Goal: Task Accomplishment & Management: Complete application form

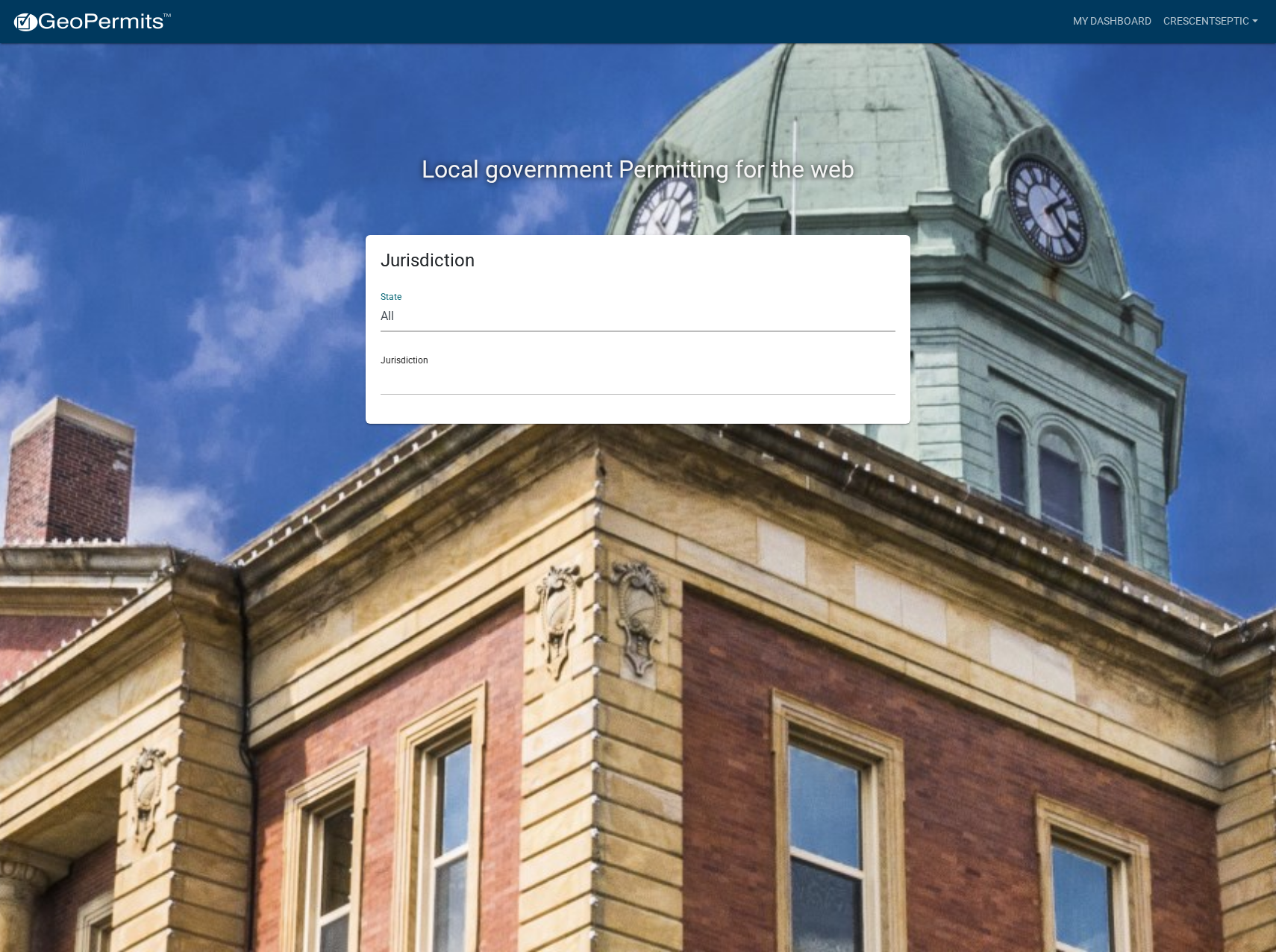
click at [394, 318] on select "All [US_STATE] [US_STATE] [US_STATE] [US_STATE] [US_STATE] [US_STATE] [US_STATE…" at bounding box center [638, 317] width 515 height 31
select select "[US_STATE]"
click at [380, 302] on select "All [US_STATE] [US_STATE] [US_STATE] [US_STATE] [US_STATE] [US_STATE] [US_STATE…" at bounding box center [638, 317] width 515 height 31
click at [407, 385] on select "[GEOGRAPHIC_DATA], [US_STATE] [GEOGRAPHIC_DATA], [US_STATE] [GEOGRAPHIC_DATA], …" at bounding box center [638, 380] width 515 height 31
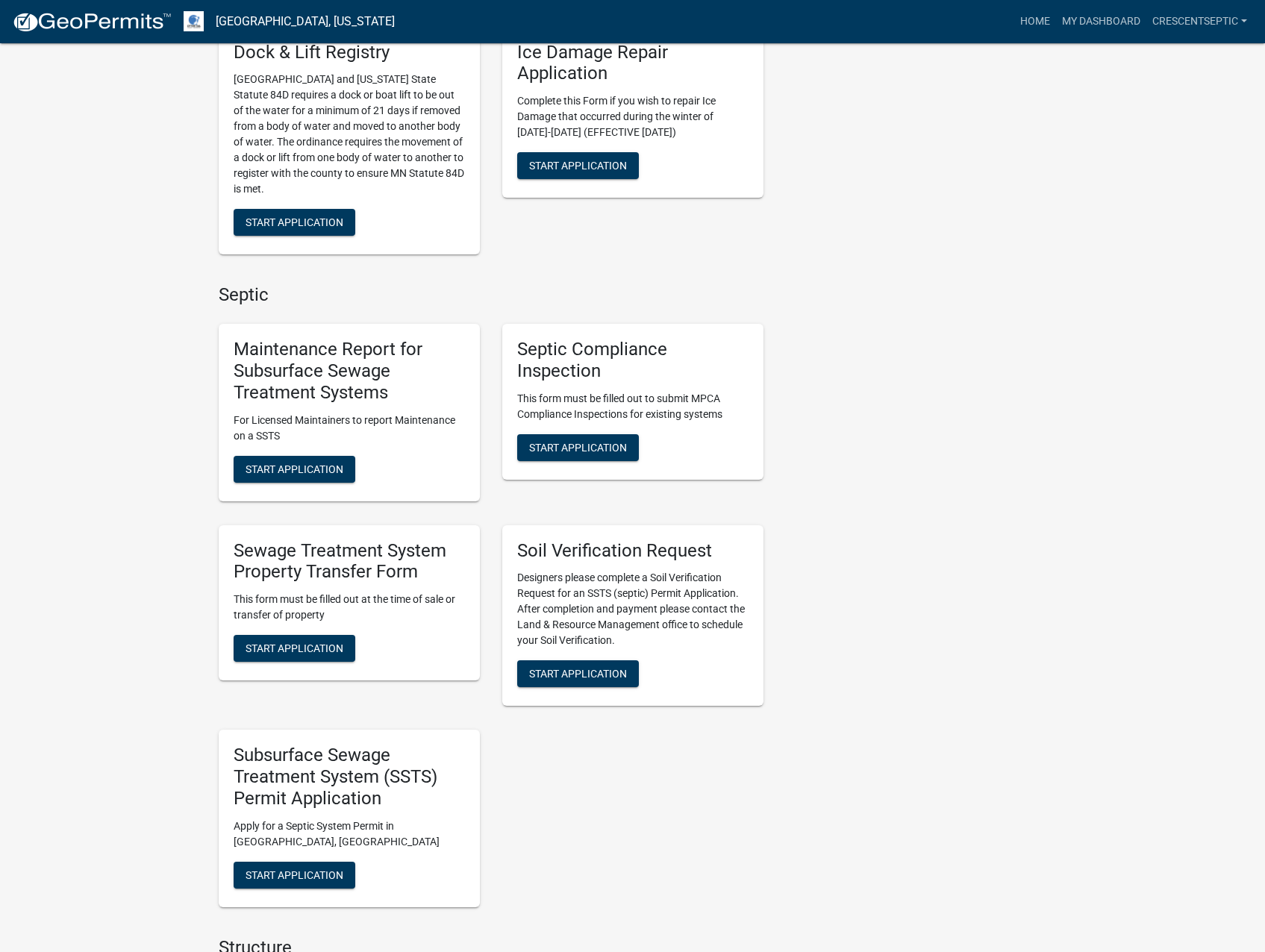
scroll to position [746, 0]
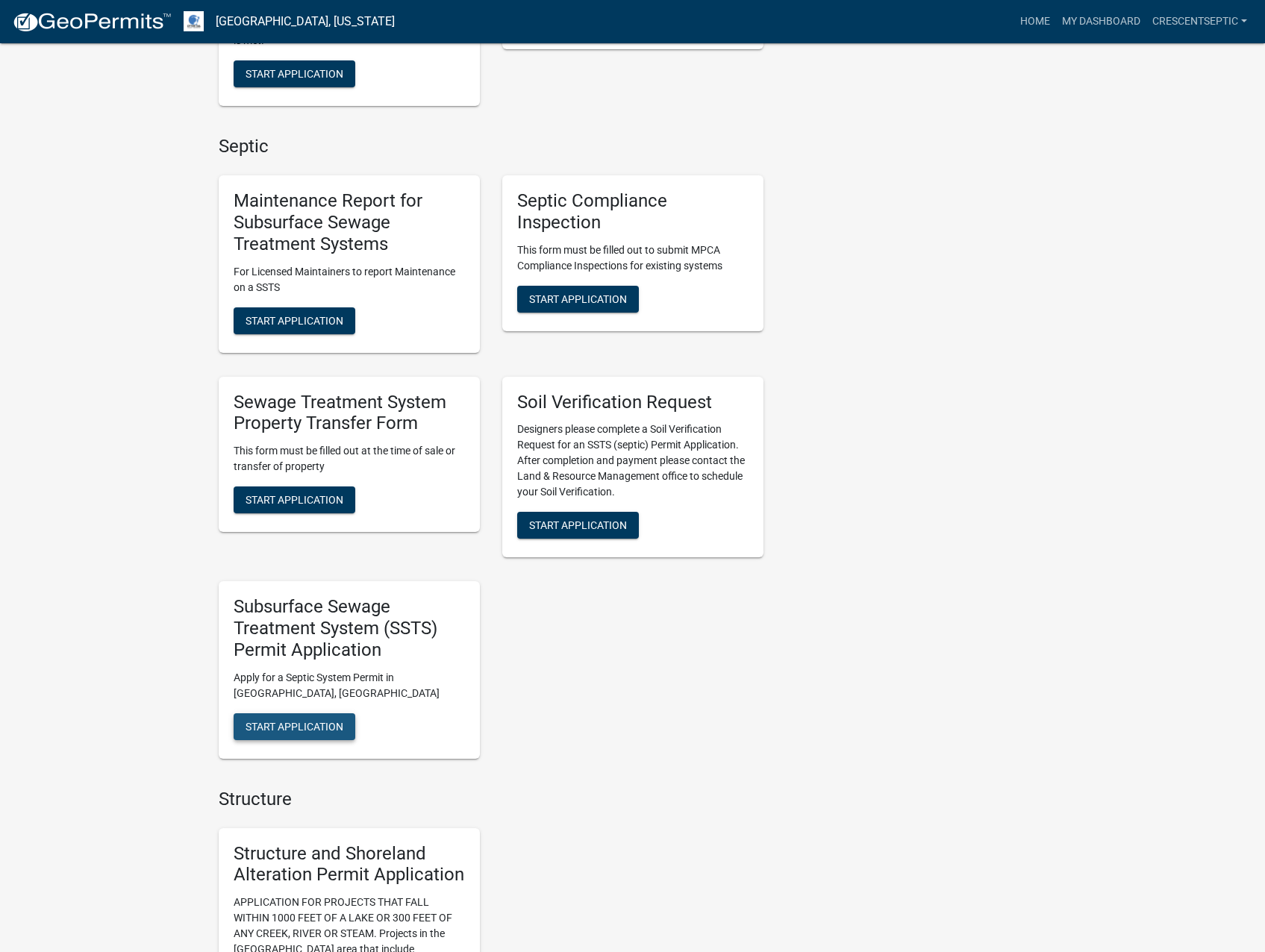
click at [328, 724] on span "Start Application" at bounding box center [294, 726] width 98 height 12
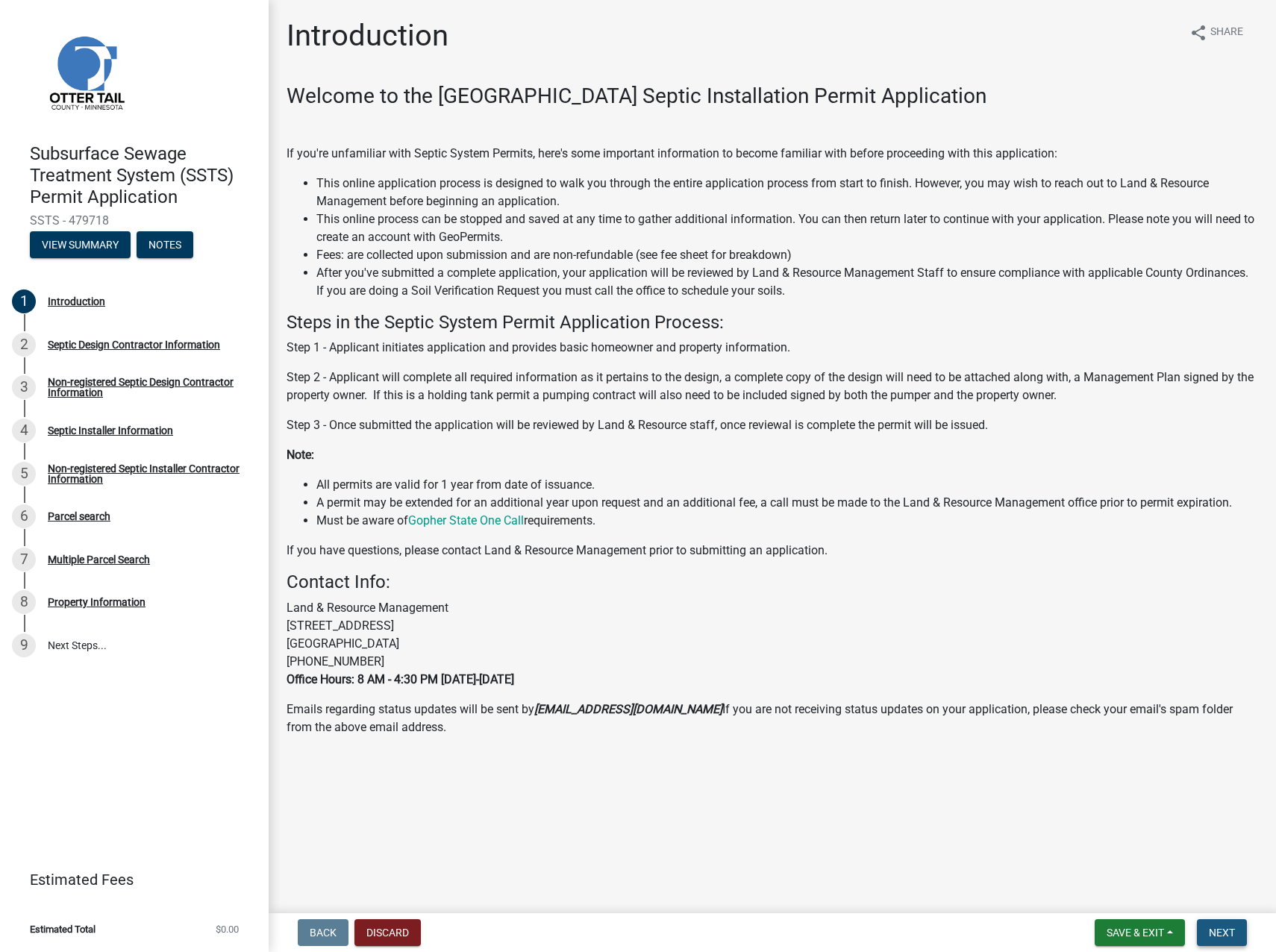
click at [1210, 927] on span "Next" at bounding box center [1221, 932] width 26 height 12
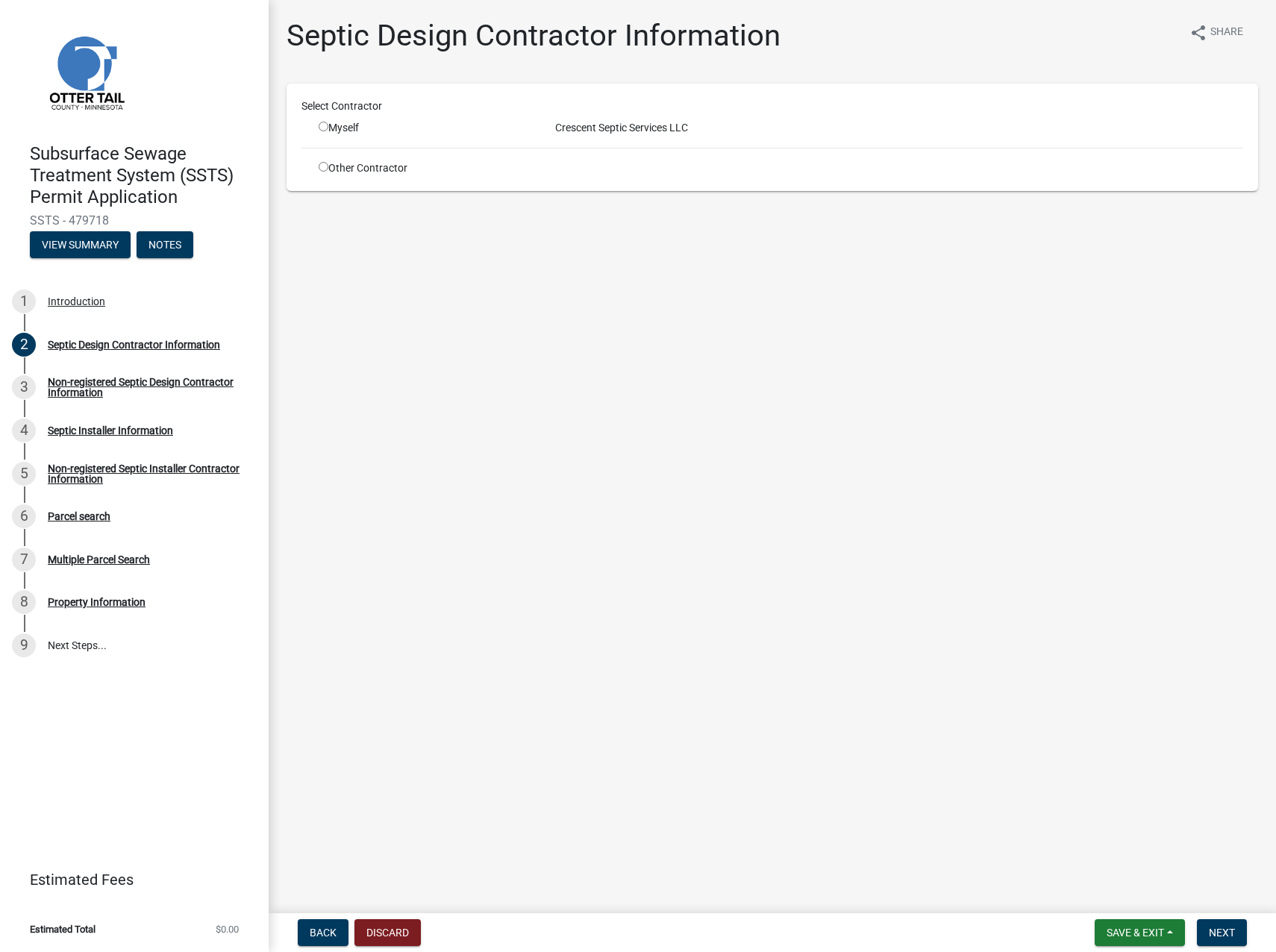
click at [320, 127] on input "radio" at bounding box center [323, 126] width 10 height 10
radio input "true"
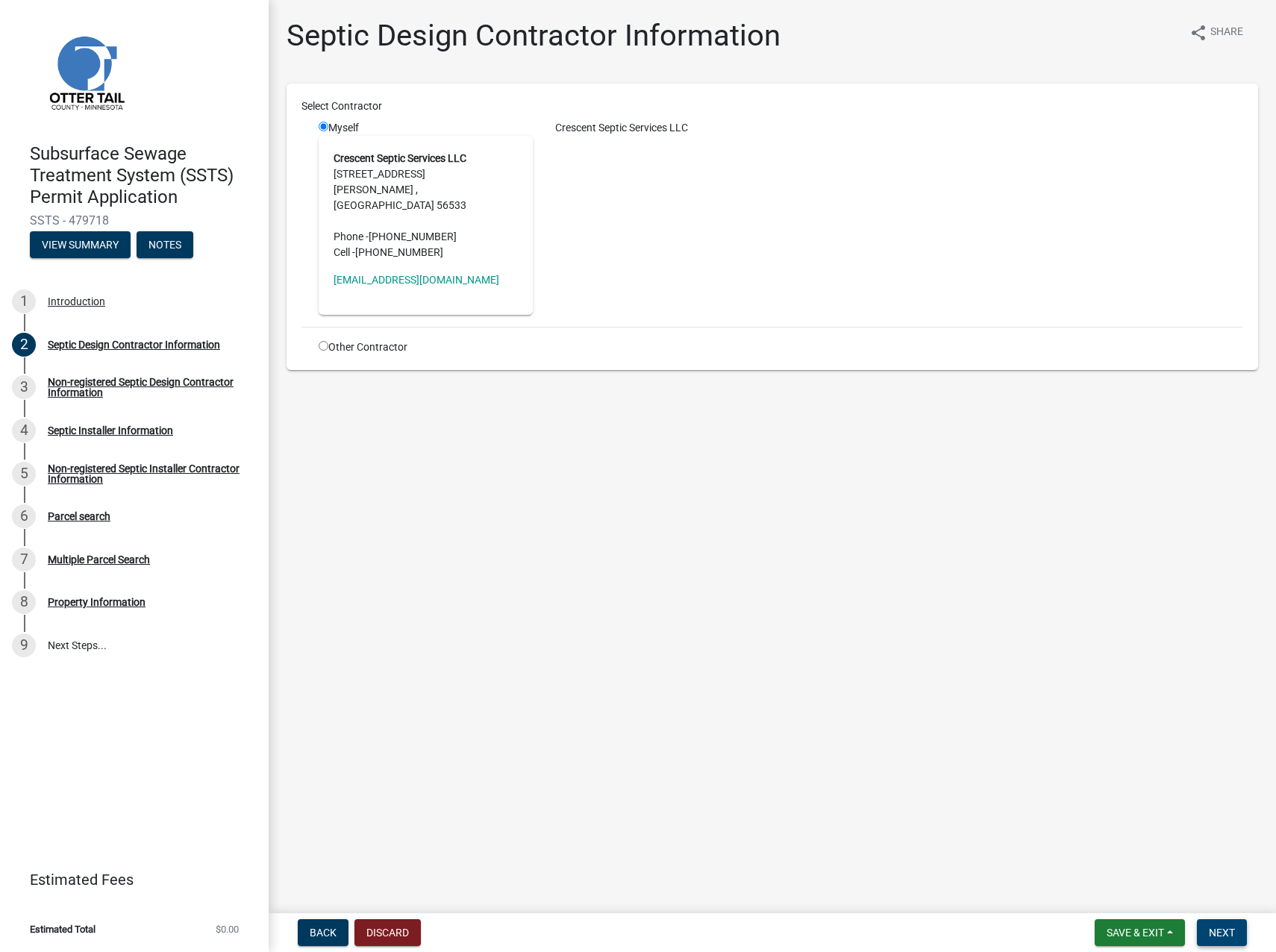
click at [1221, 933] on span "Next" at bounding box center [1221, 932] width 26 height 12
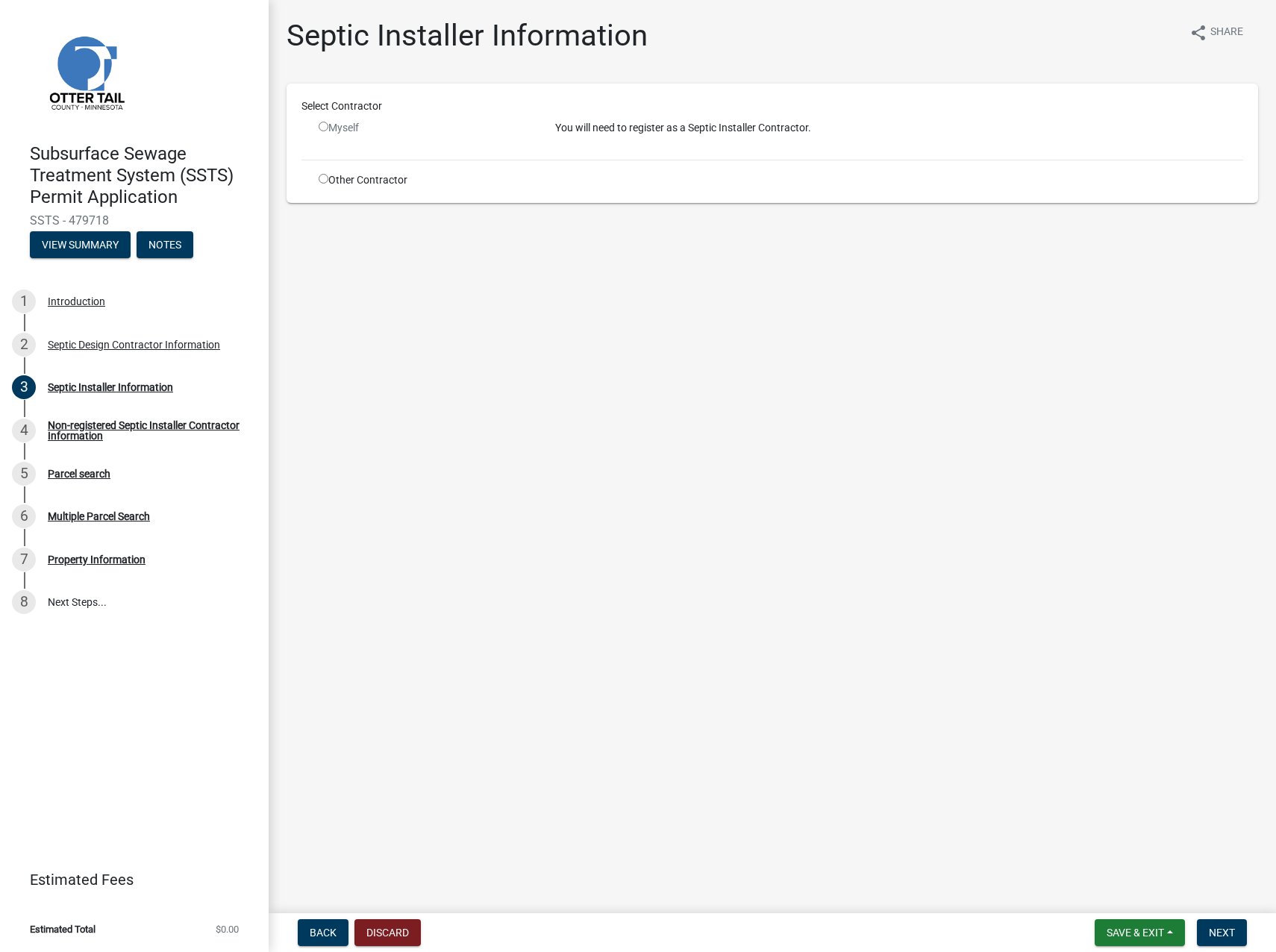
click at [321, 176] on input "radio" at bounding box center [323, 179] width 10 height 10
radio input "true"
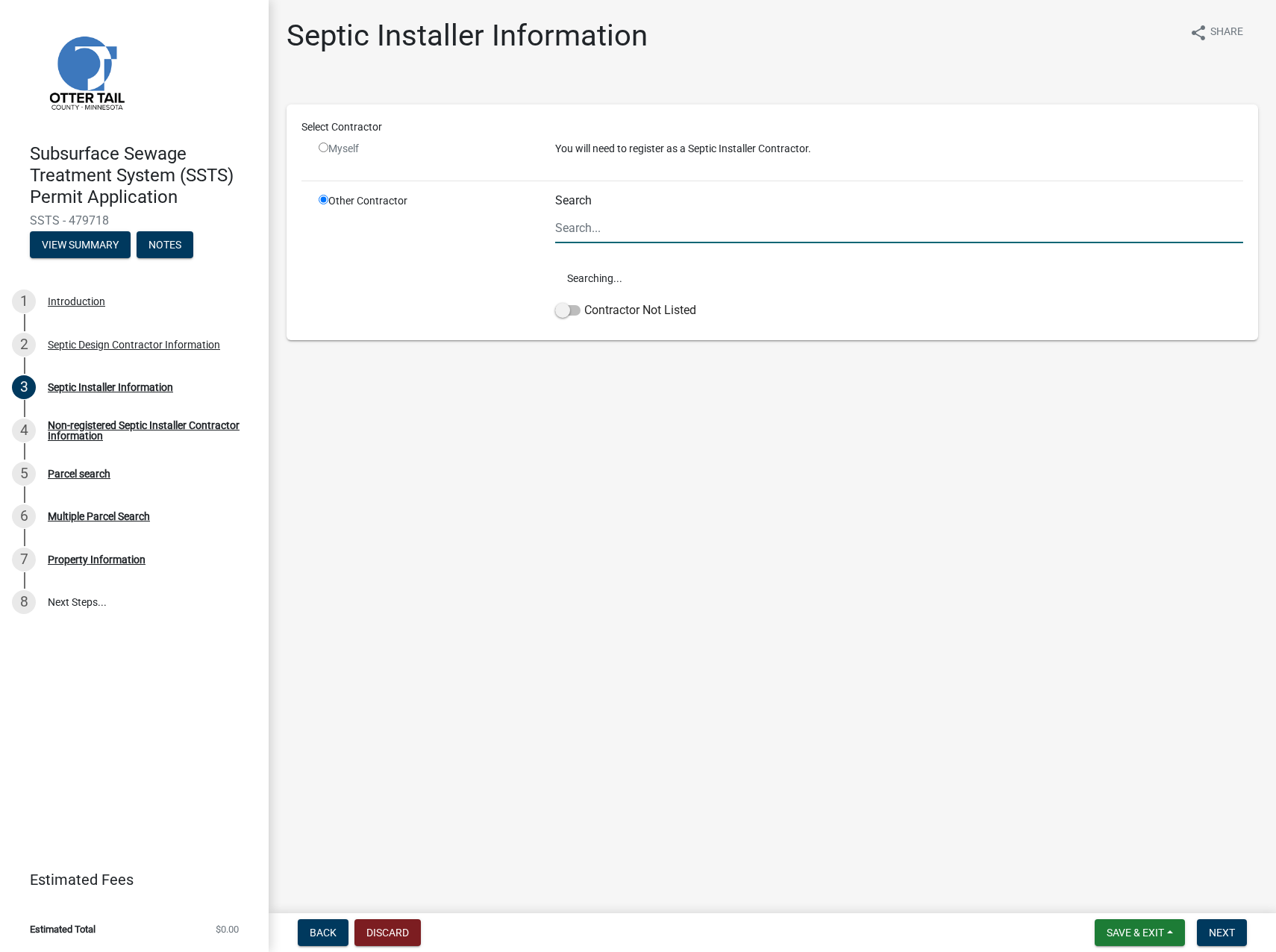
click at [581, 230] on input "Search" at bounding box center [899, 228] width 688 height 31
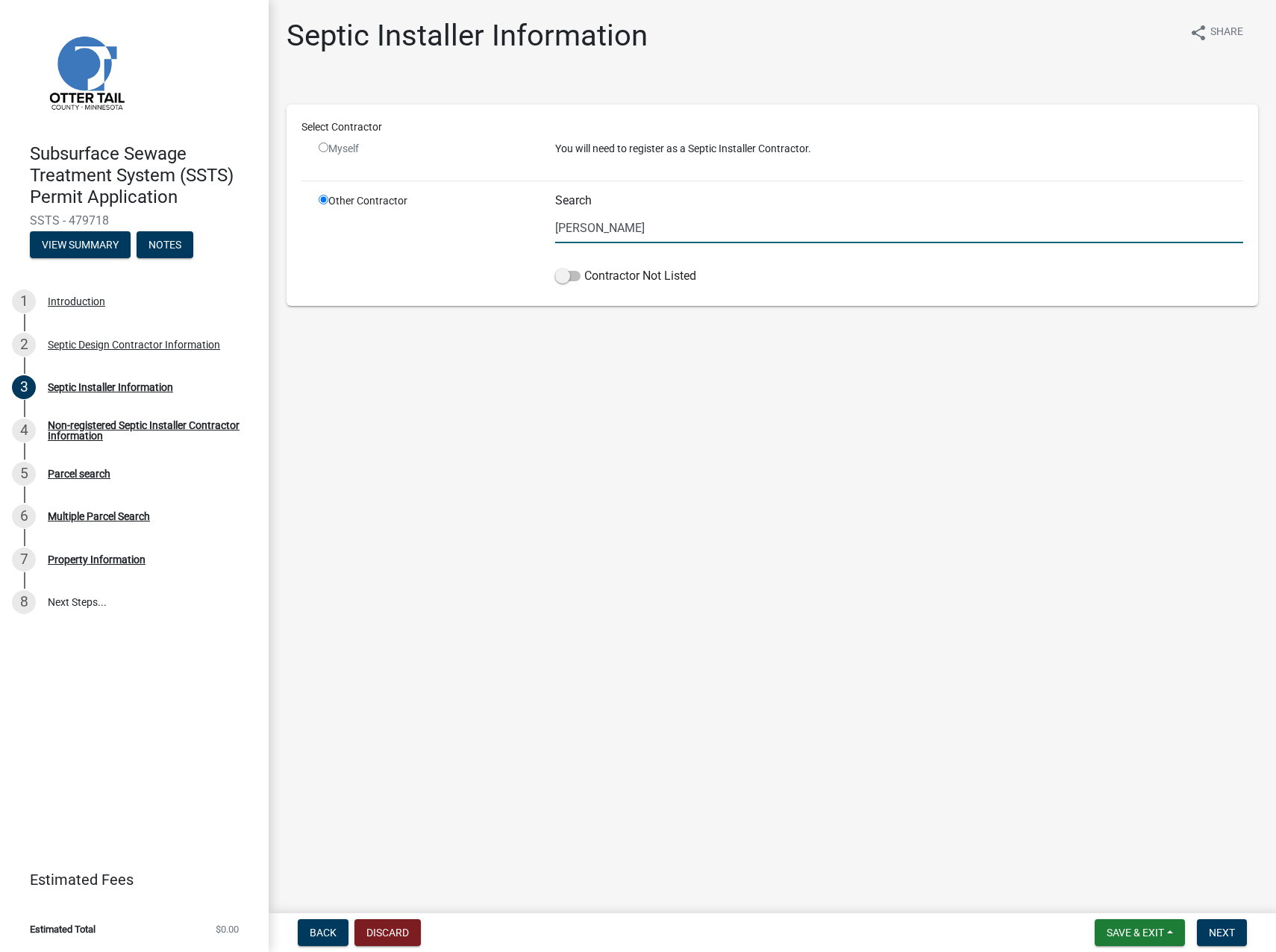
click at [603, 229] on input "[PERSON_NAME]" at bounding box center [899, 228] width 688 height 31
type input "[PERSON_NAME]"
click at [571, 273] on span at bounding box center [568, 275] width 26 height 10
click at [585, 267] on input "Contractor Not Listed" at bounding box center [585, 267] width 0 height 0
click at [1211, 932] on span "Next" at bounding box center [1221, 932] width 26 height 12
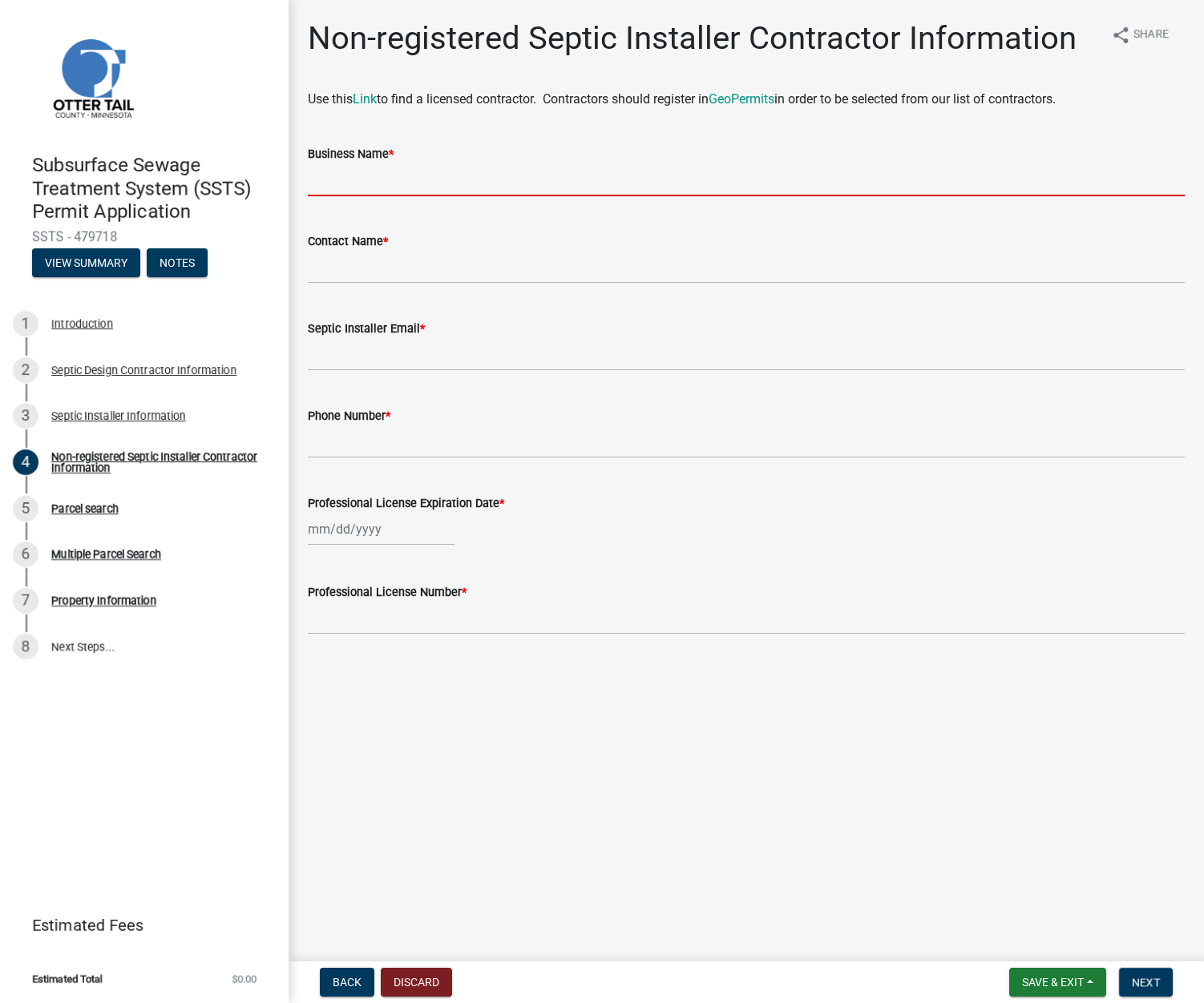
click at [333, 171] on input "Business Name *" at bounding box center [746, 180] width 877 height 33
paste input "[PERSON_NAME] Septic LLC"
type input "[PERSON_NAME] Septic LLC"
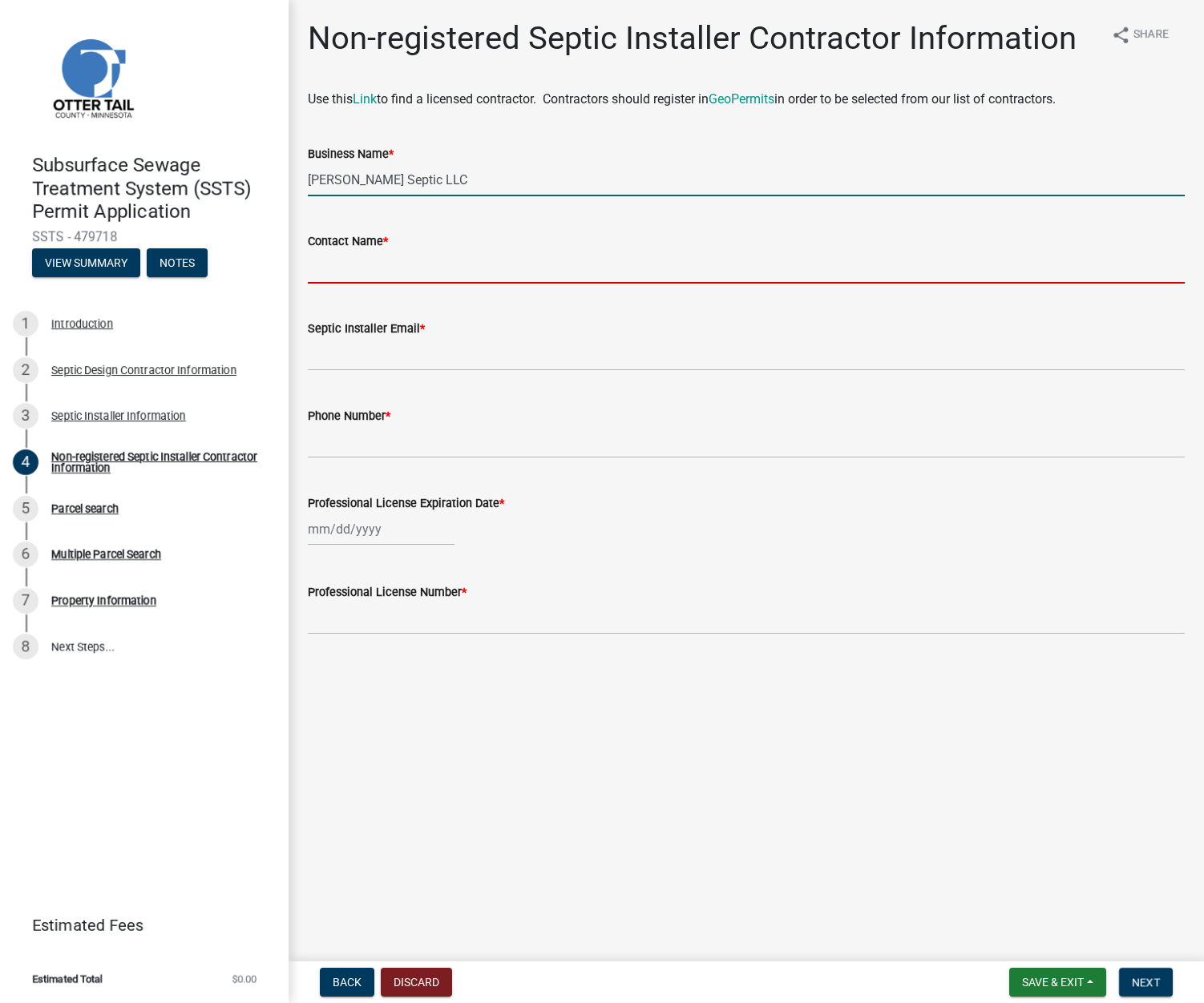
click at [388, 266] on input "Contact Name *" at bounding box center [746, 267] width 877 height 33
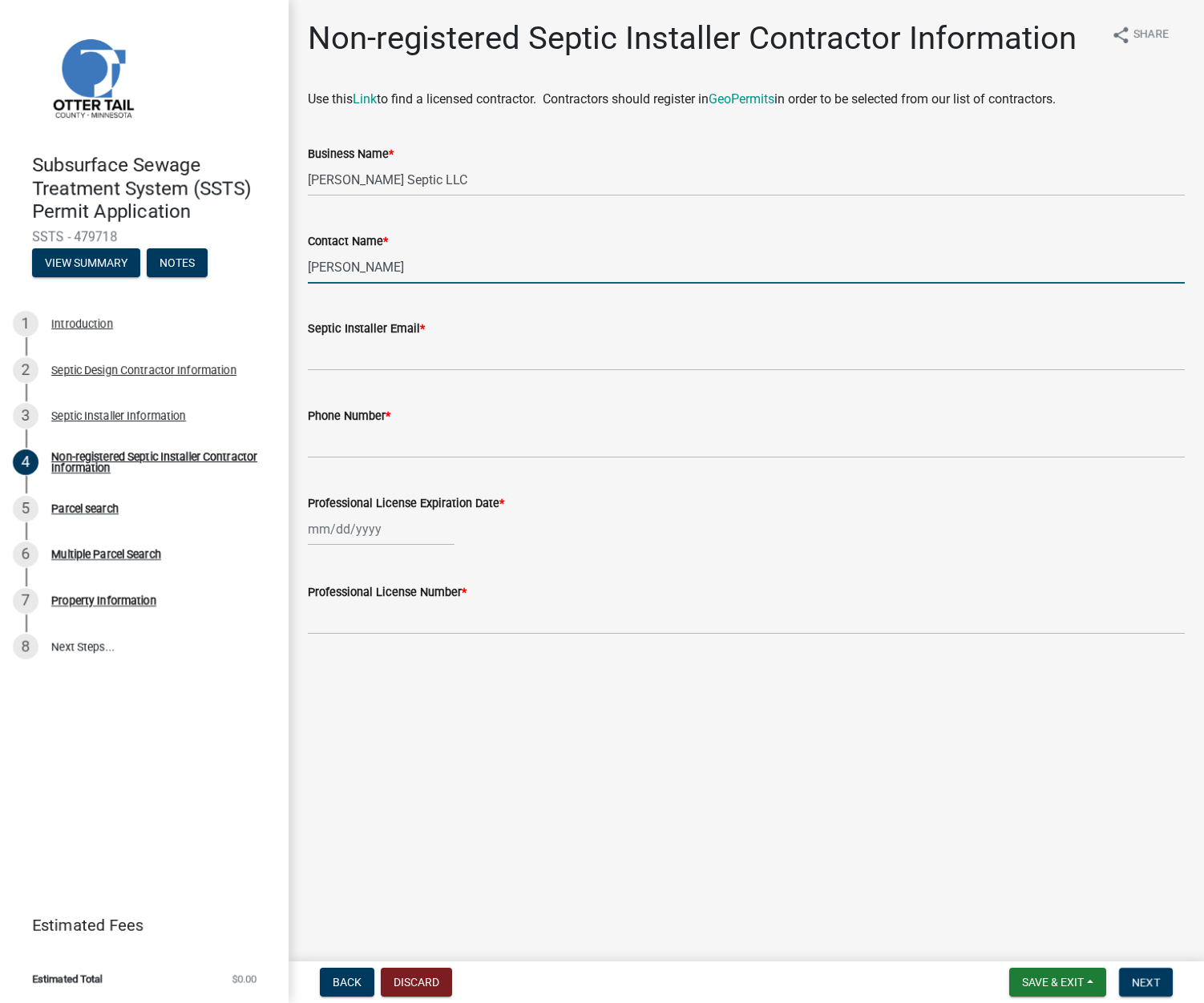
type input "[PERSON_NAME]"
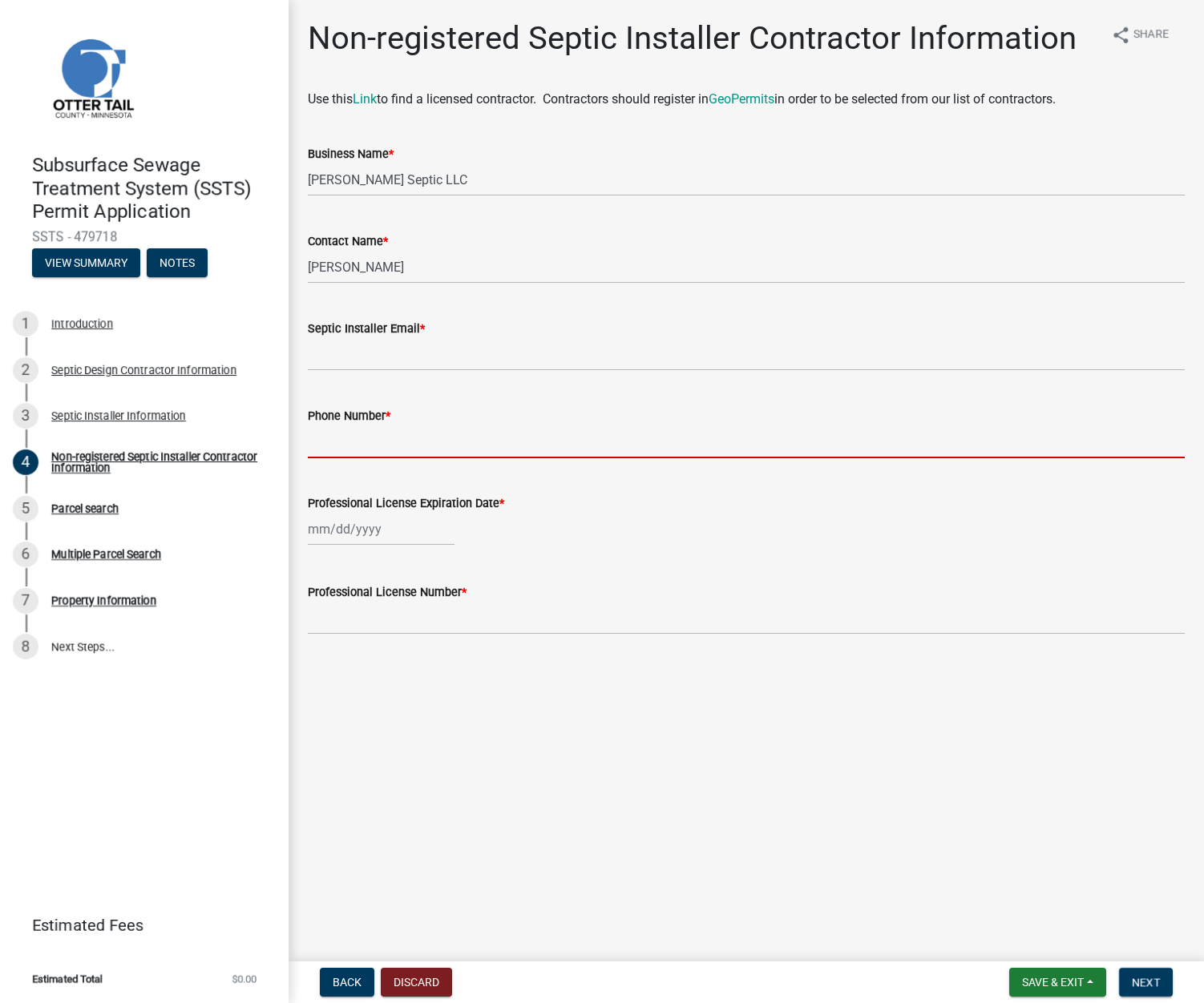
click at [388, 443] on input "Phone Number *" at bounding box center [746, 442] width 877 height 33
paste input "[PHONE_NUMBER]"
type input "[PHONE_NUMBER]"
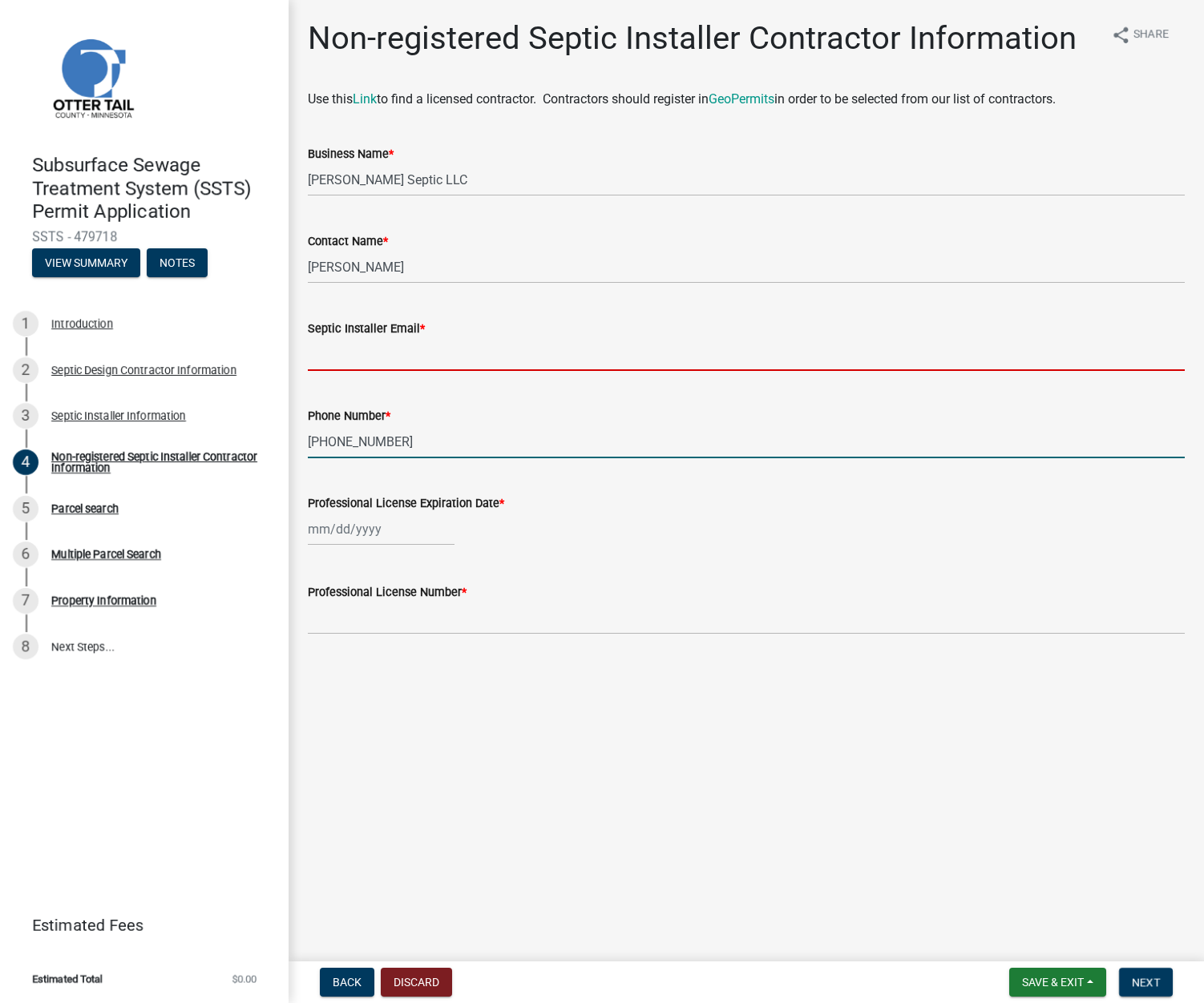
click at [351, 354] on input "Septic Installer Email *" at bounding box center [746, 355] width 877 height 33
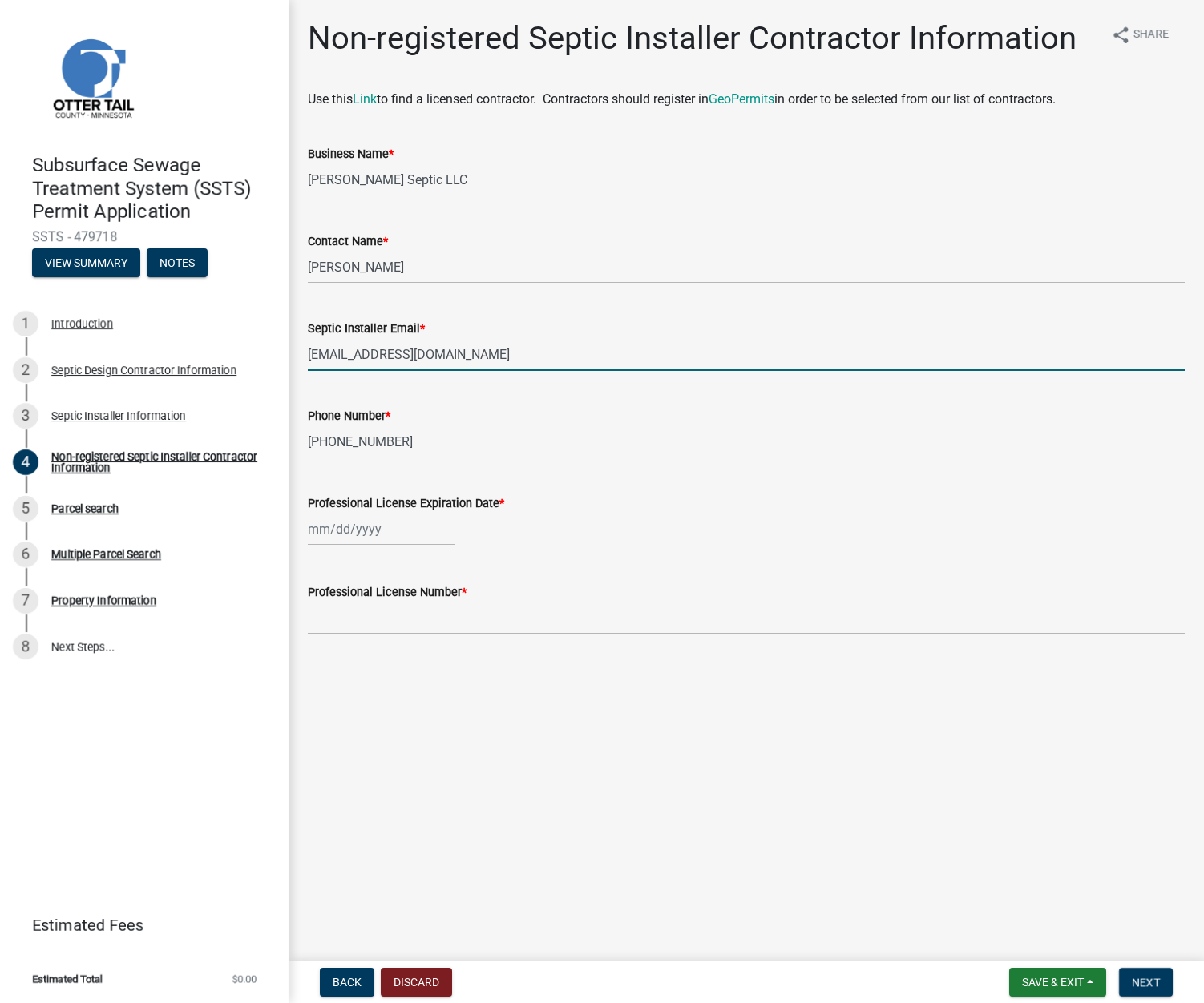
type input "[EMAIL_ADDRESS][DOMAIN_NAME]"
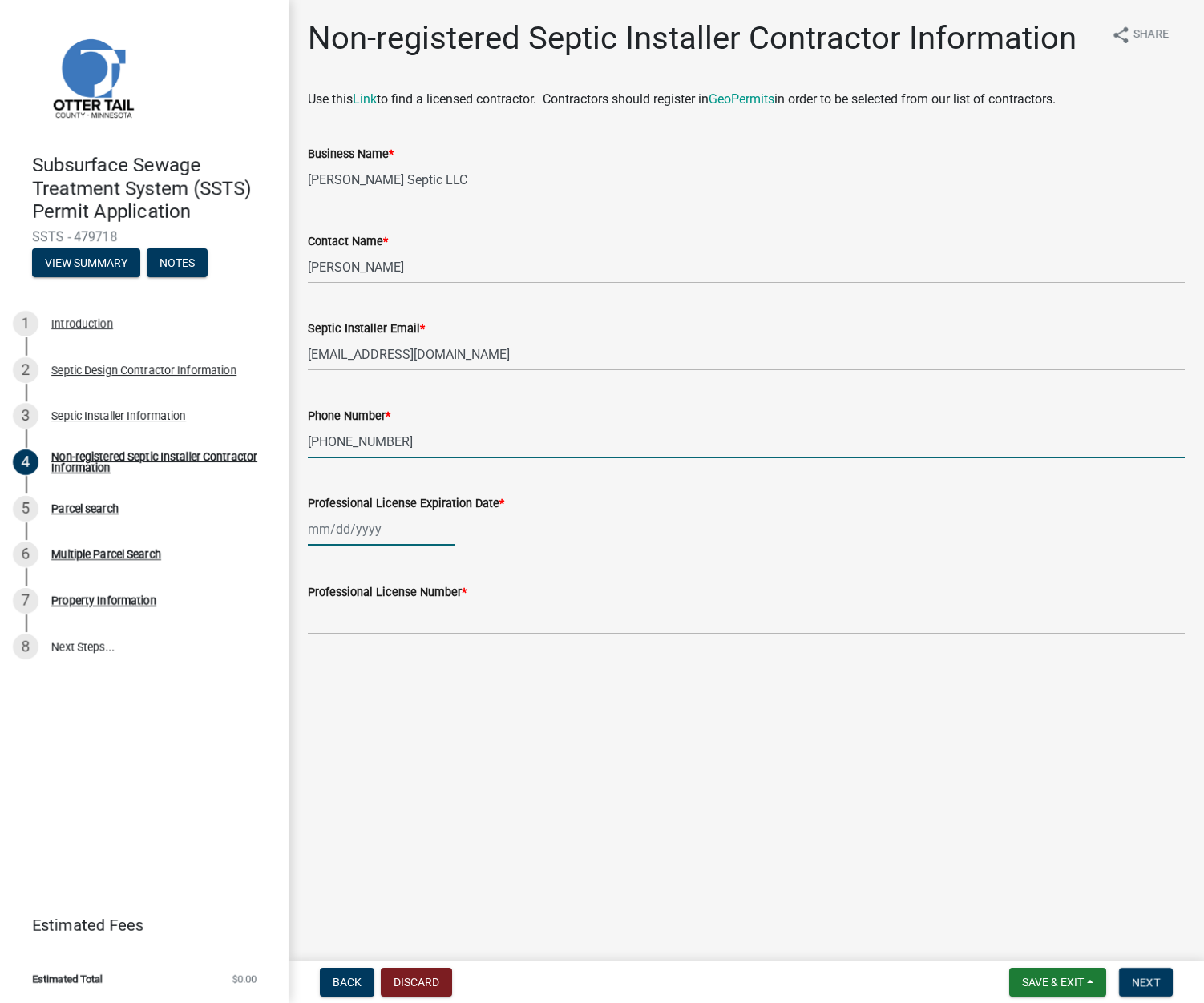
select select "9"
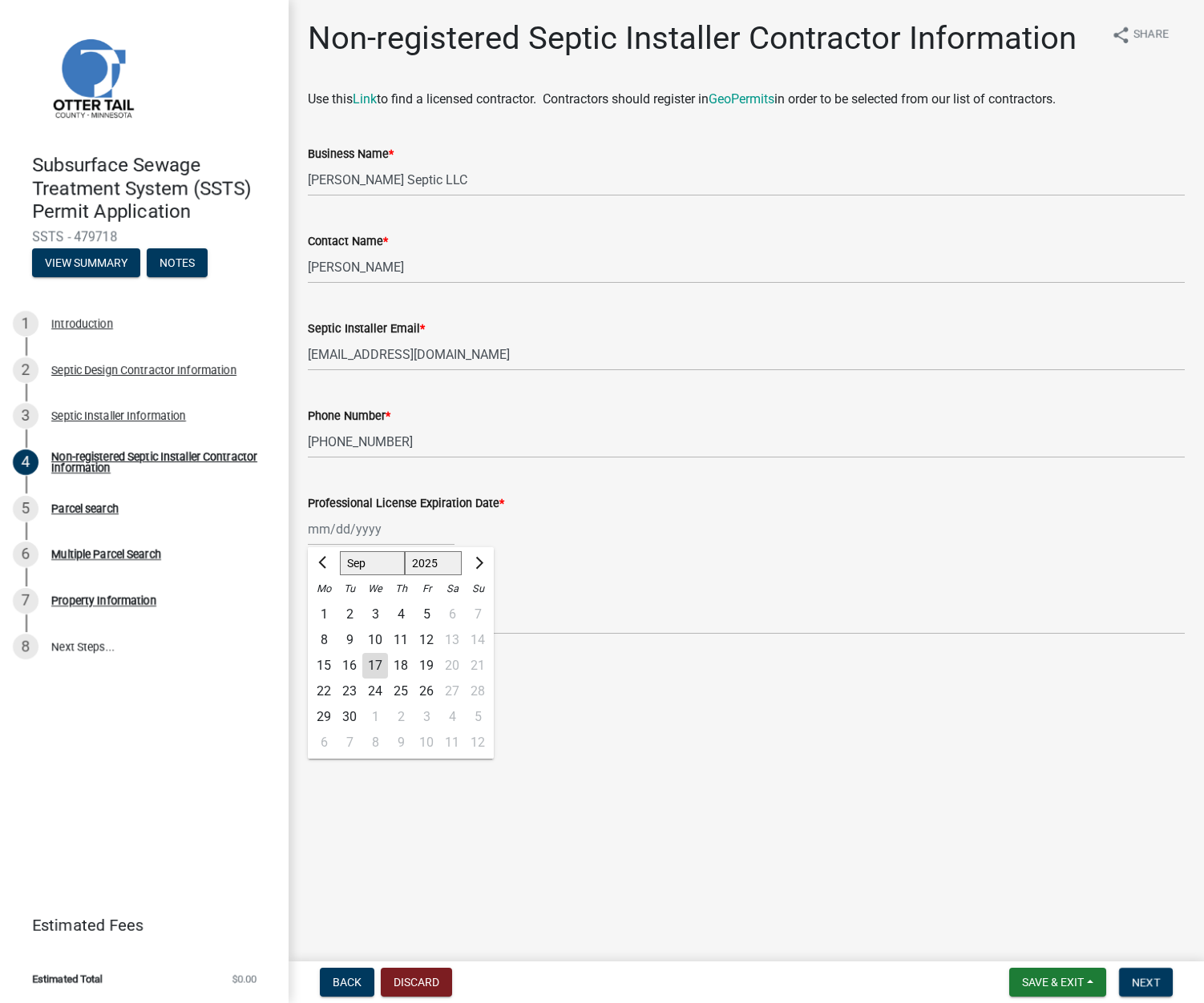
click at [451, 562] on select "1525 1526 1527 1528 1529 1530 1531 1532 1533 1534 1535 1536 1537 1538 1539 1540…" at bounding box center [433, 563] width 58 height 24
select select "2026"
click at [405, 551] on select "1525 1526 1527 1528 1529 1530 1531 1532 1533 1534 1535 1536 1537 1538 1539 1540…" at bounding box center [433, 563] width 58 height 24
click at [316, 561] on button "Previous month" at bounding box center [324, 563] width 20 height 25
select select "8"
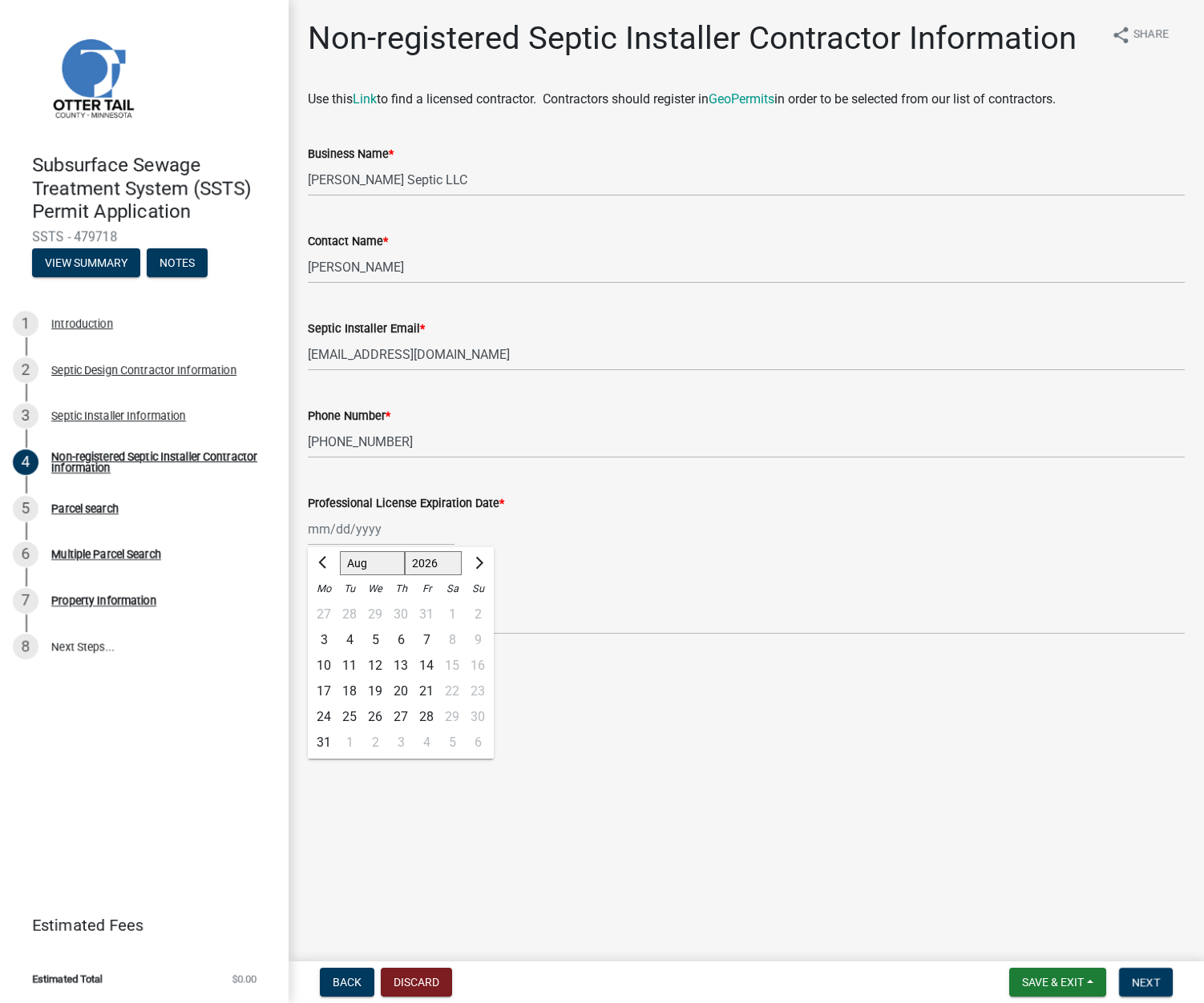
click at [356, 716] on div "25" at bounding box center [350, 717] width 25 height 25
type input "[DATE]"
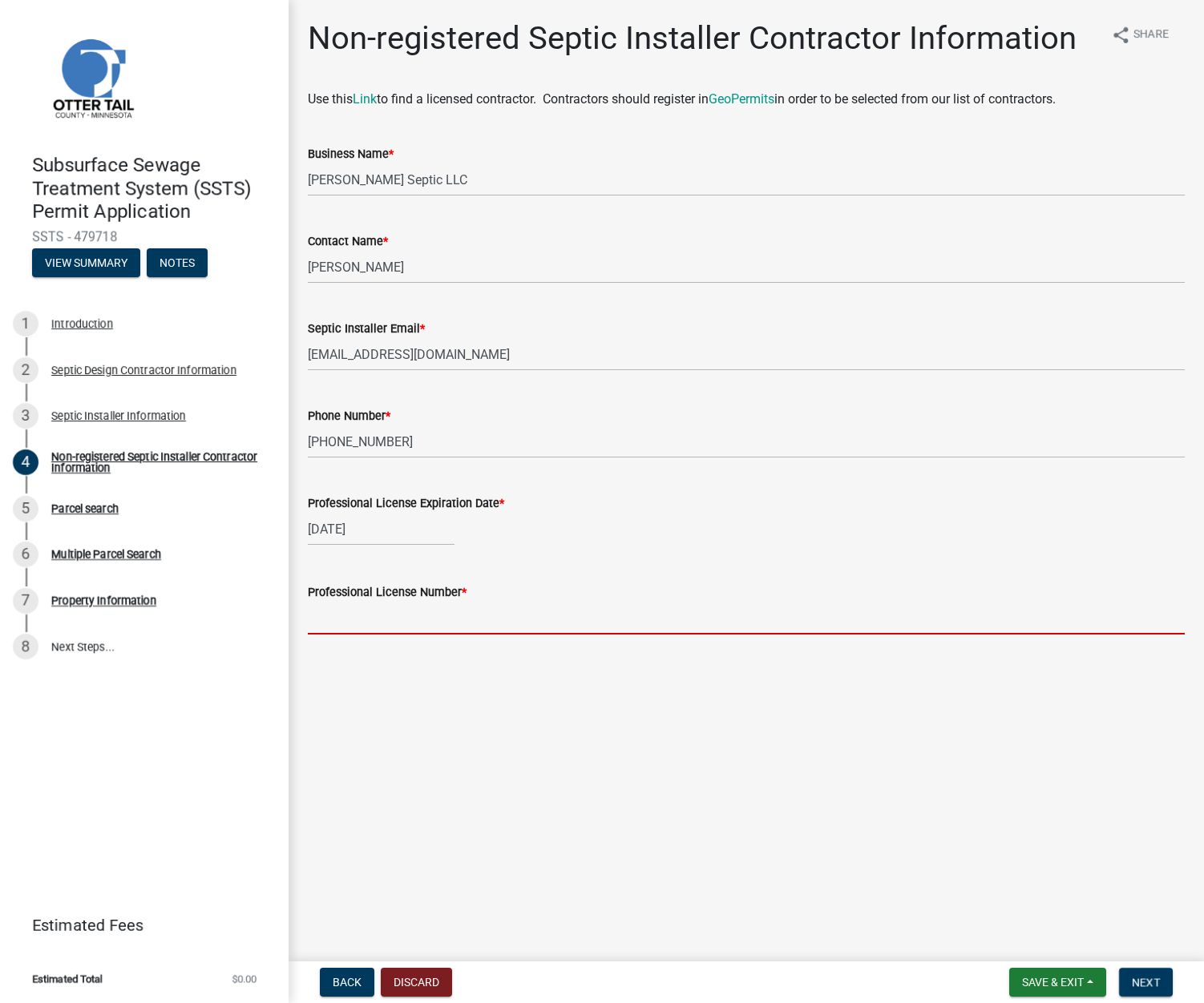
click at [361, 615] on input "Professional License Number *" at bounding box center [746, 618] width 877 height 33
type input "L4132"
click at [1139, 977] on span "Next" at bounding box center [1145, 982] width 28 height 13
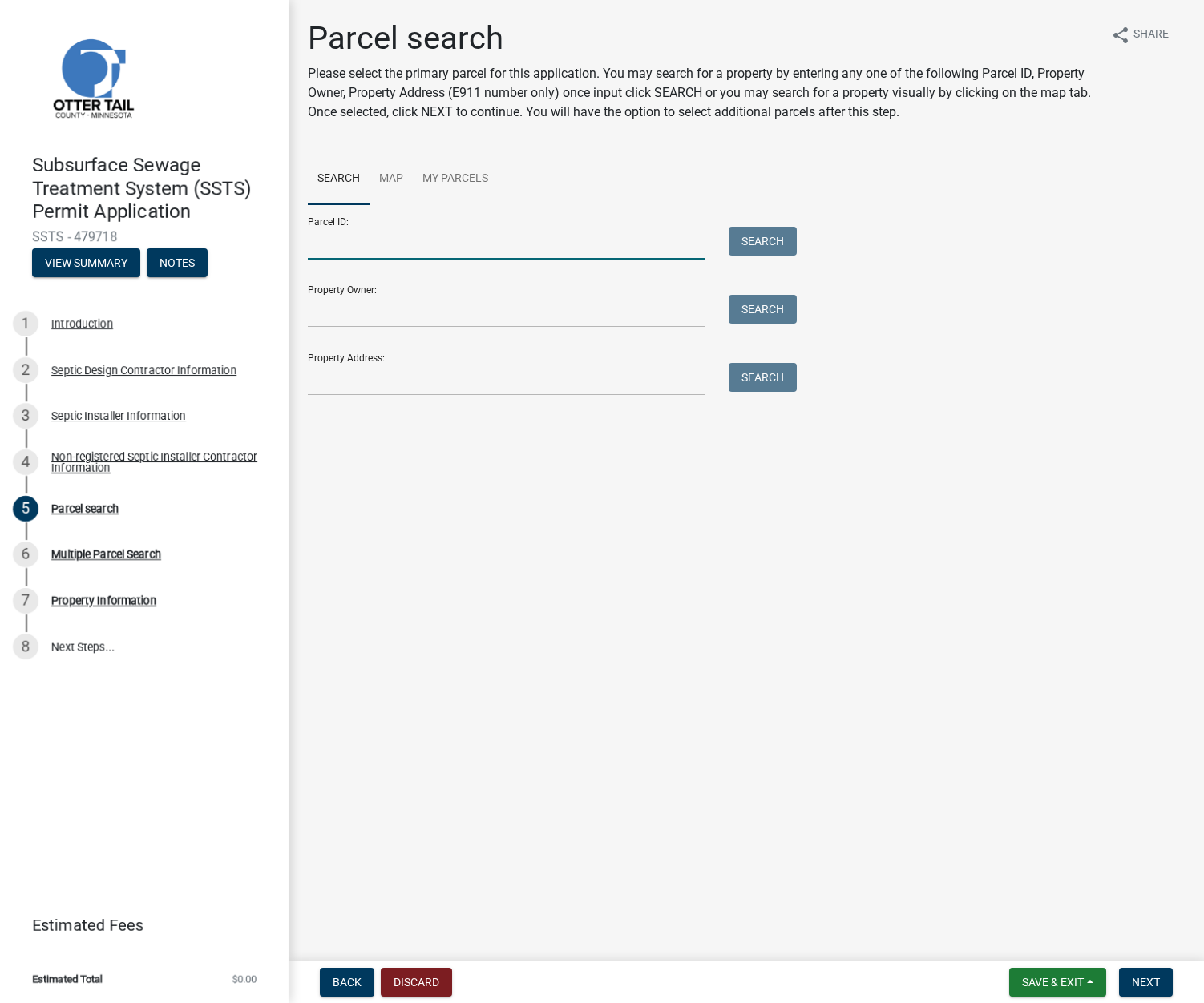
drag, startPoint x: 400, startPoint y: 238, endPoint x: 409, endPoint y: 247, distance: 12.7
click at [400, 238] on input "Parcel ID:" at bounding box center [506, 244] width 397 height 33
paste input "20000280161000"
type input "20000280161000"
click at [765, 235] on button "Search" at bounding box center [763, 241] width 69 height 28
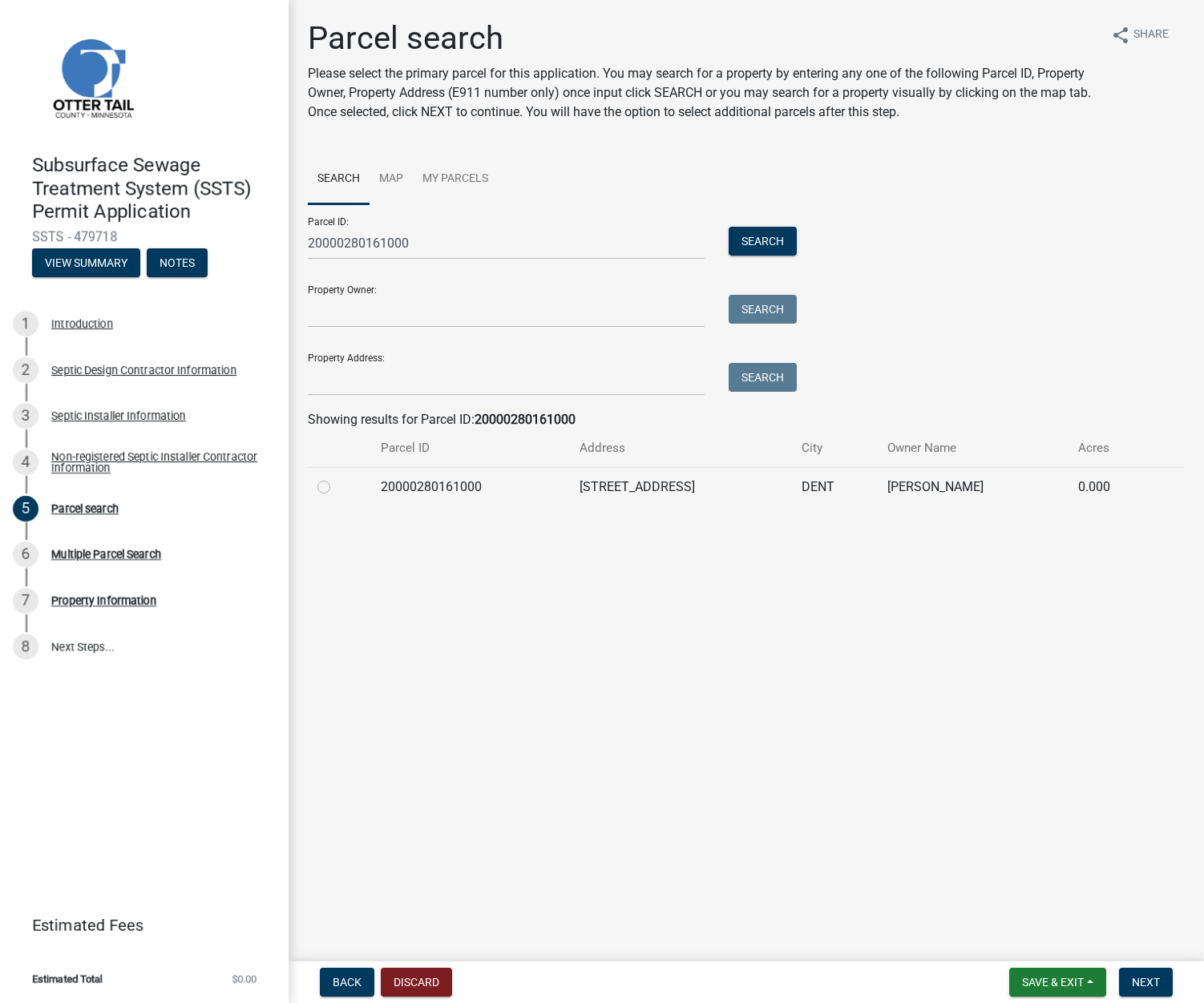
click at [337, 478] on label at bounding box center [337, 478] width 0 height 0
click at [337, 488] on input "radio" at bounding box center [342, 483] width 11 height 11
radio input "true"
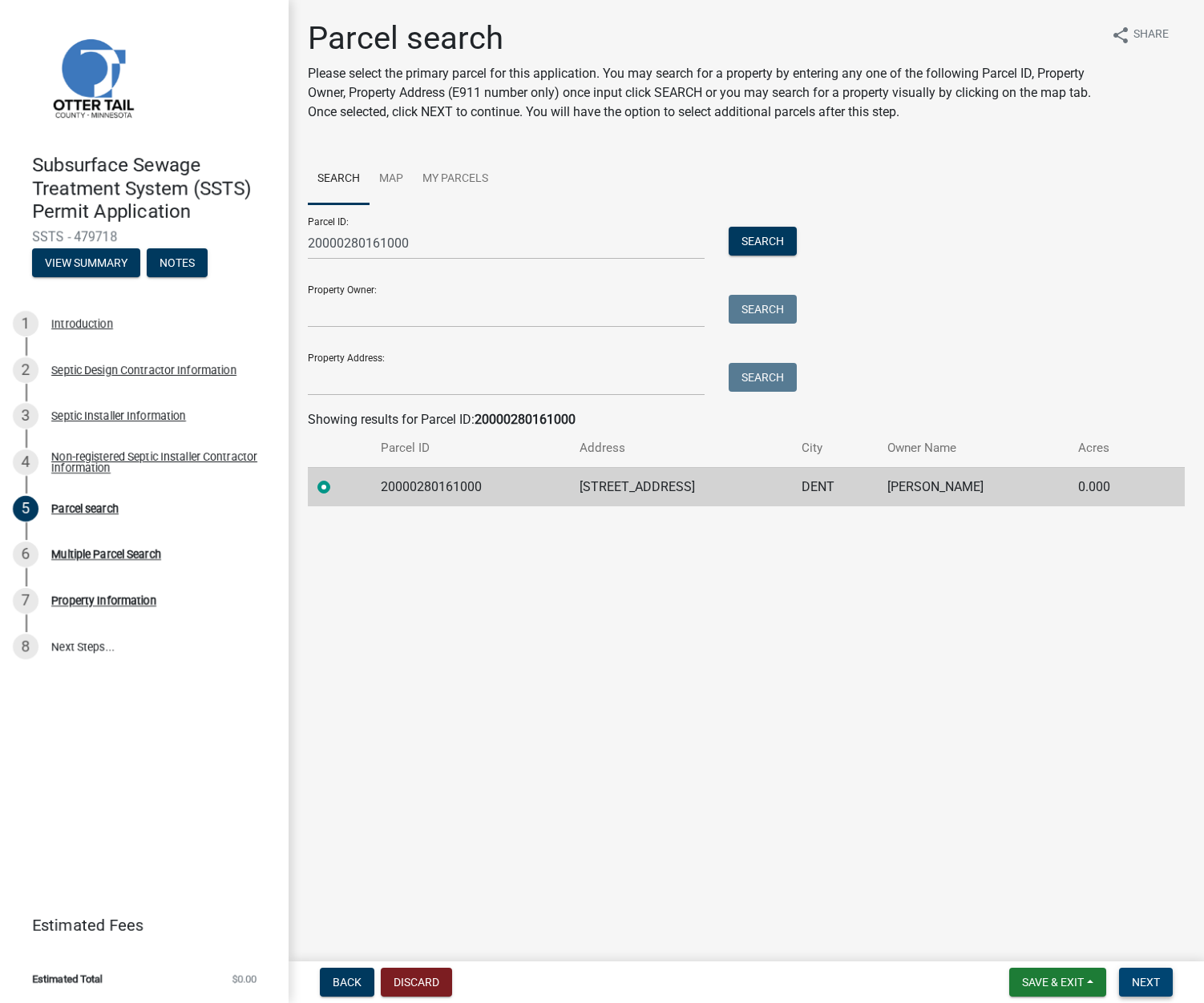
click at [1144, 986] on span "Next" at bounding box center [1145, 982] width 28 height 13
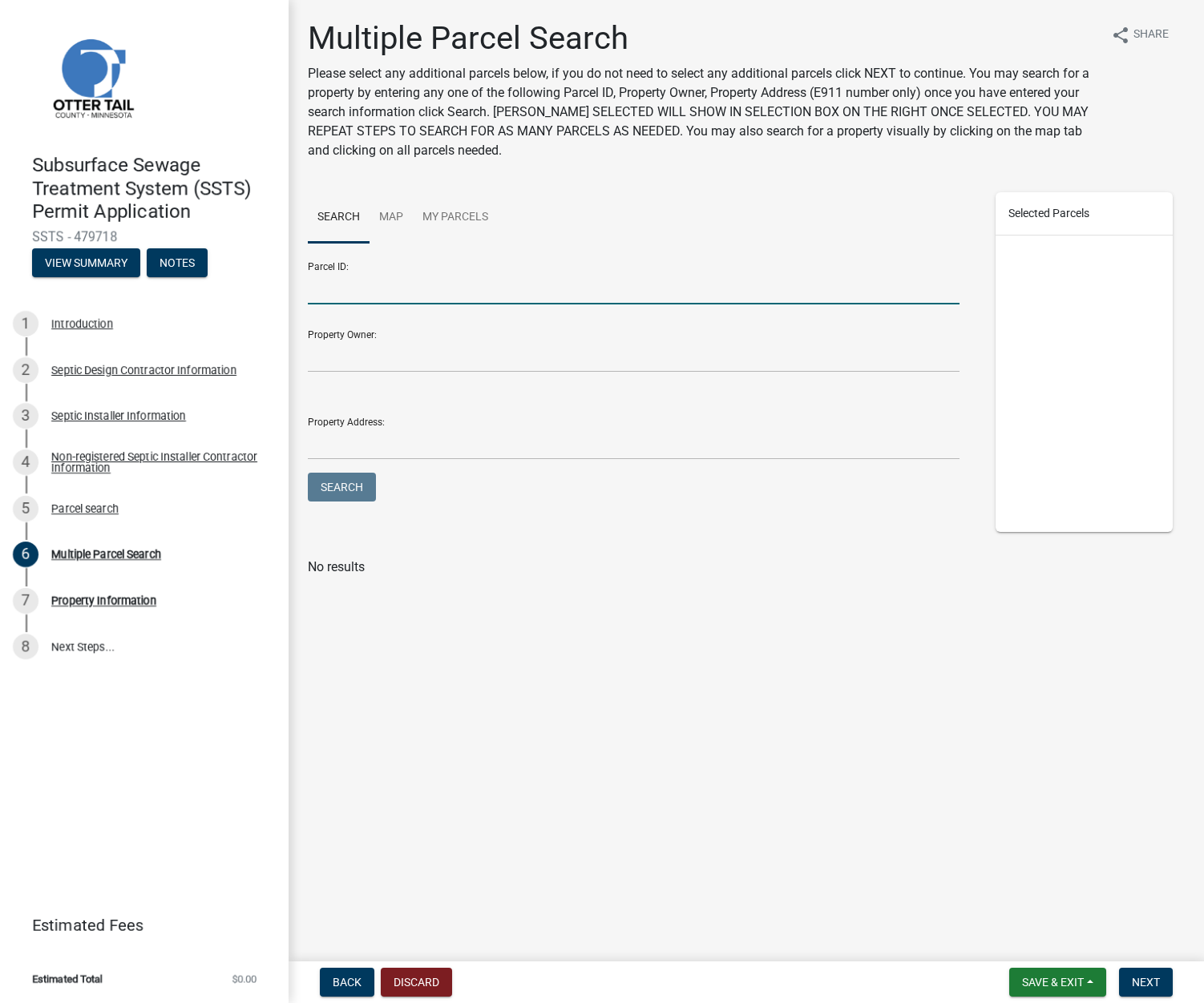
click at [371, 277] on input "Parcel ID:" at bounding box center [633, 288] width 651 height 33
paste input "20000330198003"
type input "20000330198003"
click at [343, 490] on button "Search" at bounding box center [342, 487] width 69 height 28
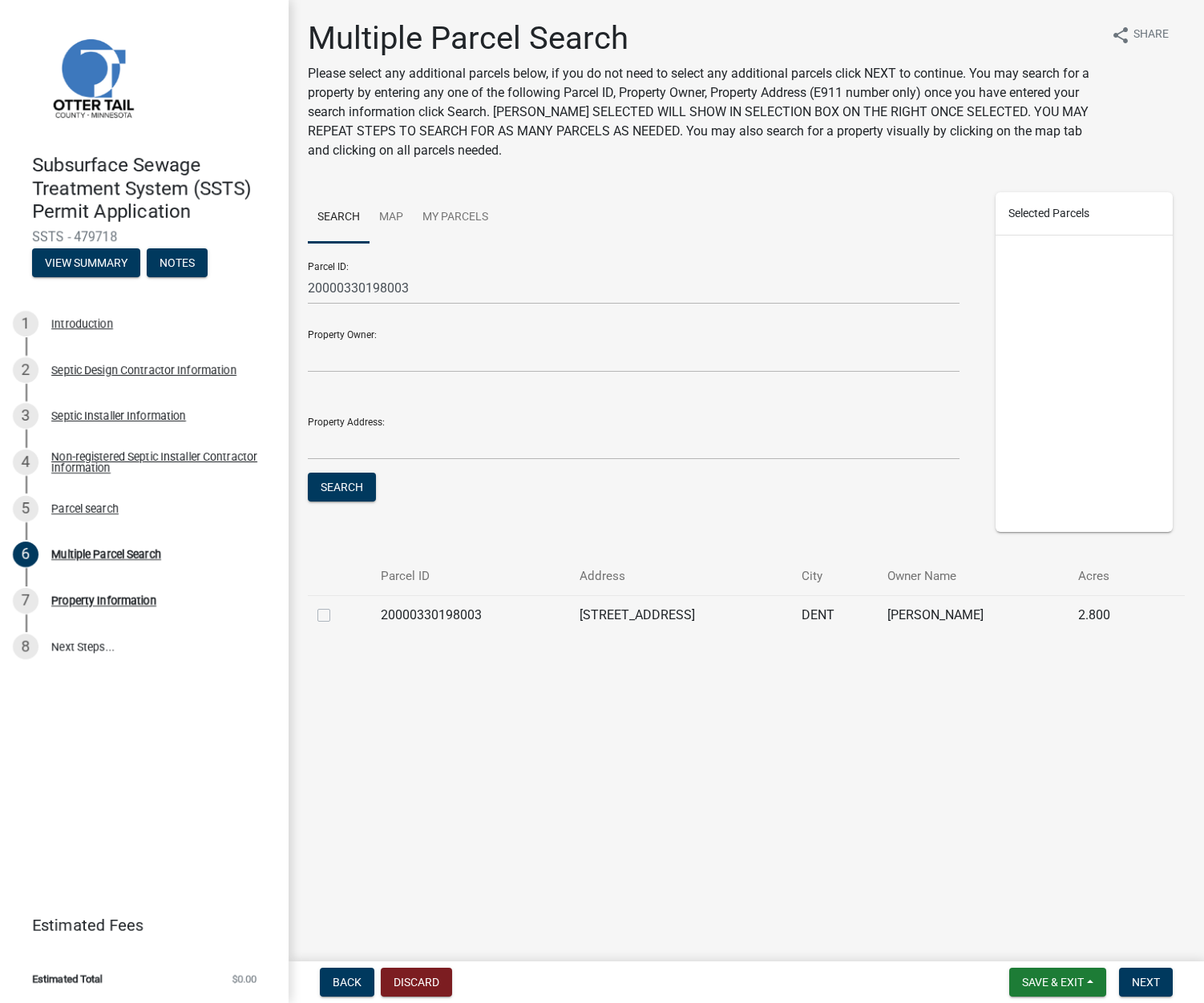
click at [337, 606] on label at bounding box center [337, 606] width 0 height 0
click at [337, 616] on input "checkbox" at bounding box center [342, 611] width 11 height 11
checkbox input "true"
click at [1144, 978] on span "Next" at bounding box center [1145, 982] width 28 height 13
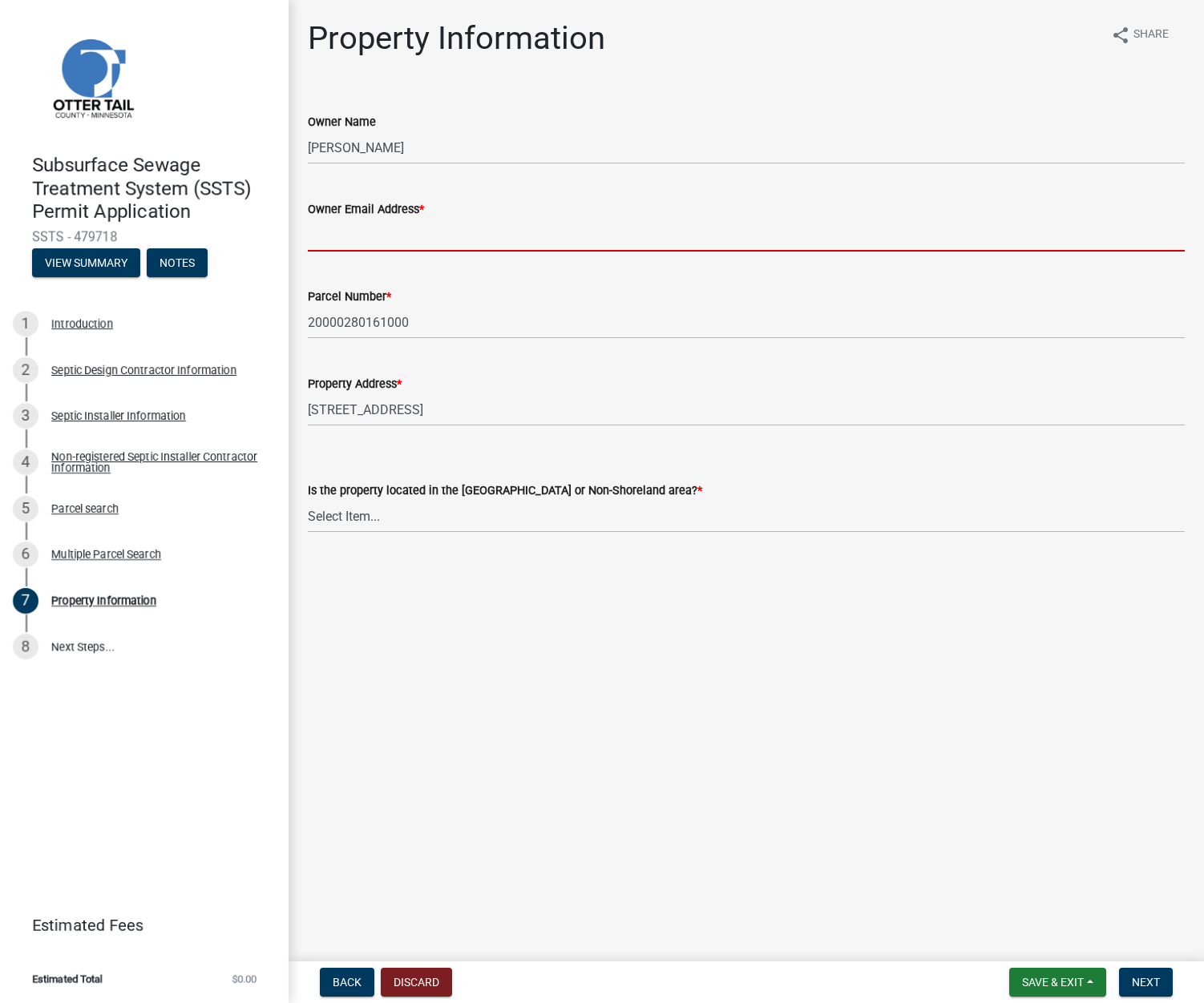
click at [502, 236] on input "Owner Email Address *" at bounding box center [746, 235] width 877 height 33
paste input "[EMAIL_ADDRESS][DOMAIN_NAME]"
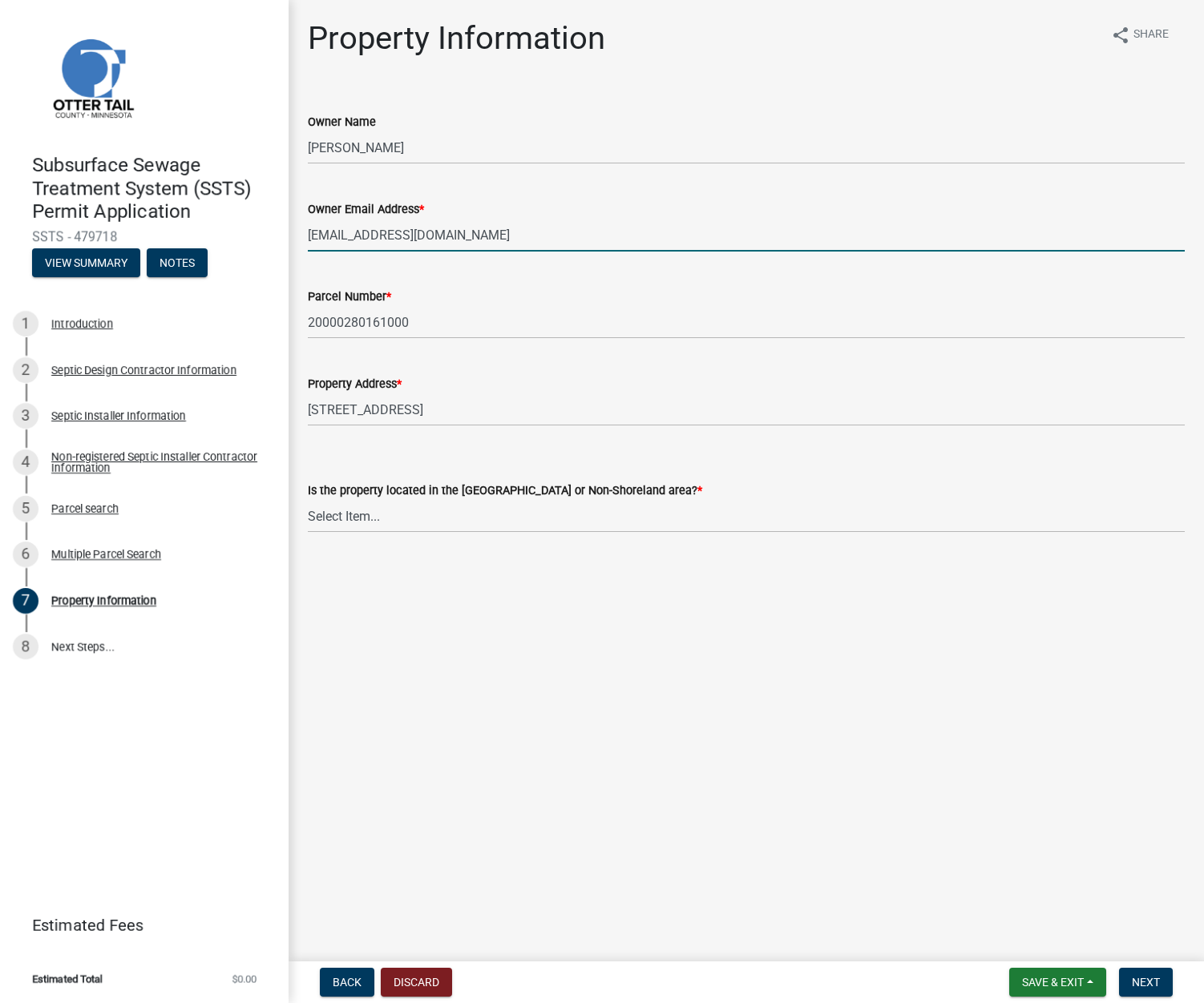
type input "[EMAIL_ADDRESS][DOMAIN_NAME]"
click at [399, 513] on select "Select Item... Shoreland Non-Shoreland" at bounding box center [746, 517] width 877 height 33
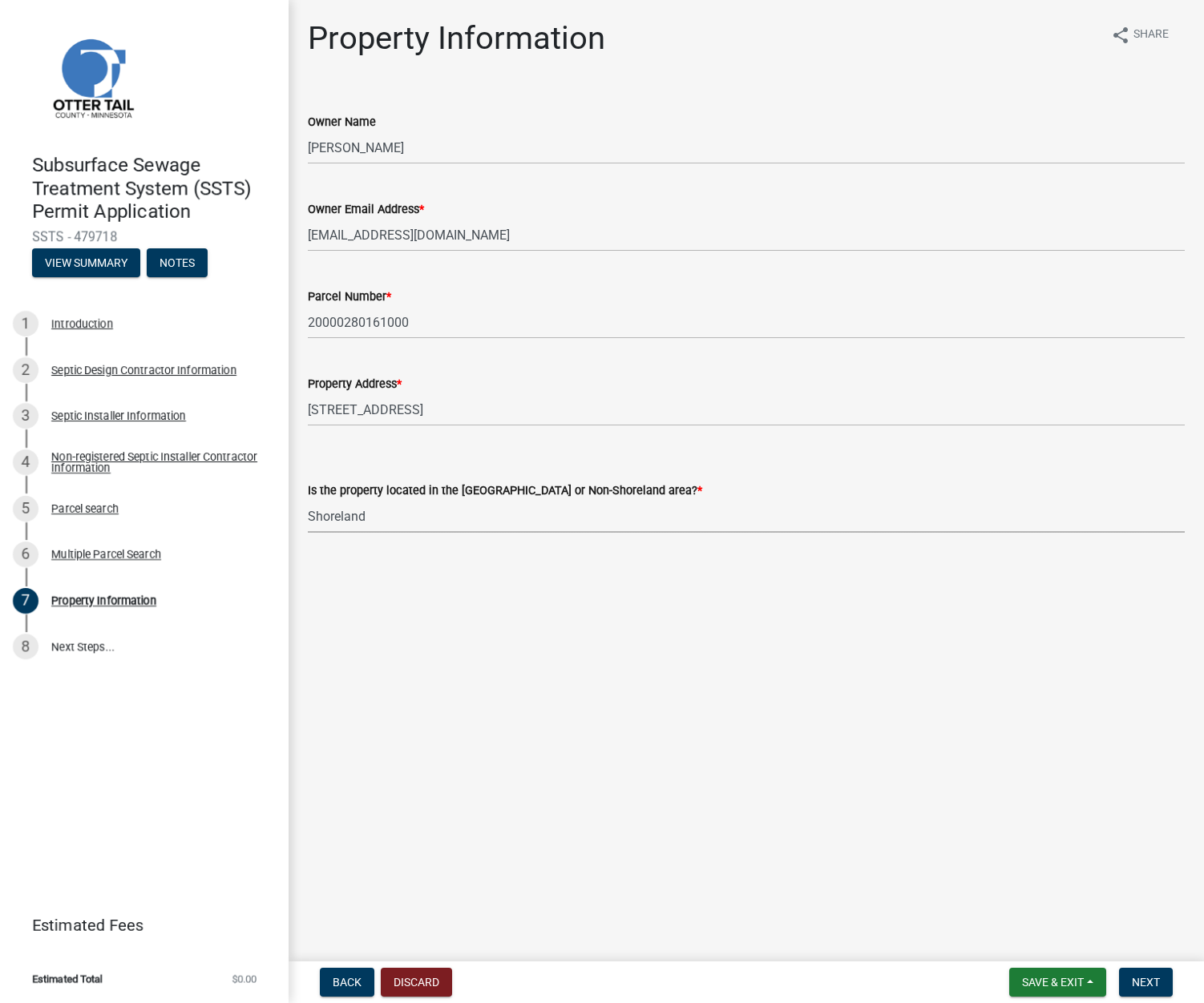
click at [308, 501] on select "Select Item... Shoreland Non-Shoreland" at bounding box center [746, 517] width 877 height 33
select select "f91142e6-e911-469c-9754-896c7e7f9e05"
click at [1139, 979] on span "Next" at bounding box center [1145, 982] width 28 height 13
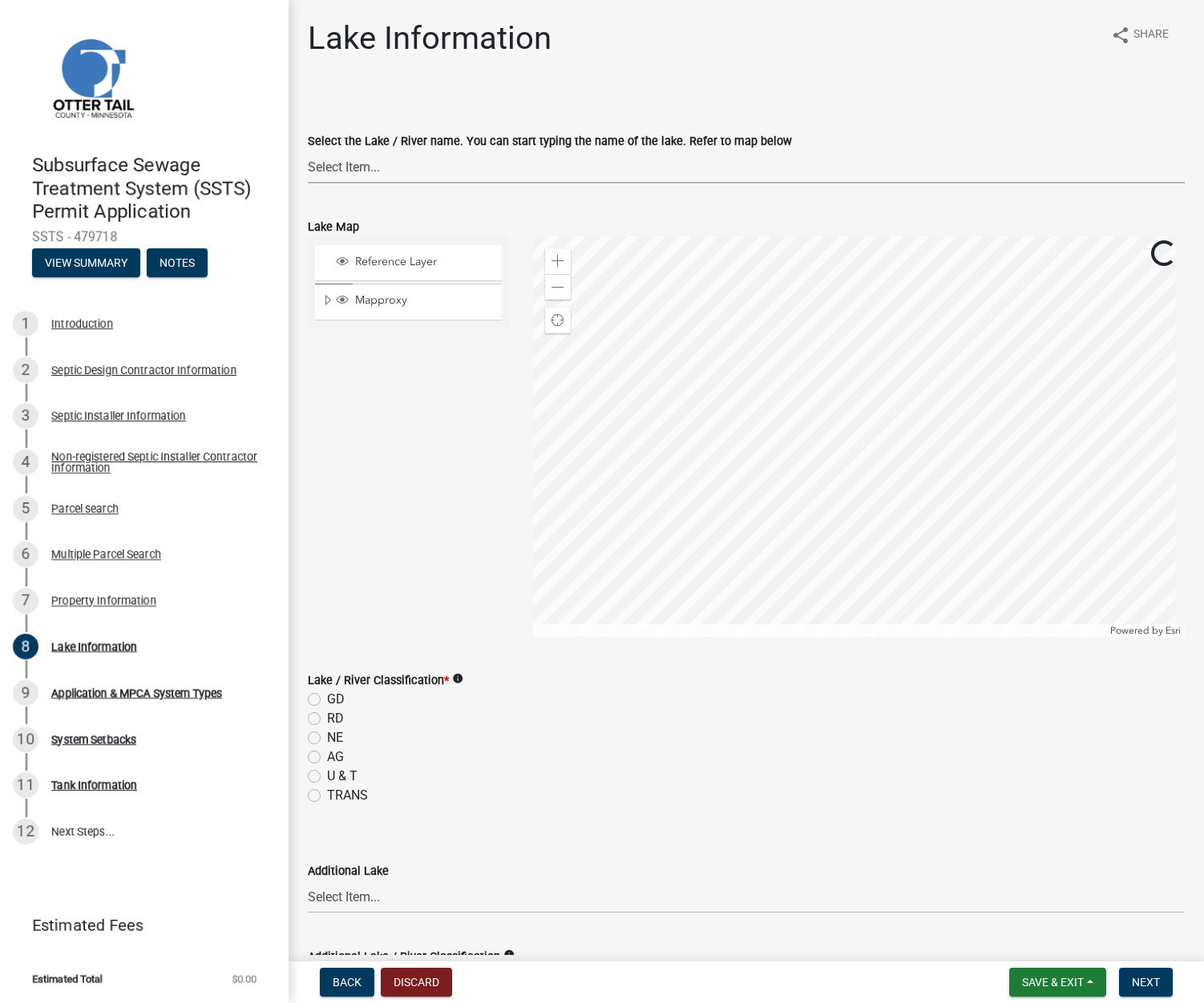
click at [475, 162] on select "Select Item... None [PERSON_NAME] 56-031 [PERSON_NAME] 56-118 [PERSON_NAME] 56-…" at bounding box center [746, 167] width 877 height 33
select select "46293f72-5999-4b7f-8a9b-340efbbb1c7e"
click at [475, 162] on select "Select Item... None [PERSON_NAME] 56-031 [PERSON_NAME] 56-118 [PERSON_NAME] 56-…" at bounding box center [746, 167] width 877 height 33
click at [327, 739] on label "NE" at bounding box center [335, 739] width 16 height 20
click at [327, 739] on input "NE" at bounding box center [332, 734] width 11 height 11
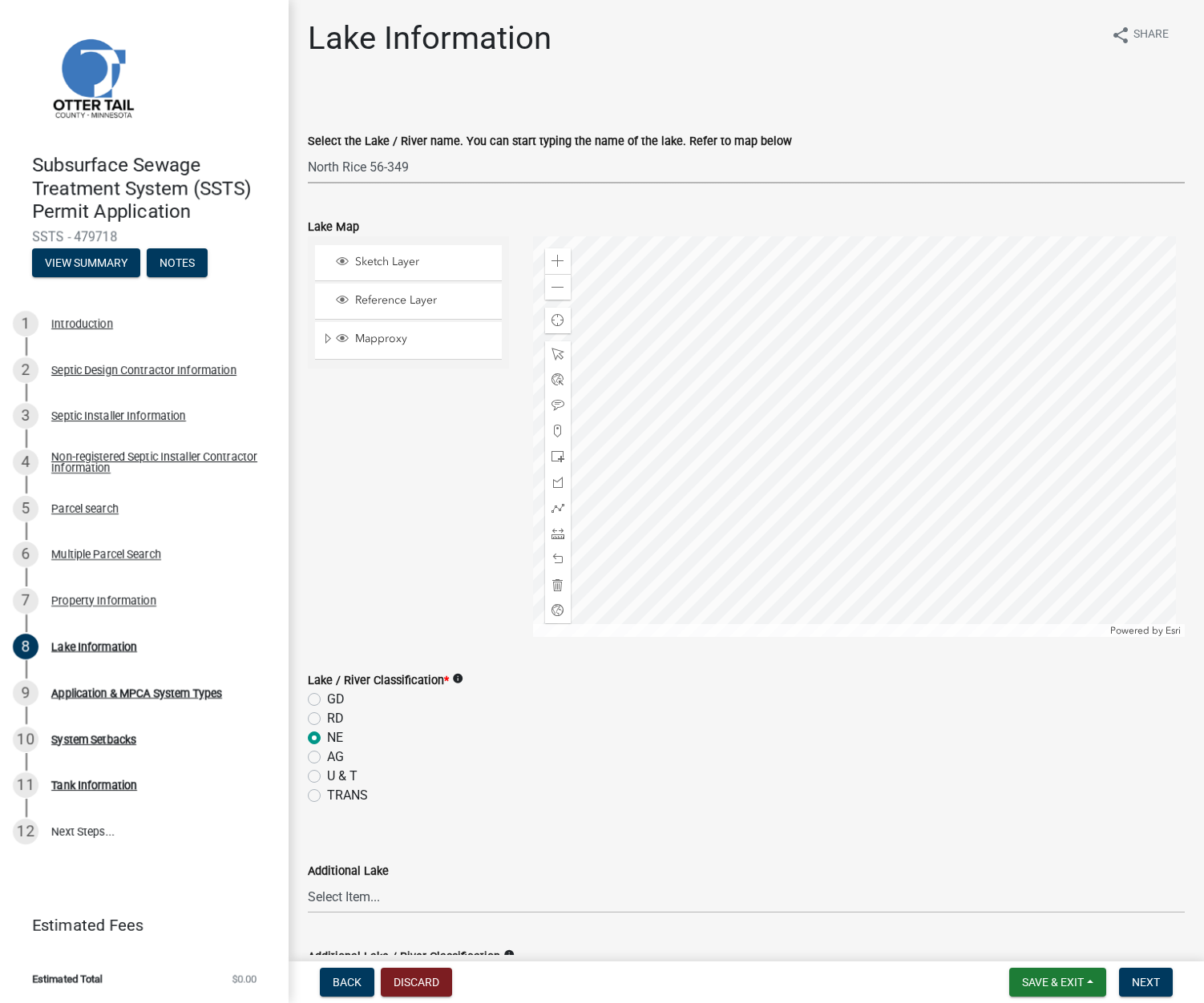
radio input "true"
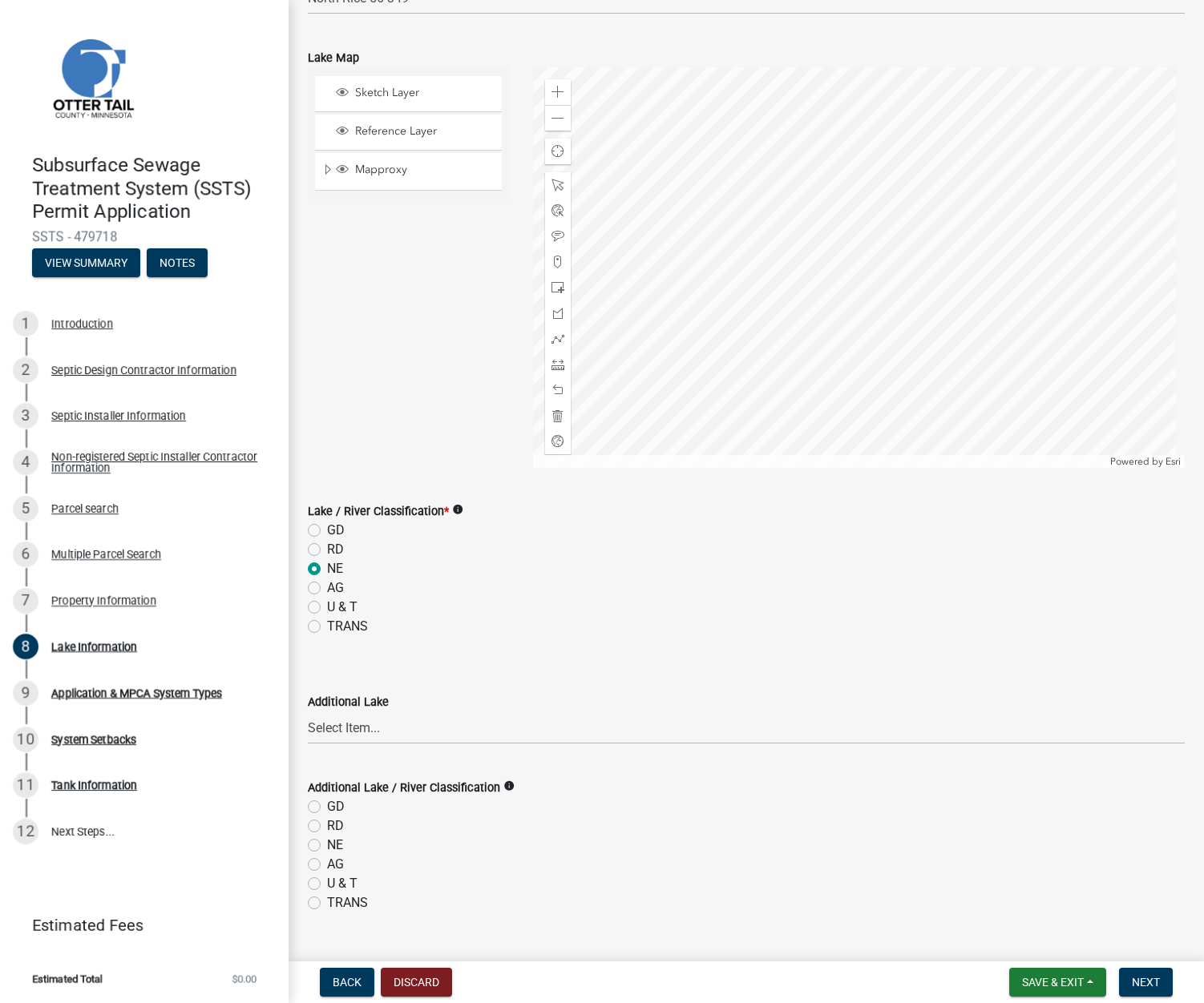
scroll to position [204, 0]
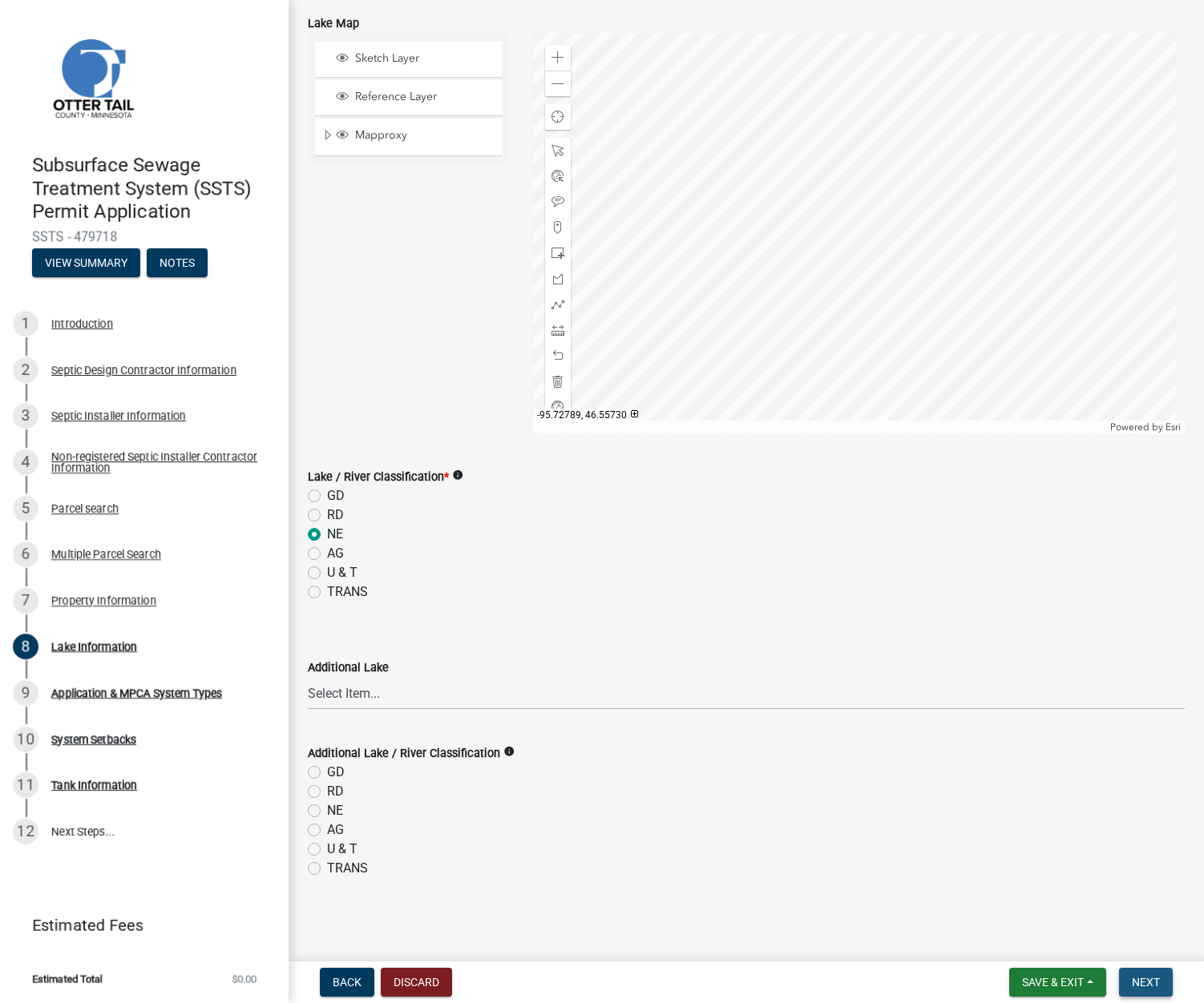
click at [1157, 981] on span "Next" at bounding box center [1145, 982] width 28 height 13
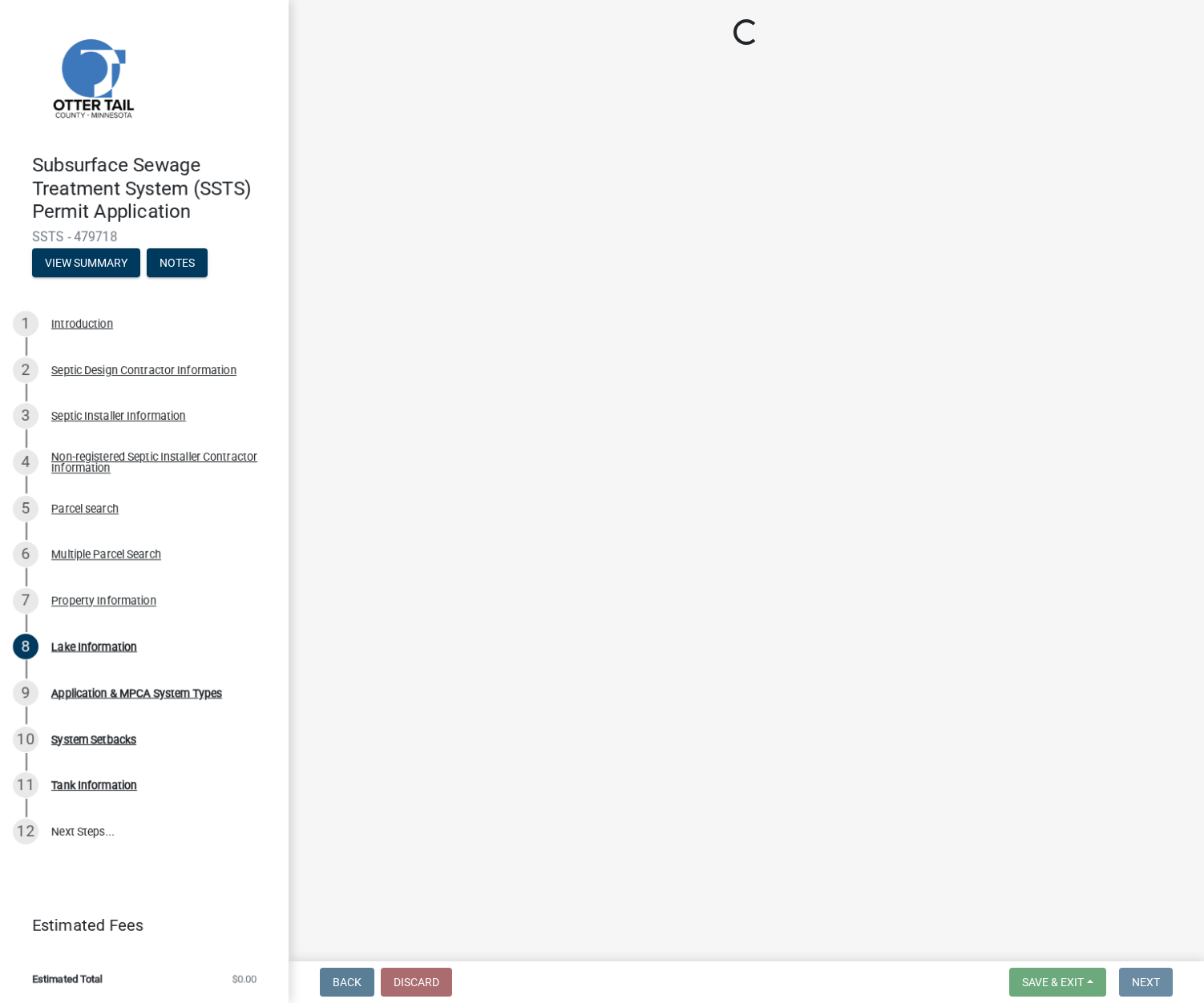
scroll to position [0, 0]
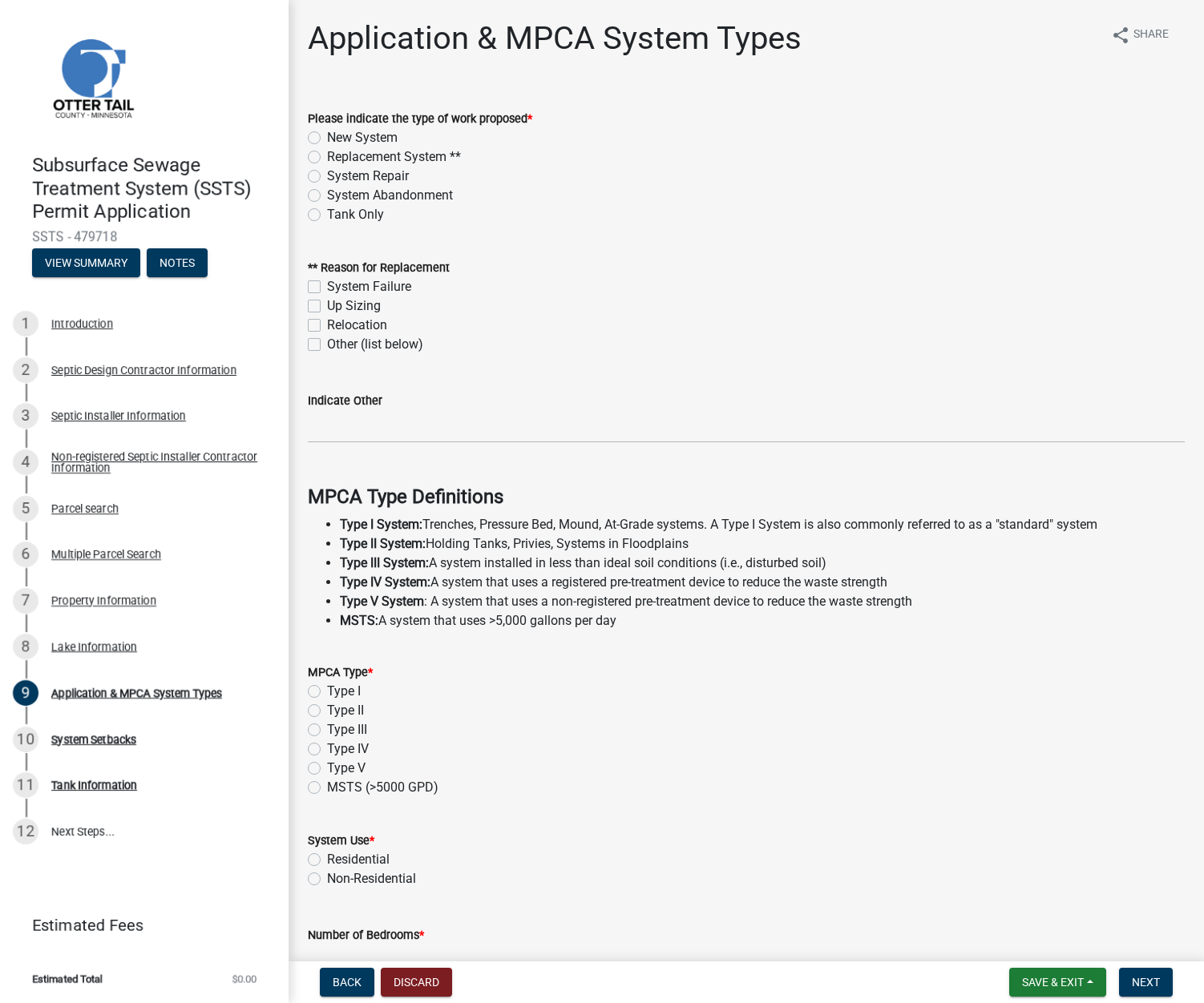
click at [327, 138] on label "New System" at bounding box center [362, 138] width 71 height 20
click at [327, 138] on input "New System" at bounding box center [332, 133] width 11 height 11
radio input "true"
click at [327, 161] on label "Replacement System **" at bounding box center [394, 158] width 134 height 20
click at [327, 158] on input "Replacement System **" at bounding box center [332, 153] width 11 height 11
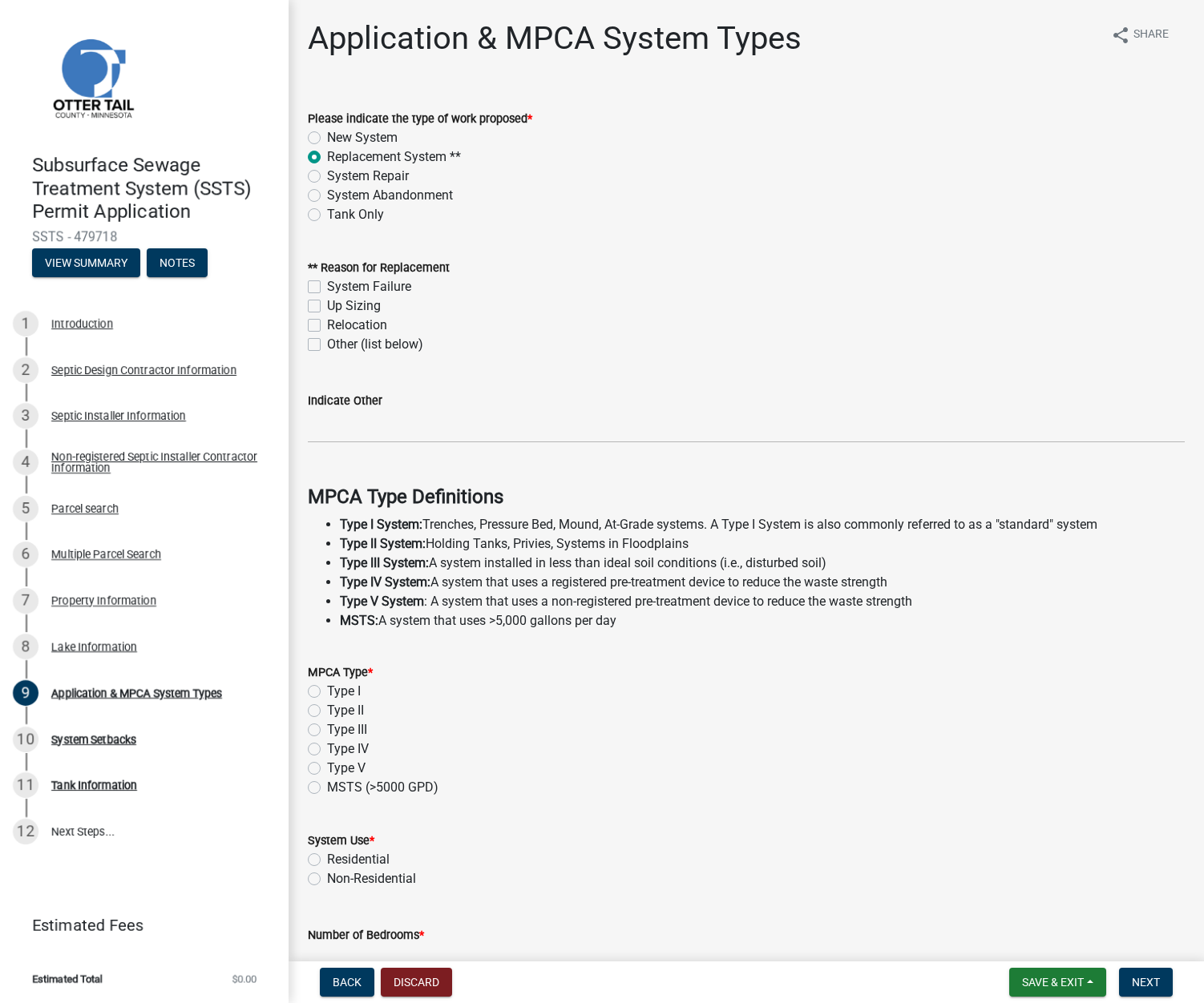
radio input "true"
click at [327, 303] on label "Up Sizing" at bounding box center [354, 307] width 54 height 20
click at [327, 303] on input "Up Sizing" at bounding box center [332, 302] width 11 height 11
checkbox input "true"
checkbox input "false"
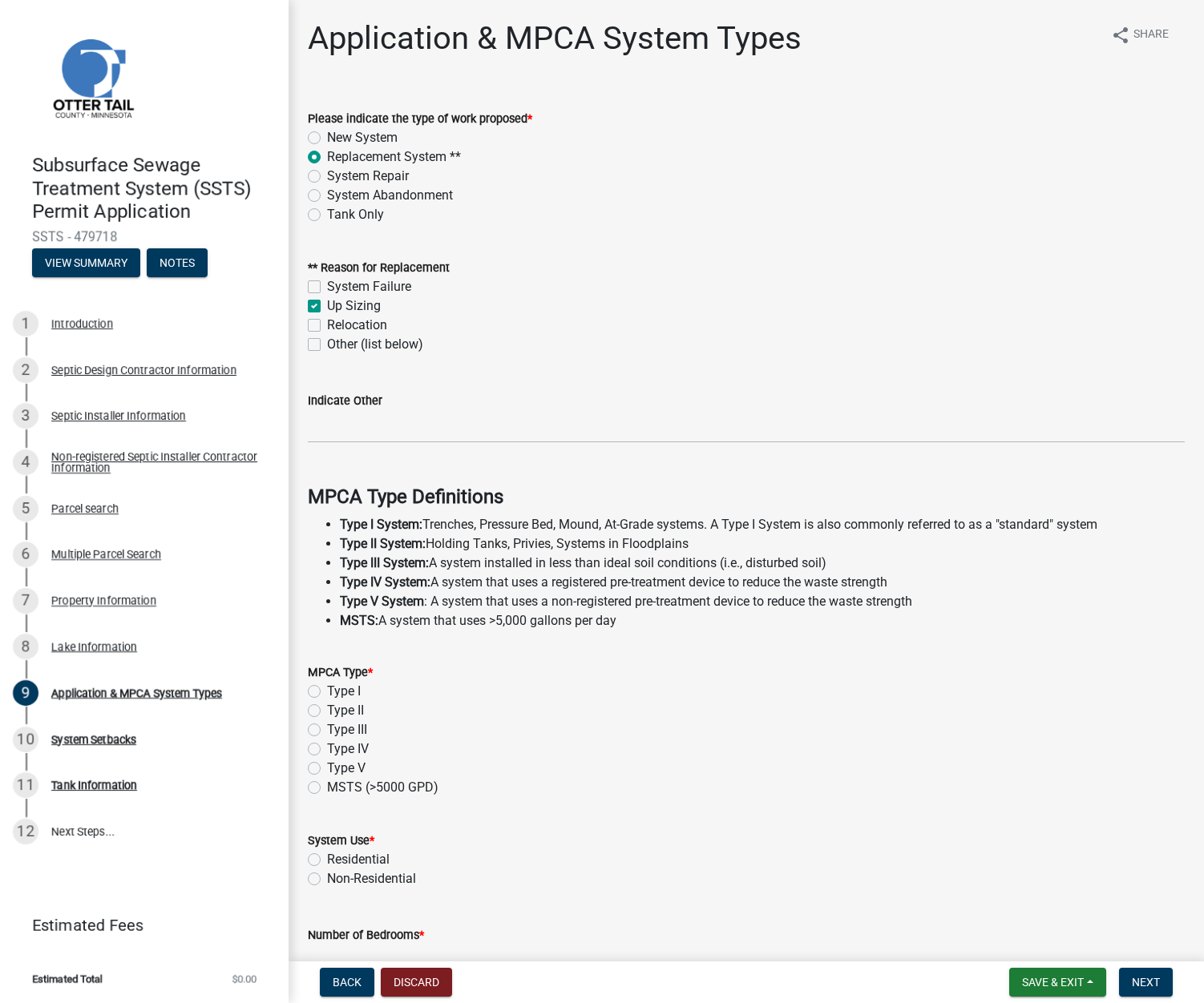
checkbox input "true"
checkbox input "false"
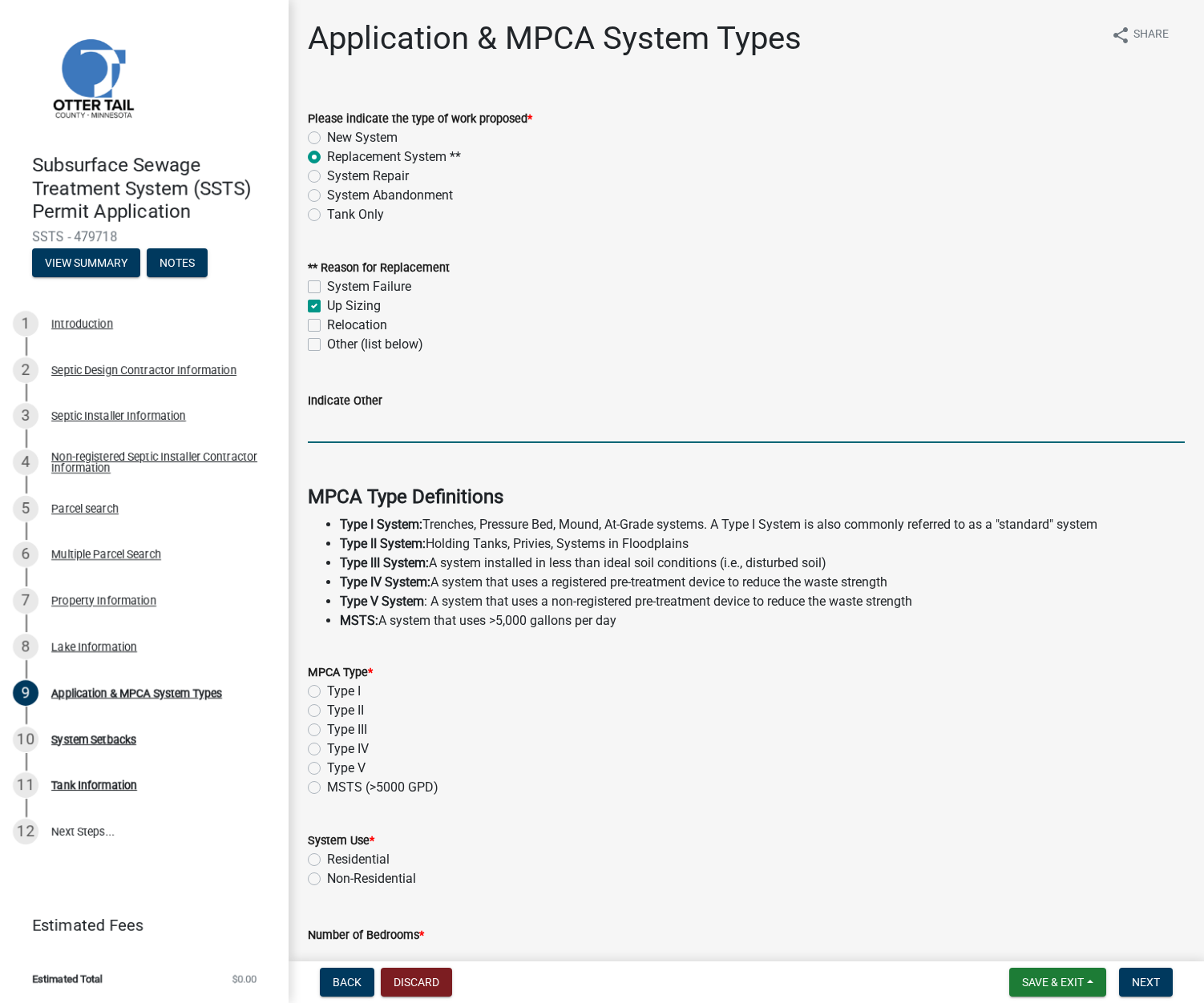
click at [328, 420] on input "Indicate Other" at bounding box center [746, 427] width 877 height 33
type input "Adding STA to holding tank"
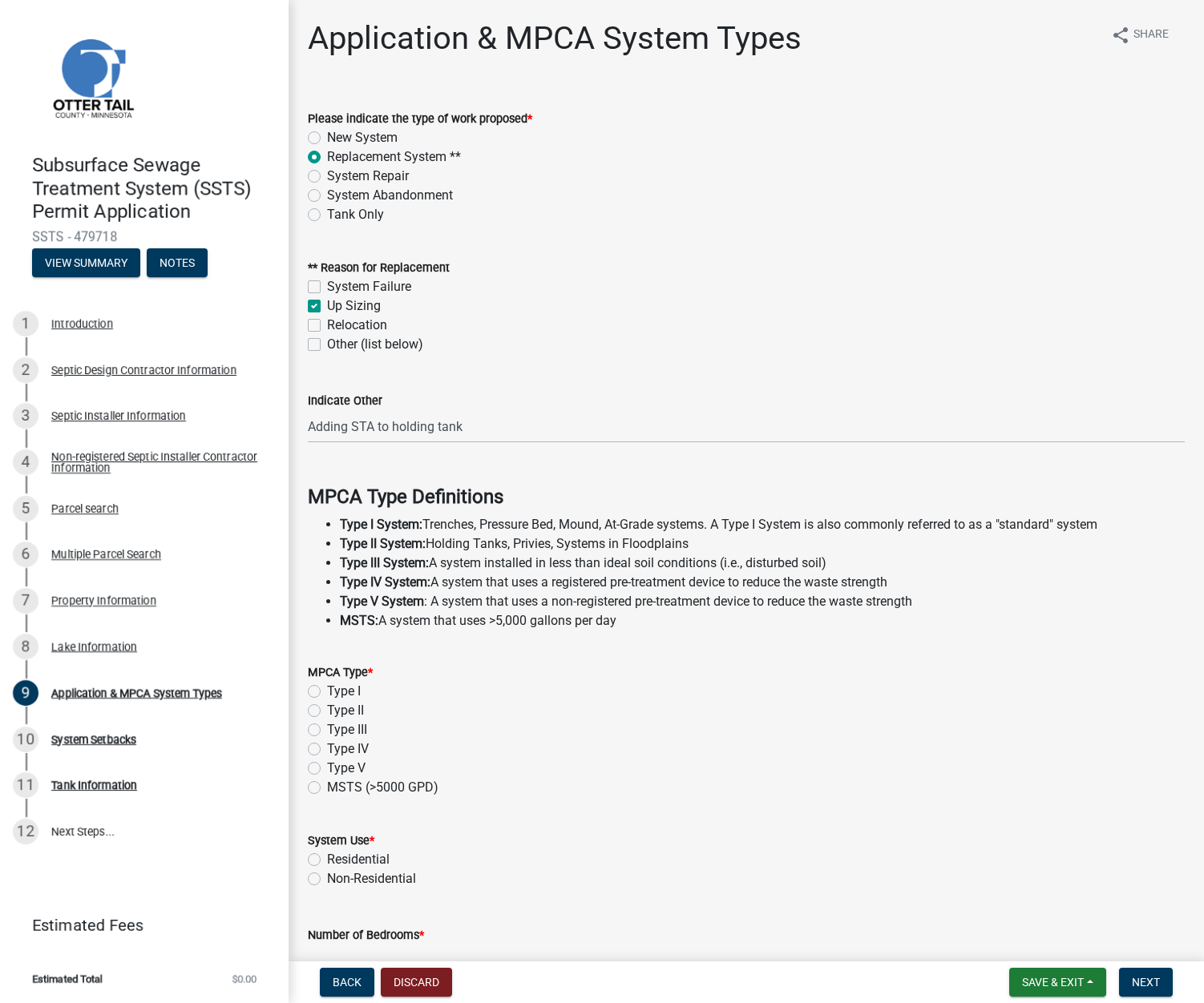
click at [327, 693] on label "Type I" at bounding box center [344, 692] width 33 height 20
click at [327, 693] on input "Type I" at bounding box center [332, 687] width 11 height 11
radio input "true"
click at [327, 857] on label "Residential" at bounding box center [359, 860] width 63 height 20
click at [327, 857] on input "Residential" at bounding box center [332, 855] width 11 height 11
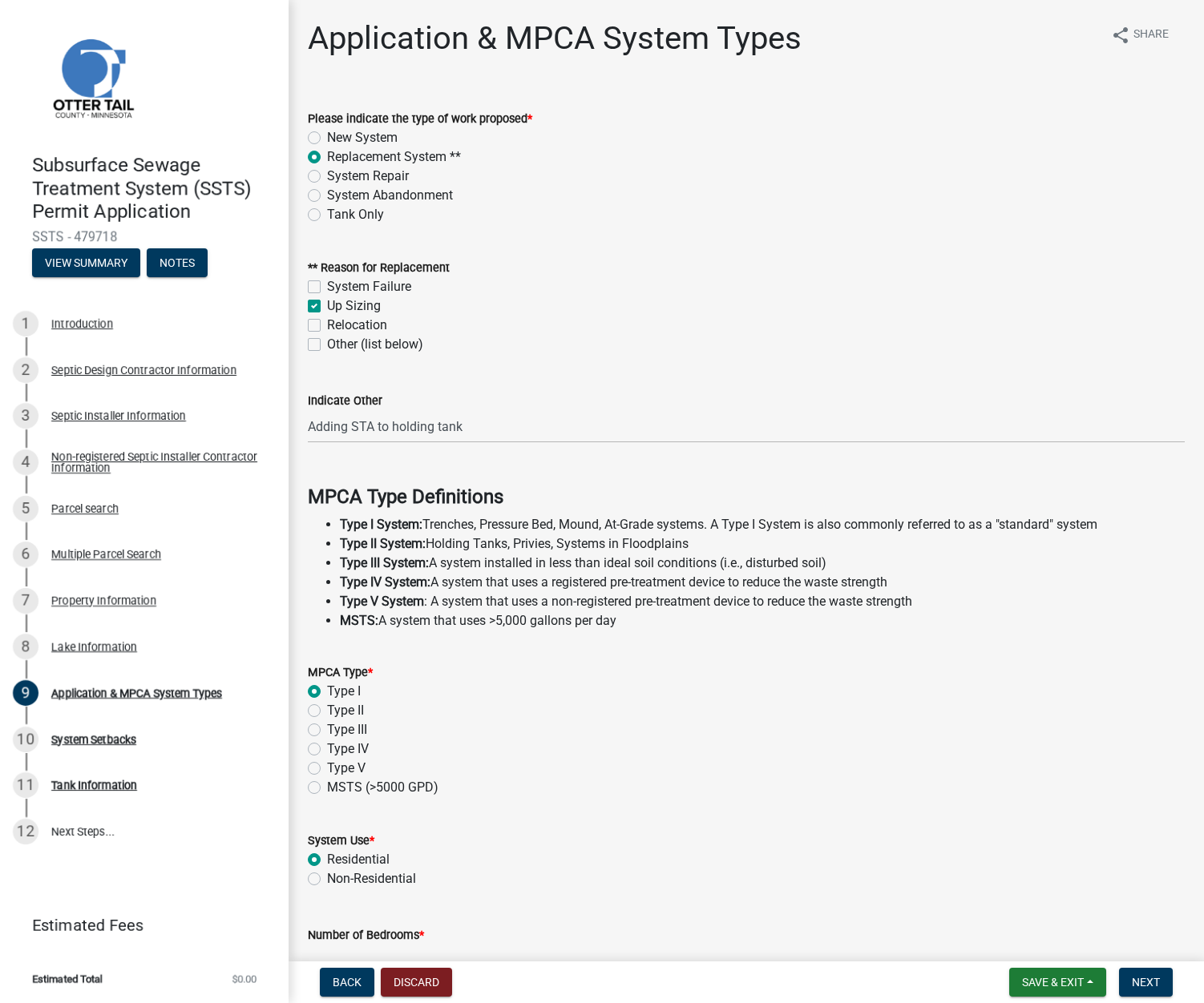
radio input "true"
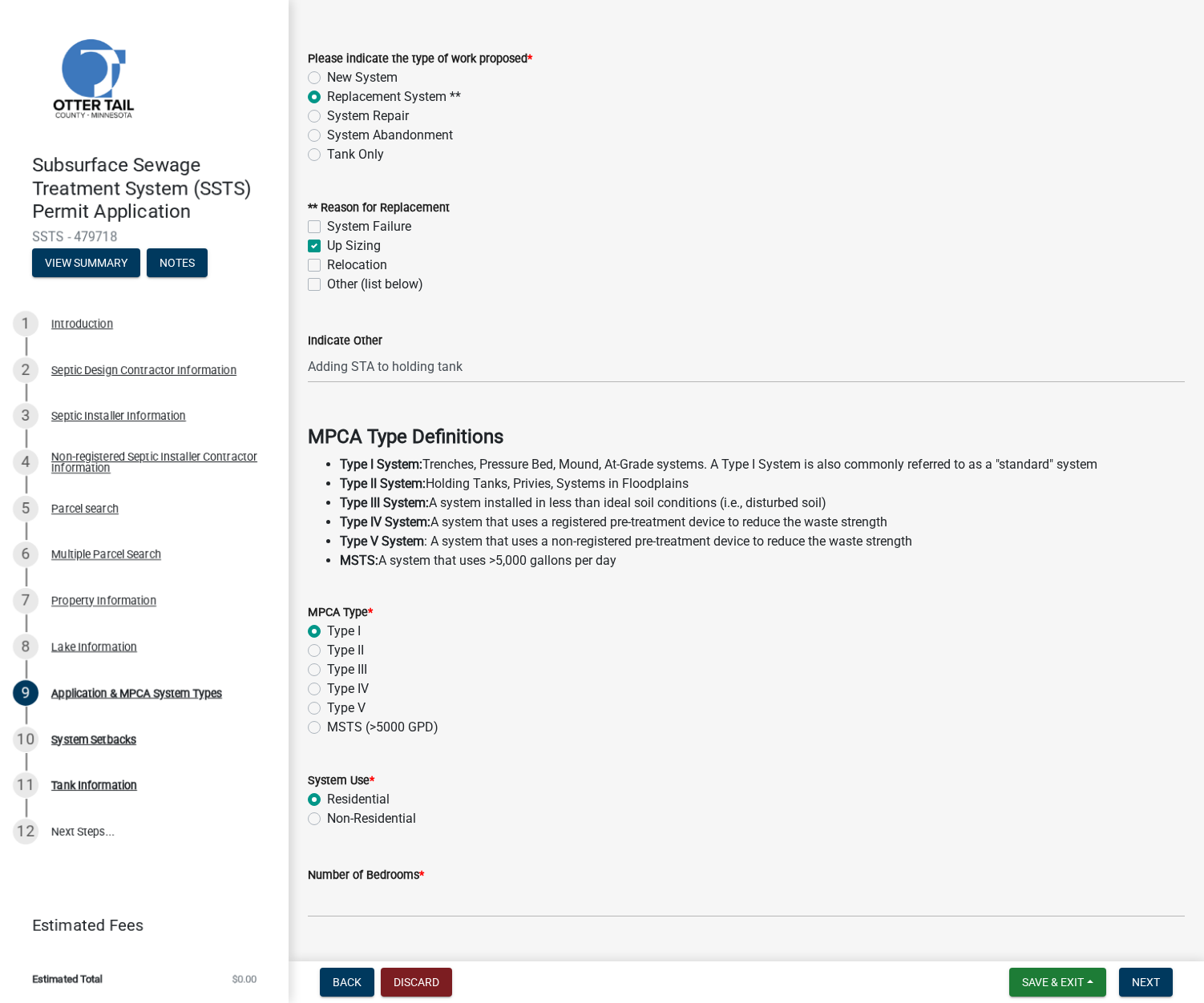
scroll to position [161, 0]
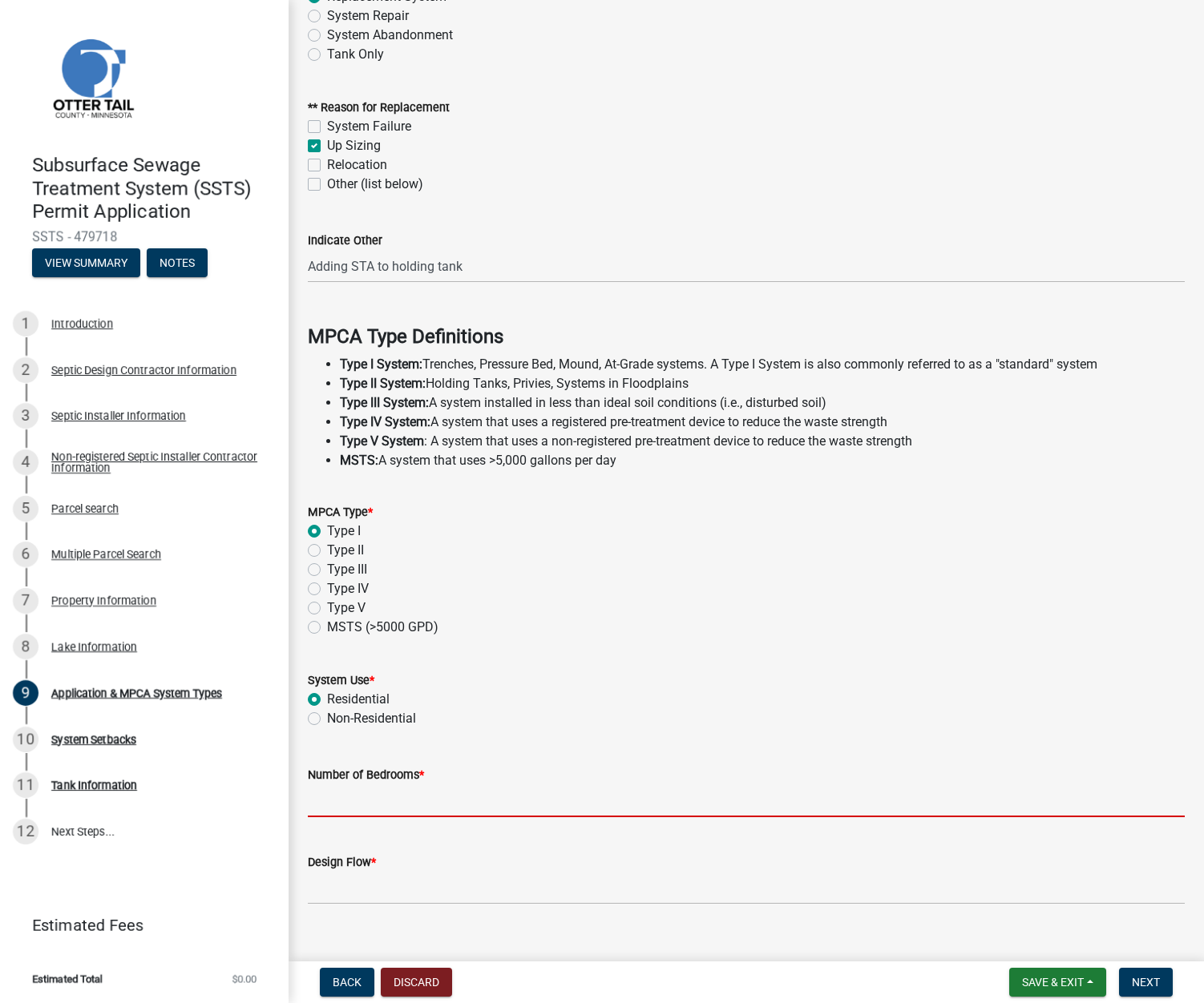
click at [332, 804] on input "Number of Bedrooms *" at bounding box center [746, 801] width 877 height 33
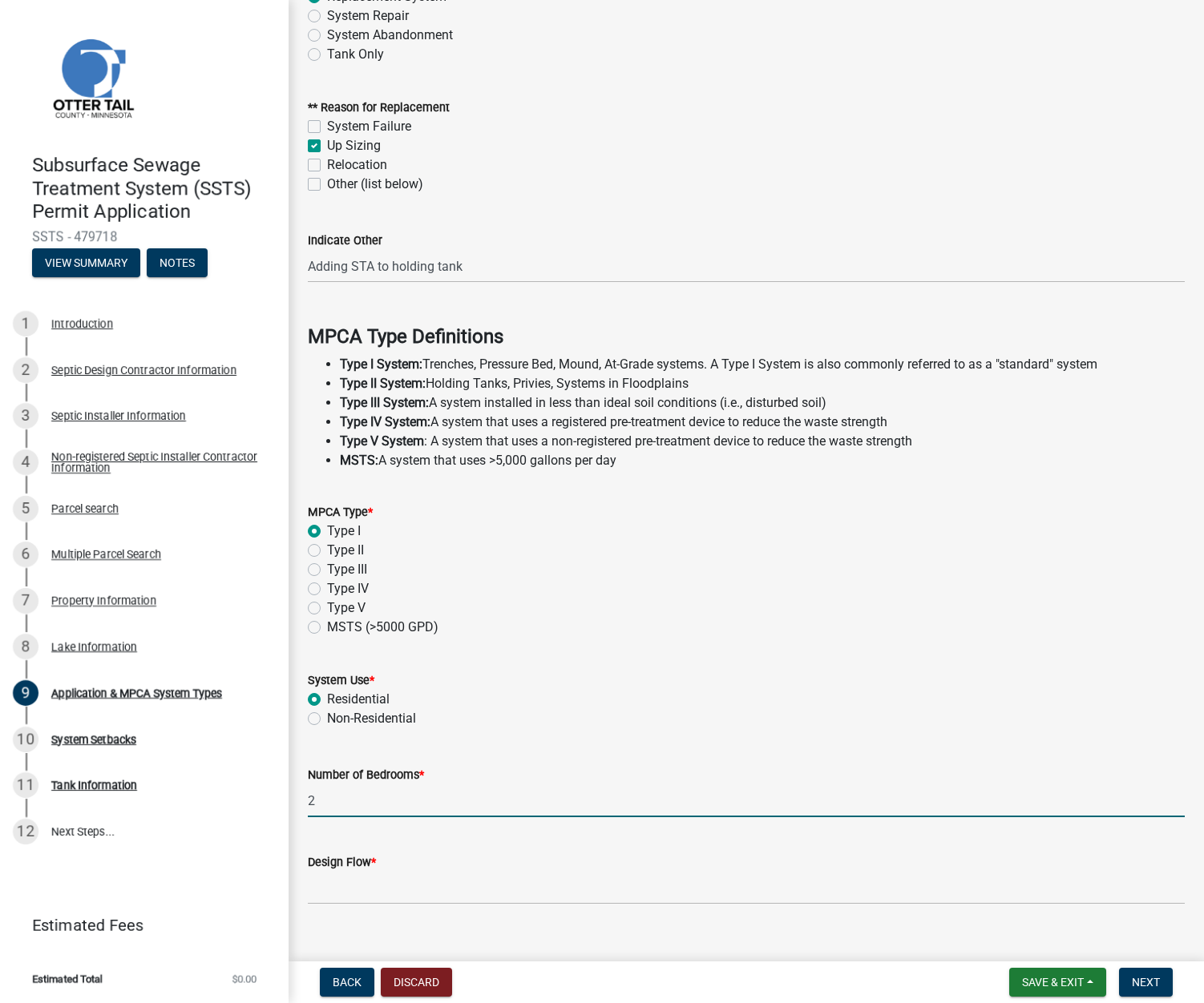
type input "2"
click at [337, 881] on input "Design Flow *" at bounding box center [746, 888] width 877 height 33
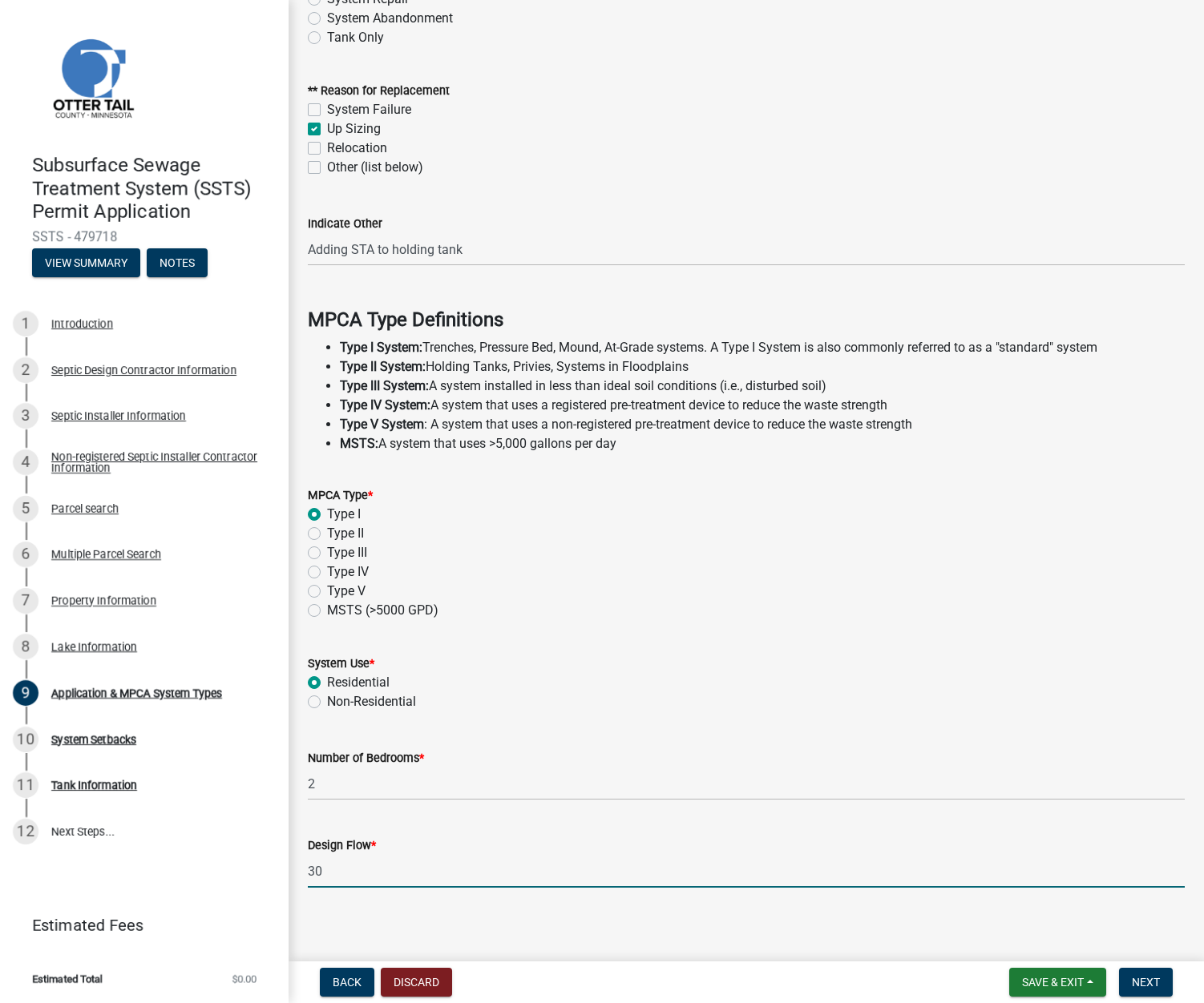
scroll to position [185, 0]
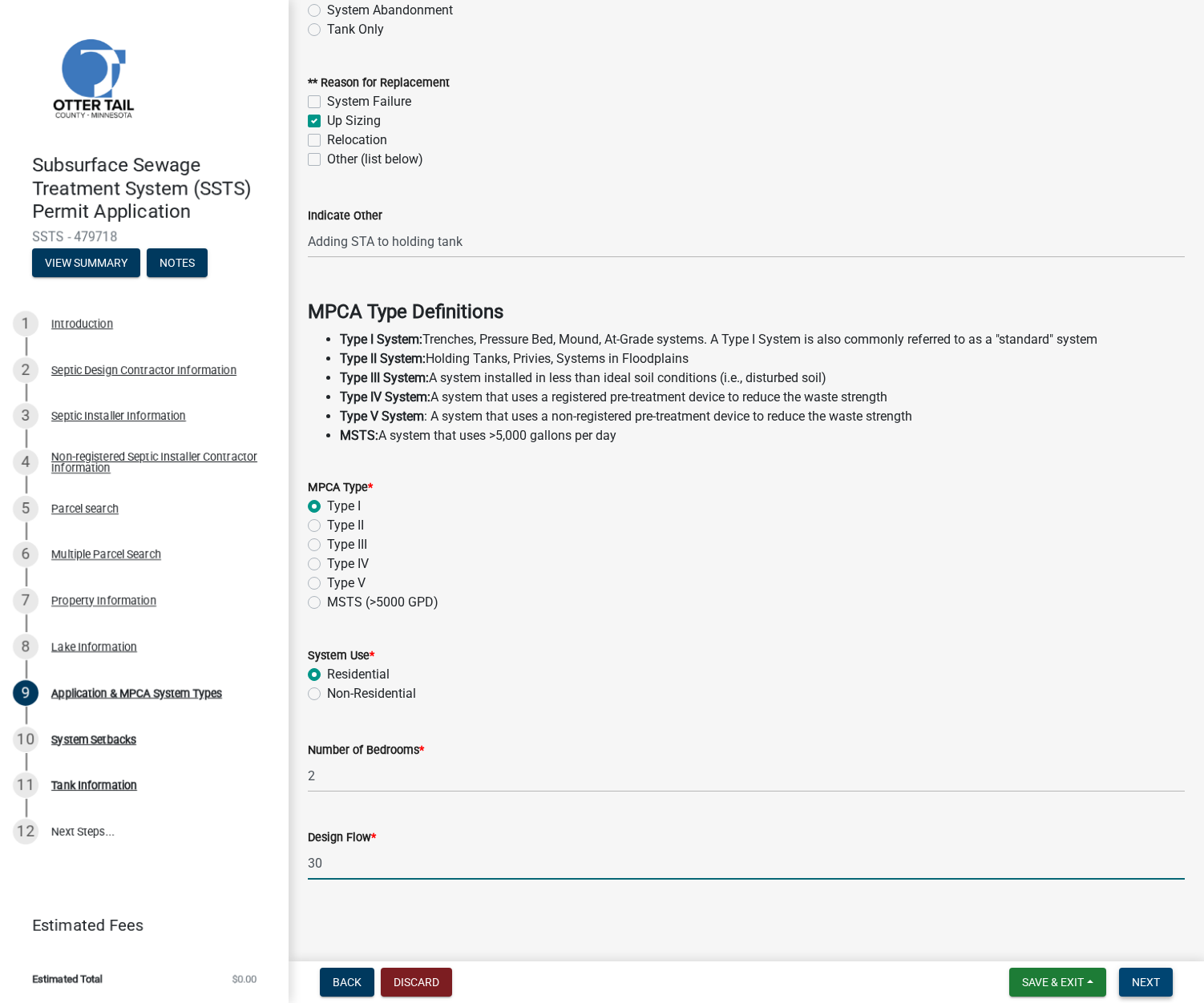
type input "30"
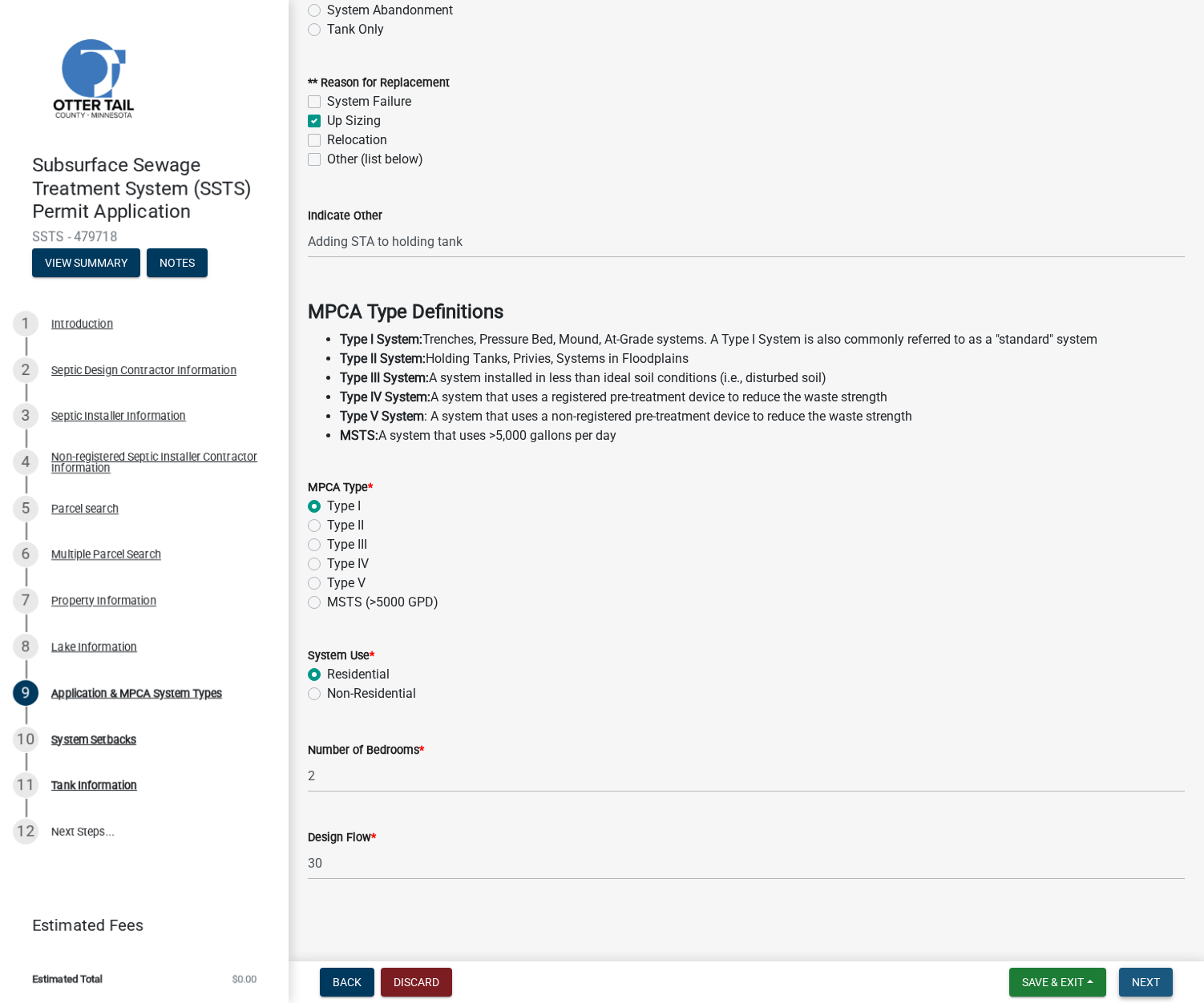
click at [1137, 979] on span "Next" at bounding box center [1145, 982] width 28 height 13
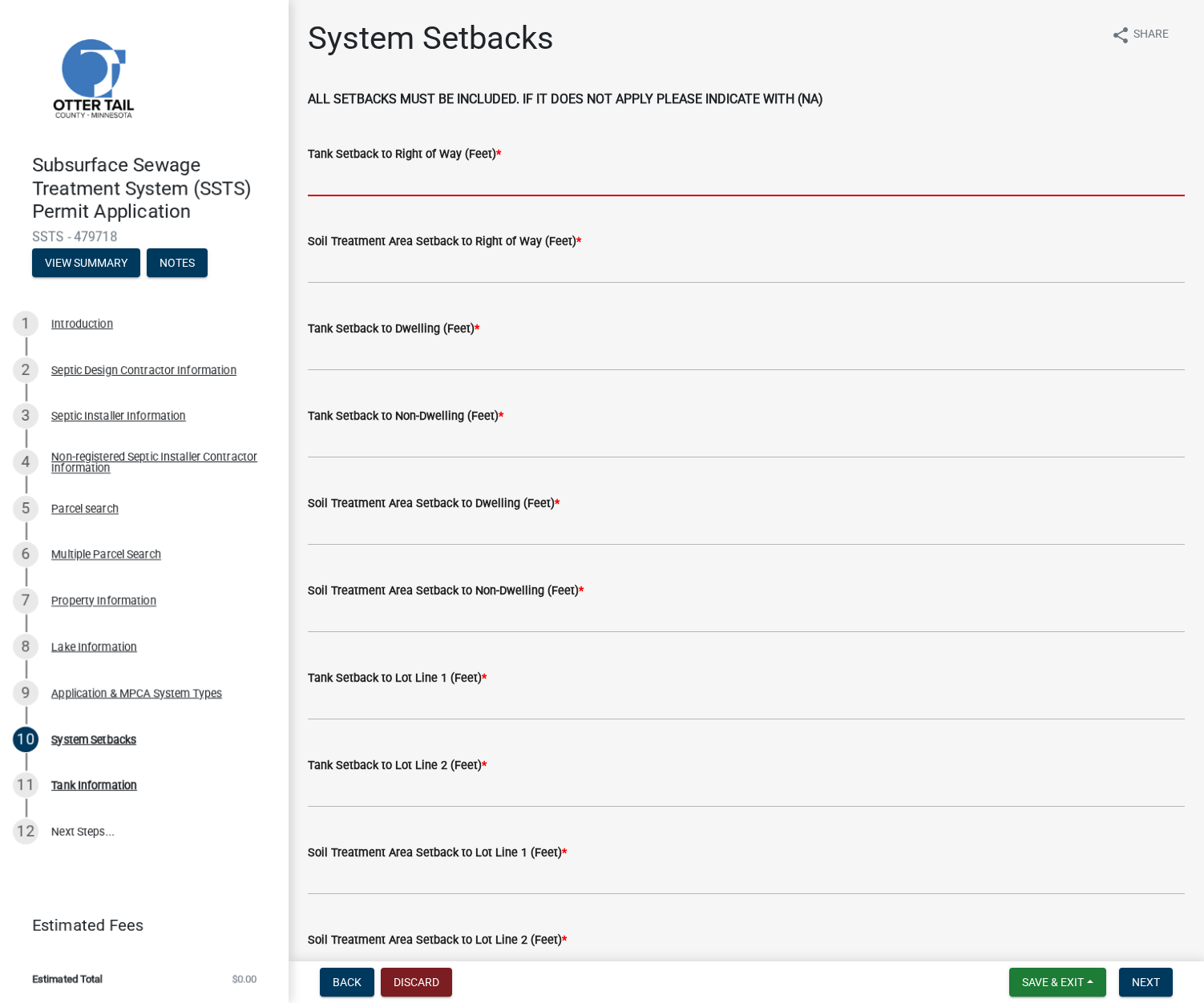
click at [337, 178] on input "Tank Setback to Right of Way (Feet) *" at bounding box center [746, 180] width 877 height 33
type input "16"
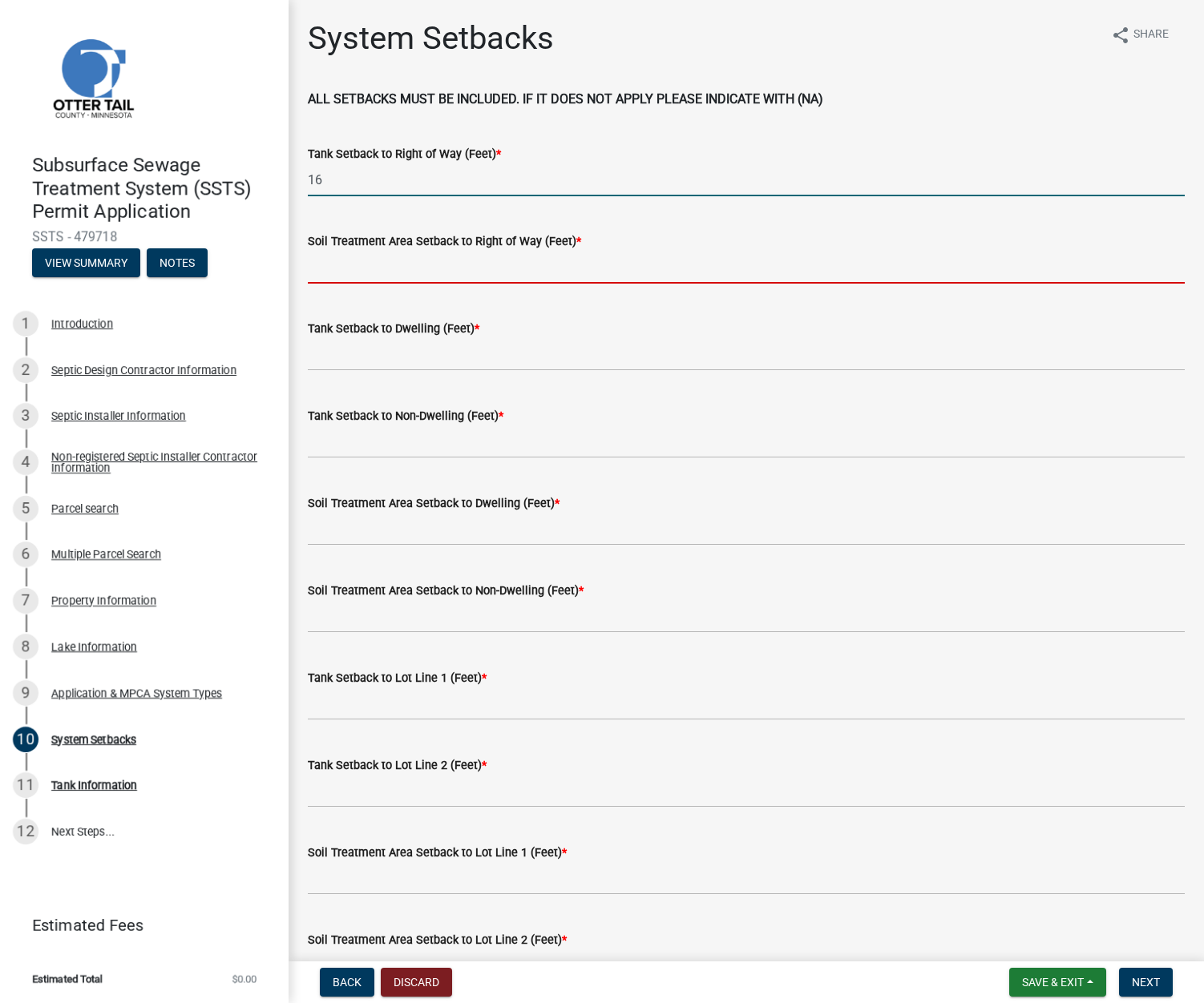
click at [327, 263] on input "Soil Treatment Area Setback to Right of Way (Feet) *" at bounding box center [746, 267] width 877 height 33
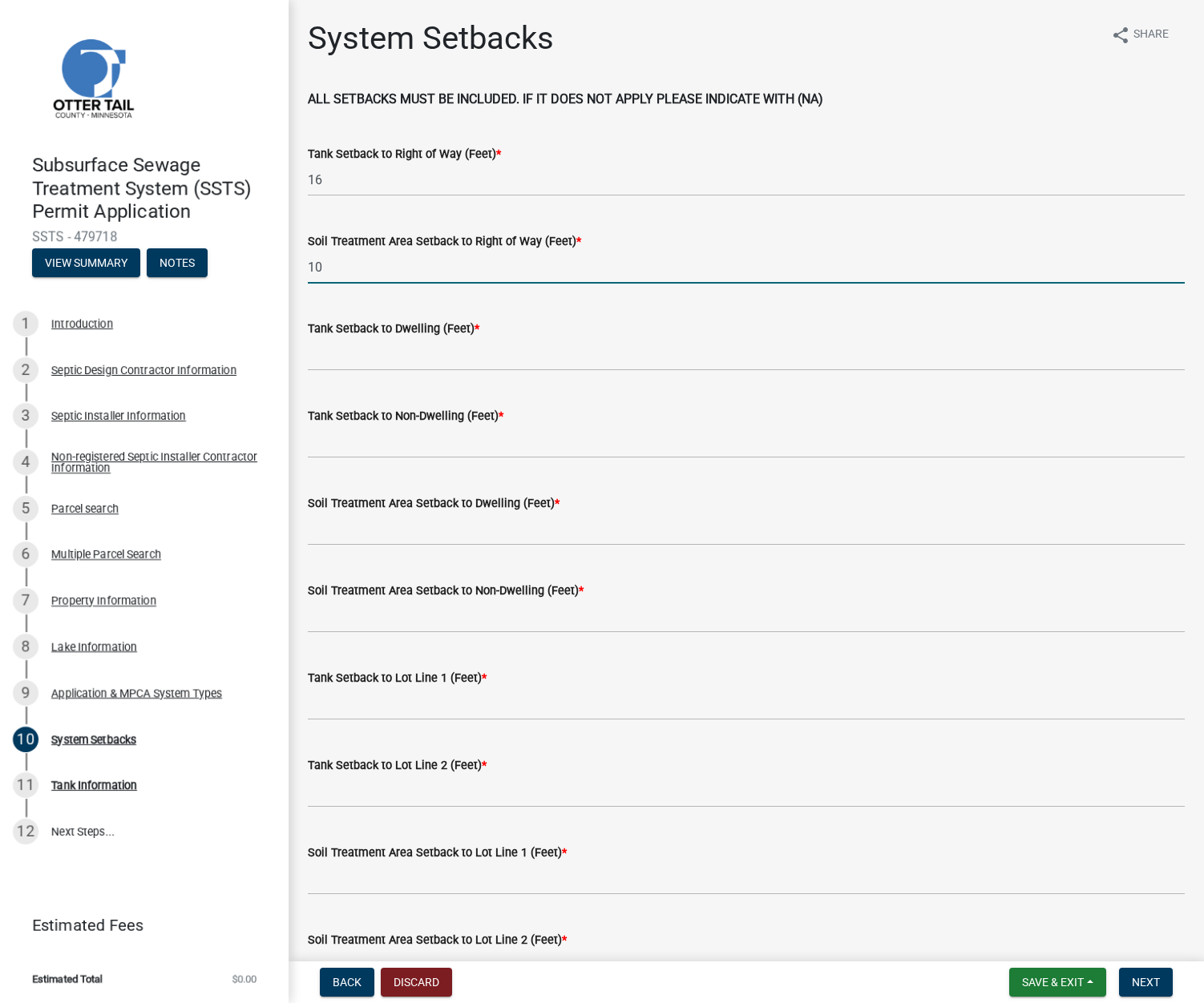
type input "10"
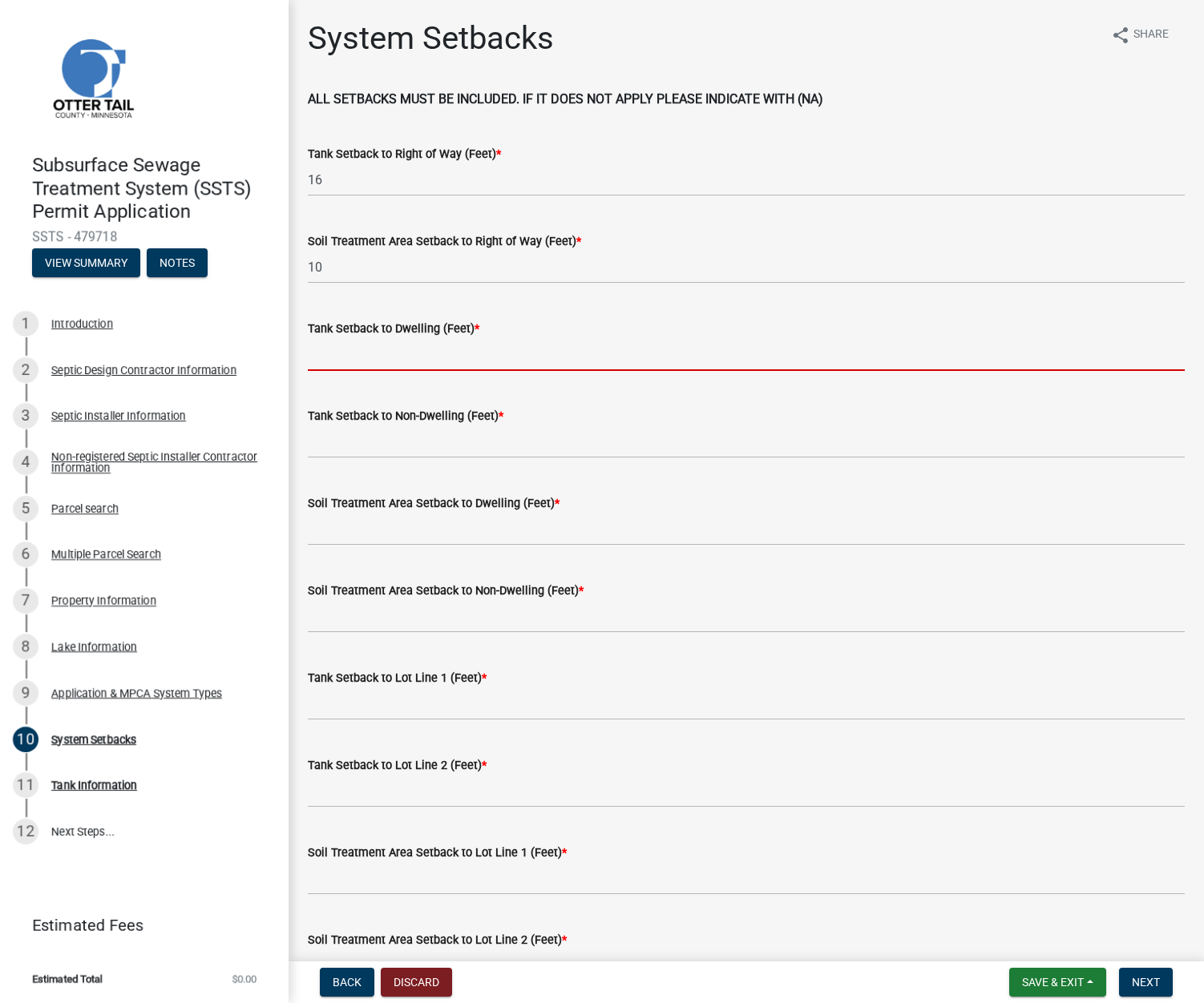
click at [319, 356] on input "Tank Setback to Dwelling (Feet) *" at bounding box center [746, 355] width 877 height 33
type input "10"
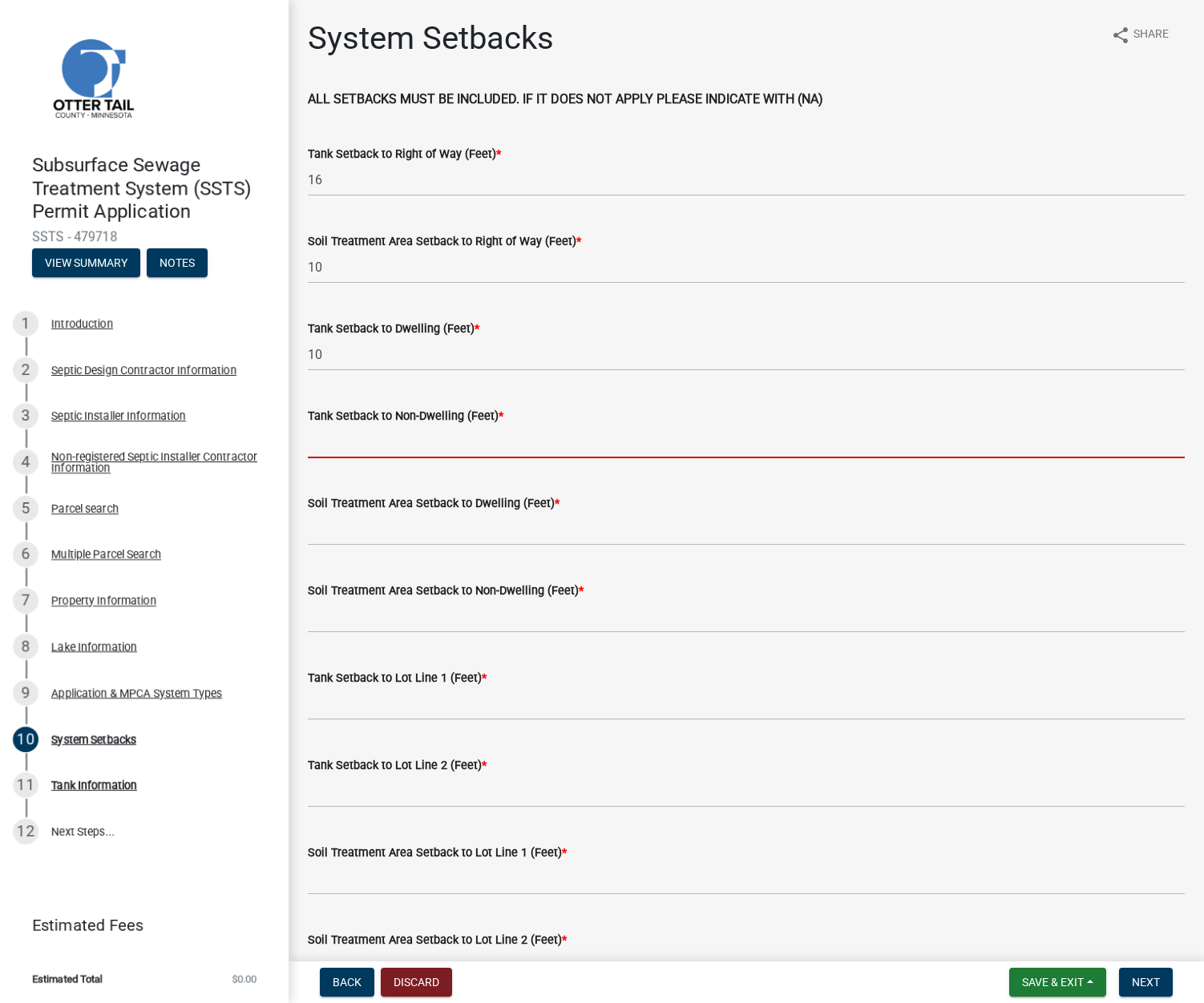
click at [325, 442] on input "Tank Setback to Non-Dwelling (Feet) *" at bounding box center [746, 442] width 877 height 33
type input "na"
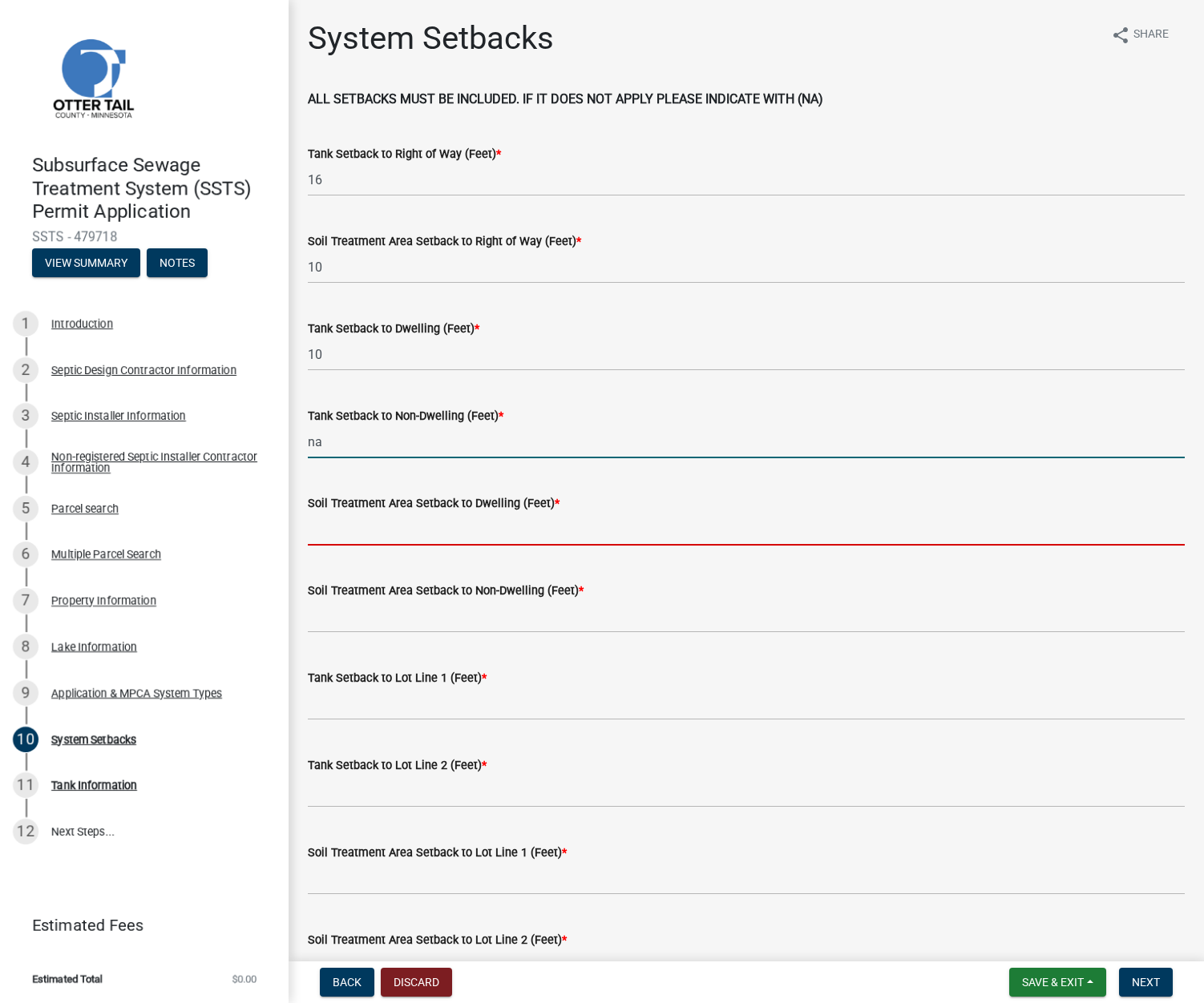
click at [335, 528] on input "Soil Treatment Area Setback to Dwelling (Feet) *" at bounding box center [746, 530] width 877 height 33
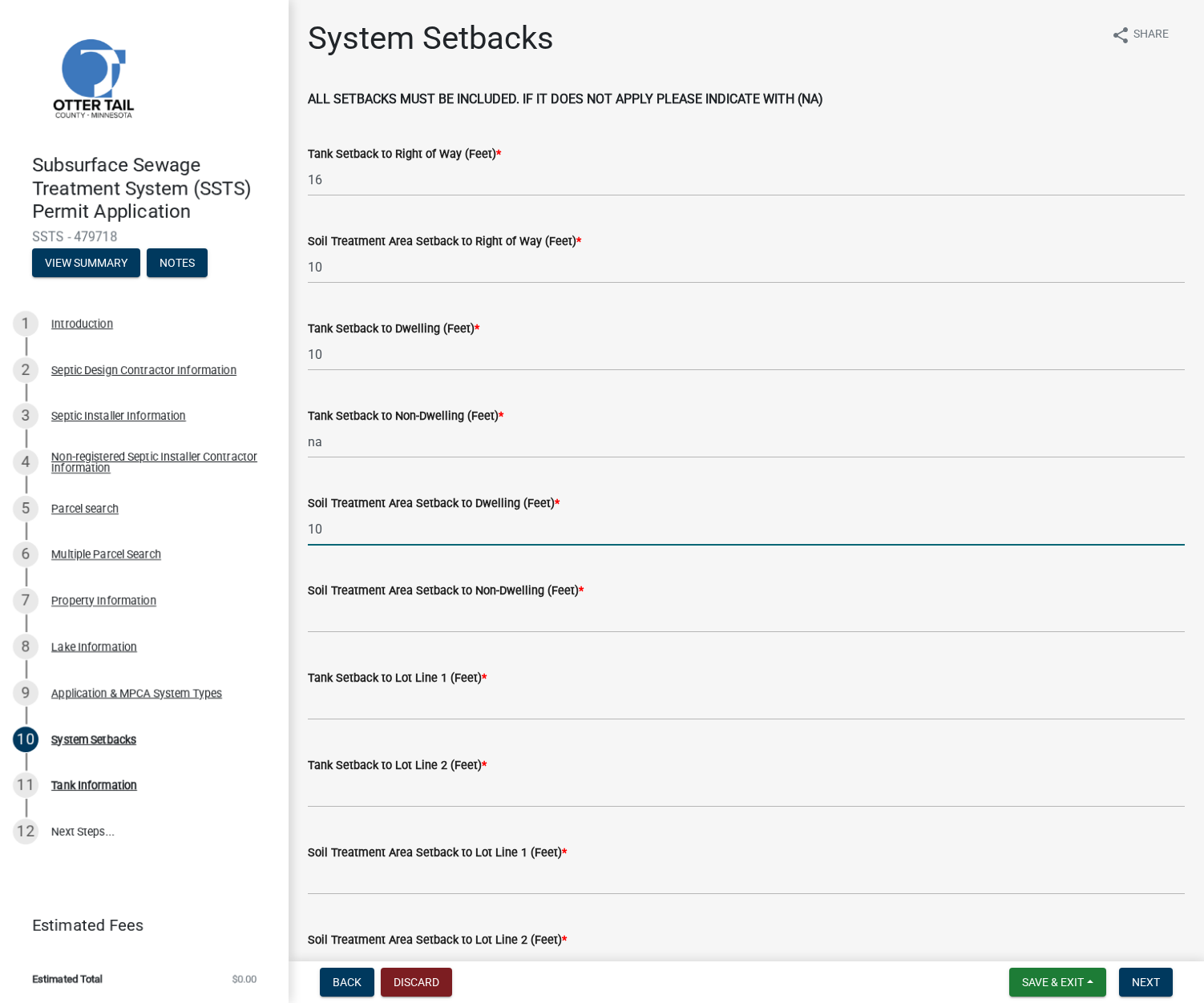
type input "10"
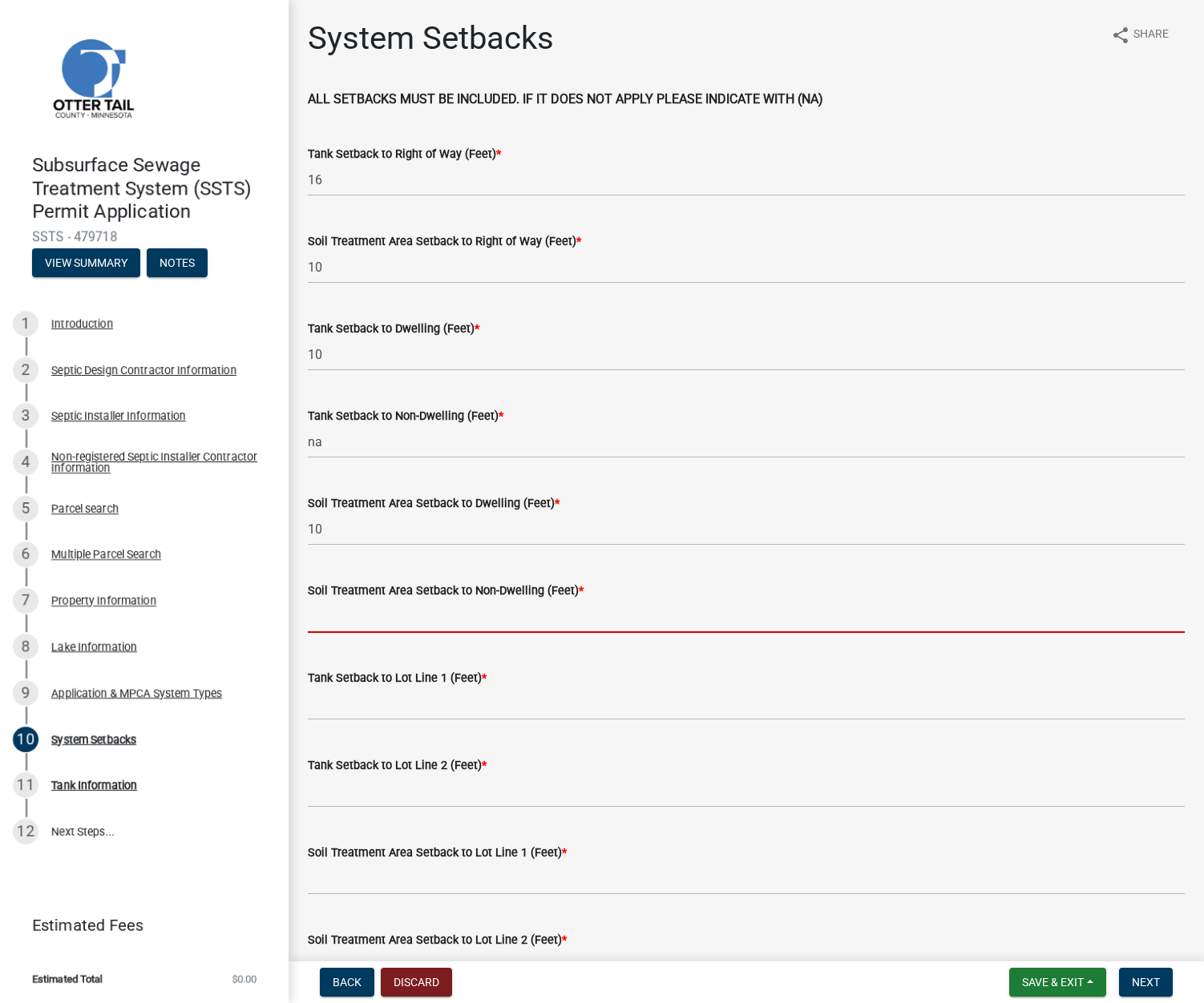
click at [322, 617] on input "Soil Treatment Area Setback to Non-Dwelling (Feet) *" at bounding box center [746, 617] width 877 height 33
type input "na"
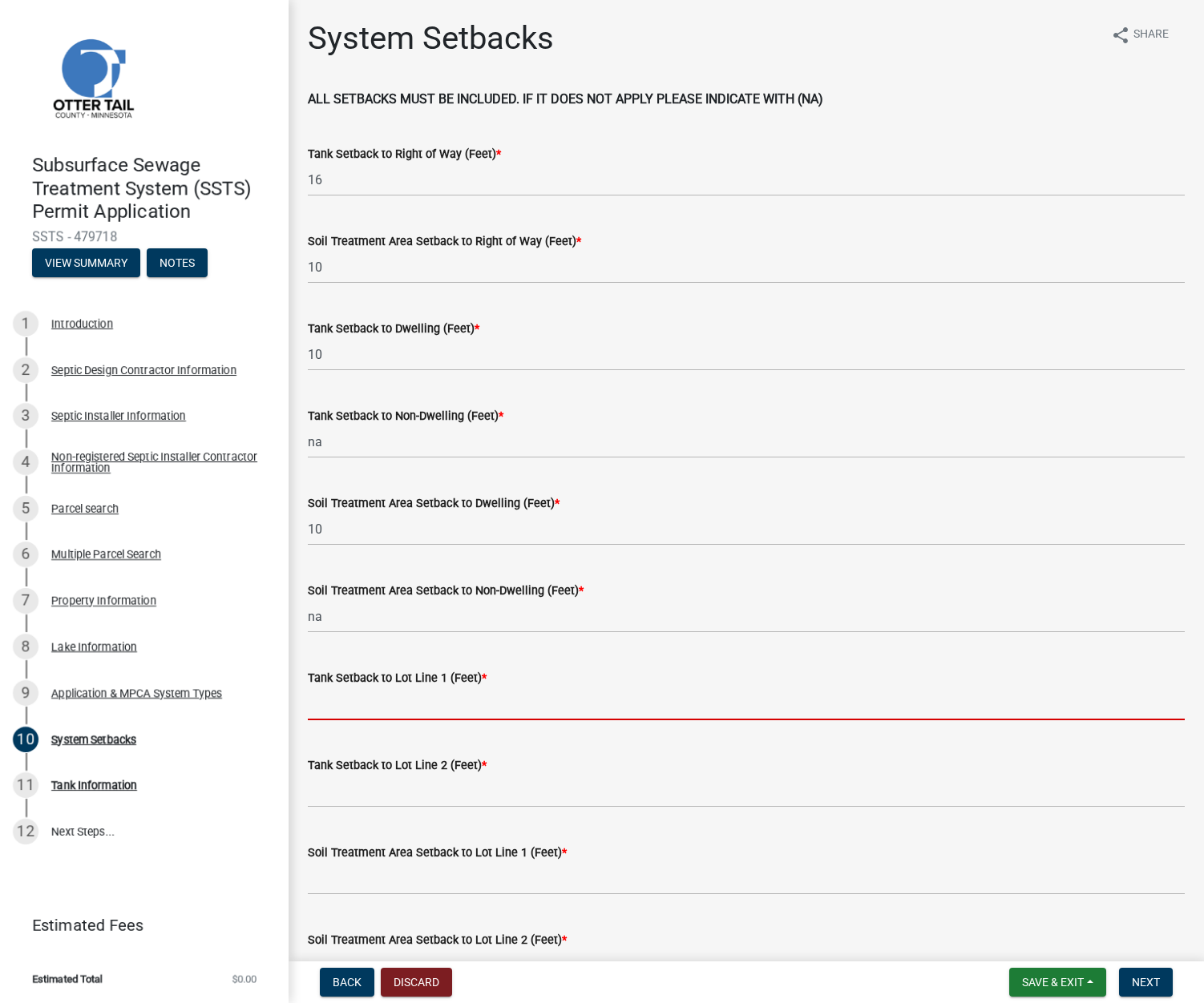
click at [341, 706] on input "Tank Setback to Lot Line 1 (Feet) *" at bounding box center [746, 704] width 877 height 33
type input "94"
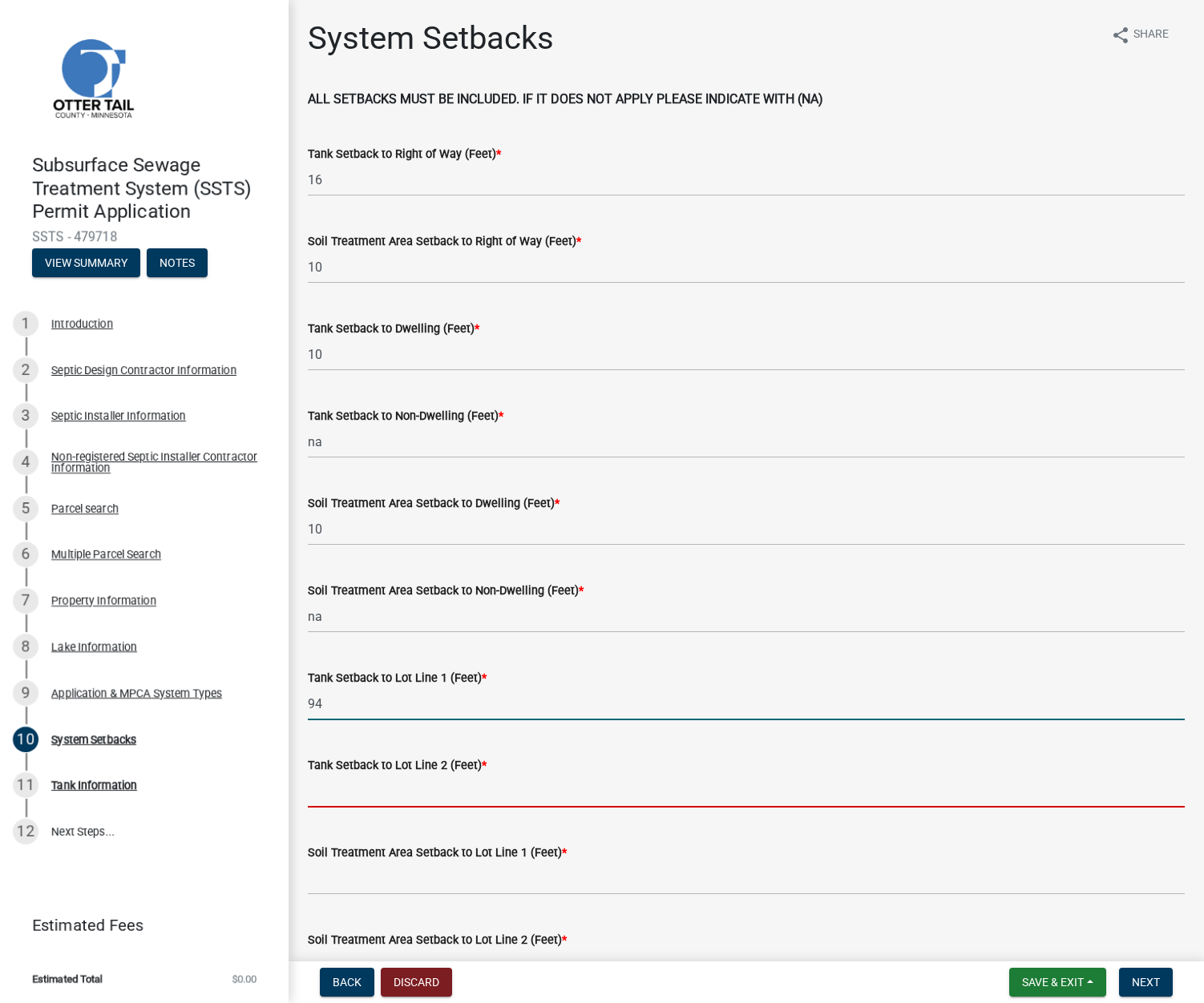
click at [355, 797] on input "Tank Setback to Lot Line 2 (Feet) *" at bounding box center [746, 791] width 877 height 33
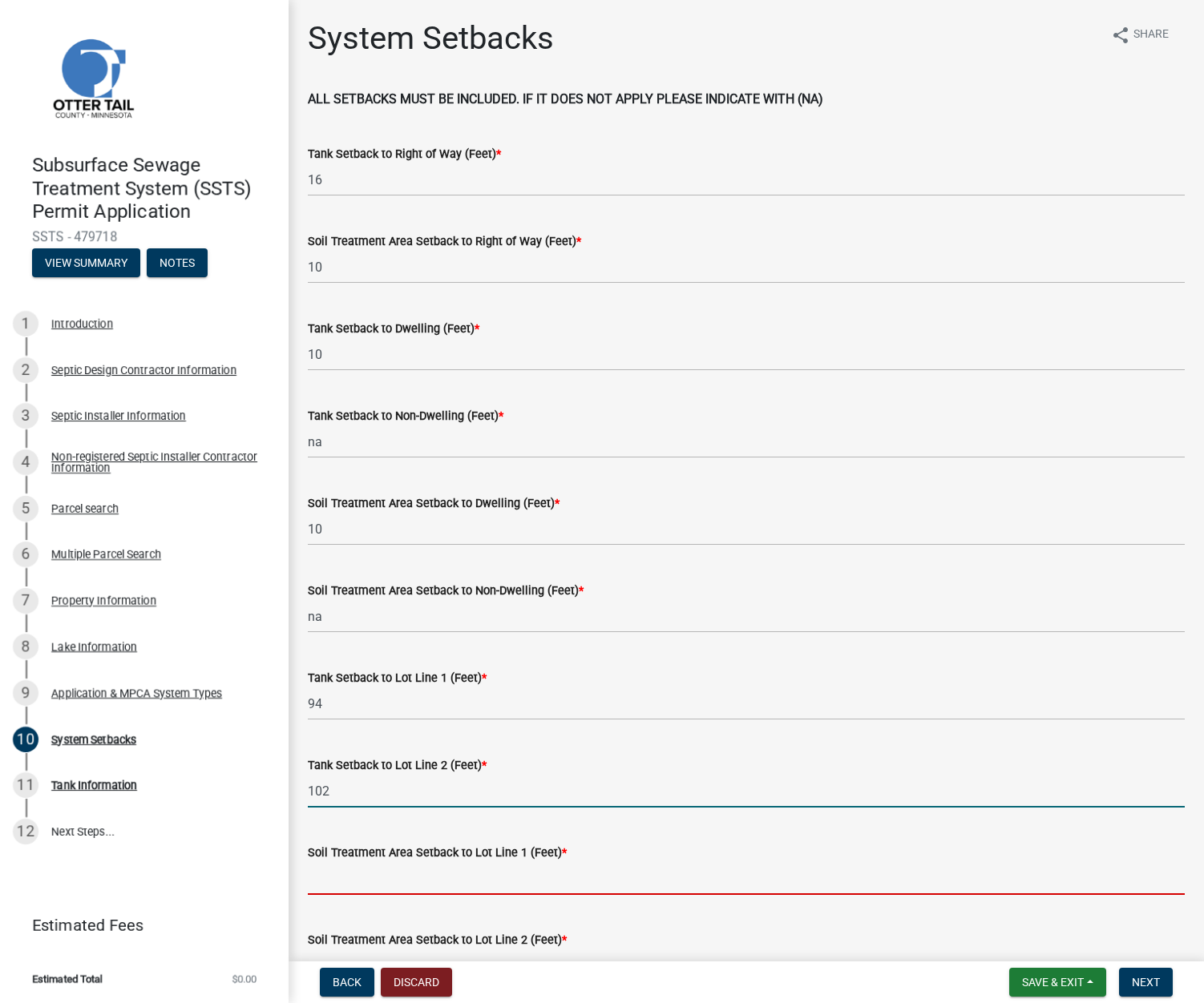
click at [331, 875] on input "Soil Treatment Area Setback to Lot Line 1 (Feet) *" at bounding box center [746, 879] width 877 height 33
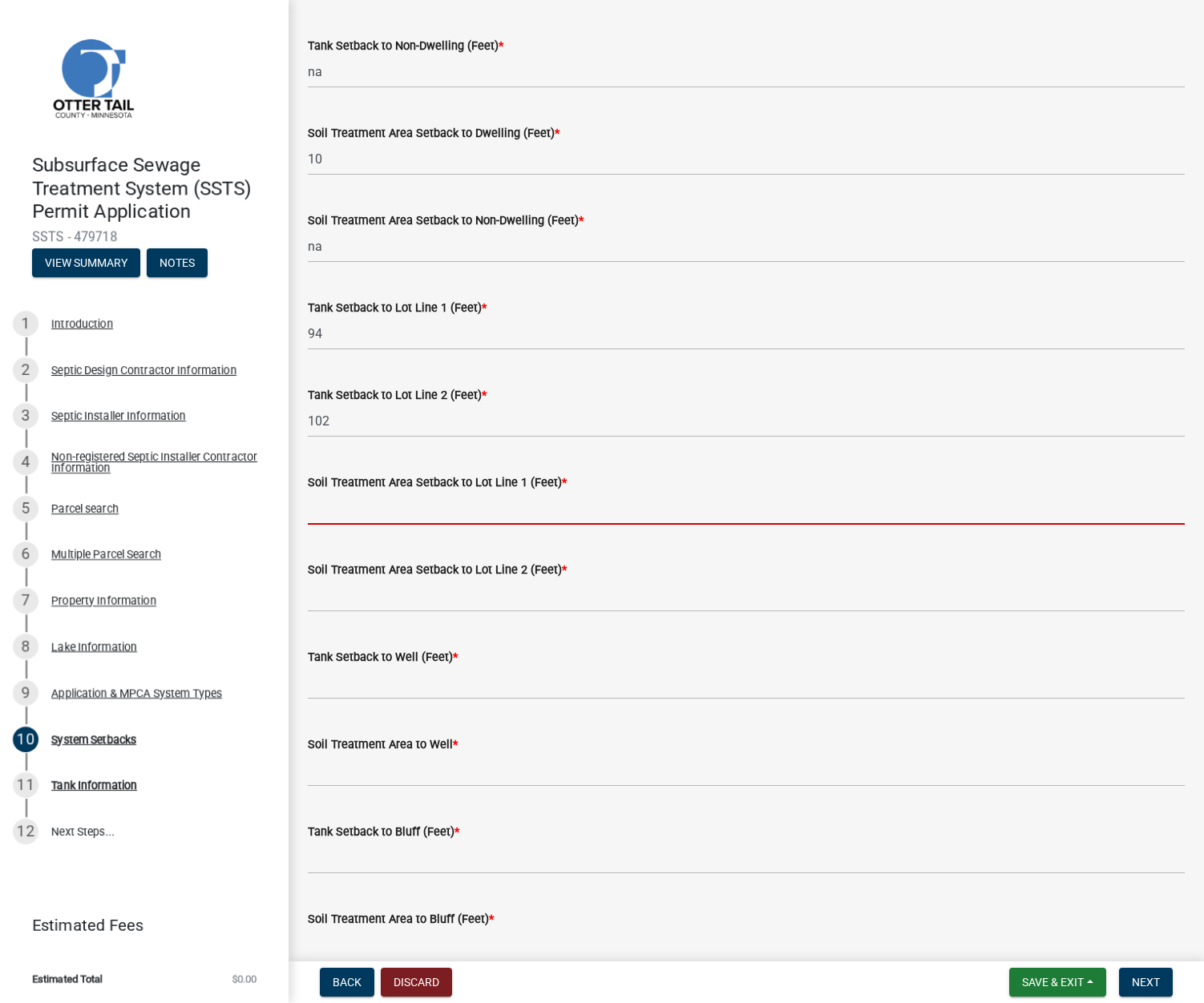
scroll to position [401, 0]
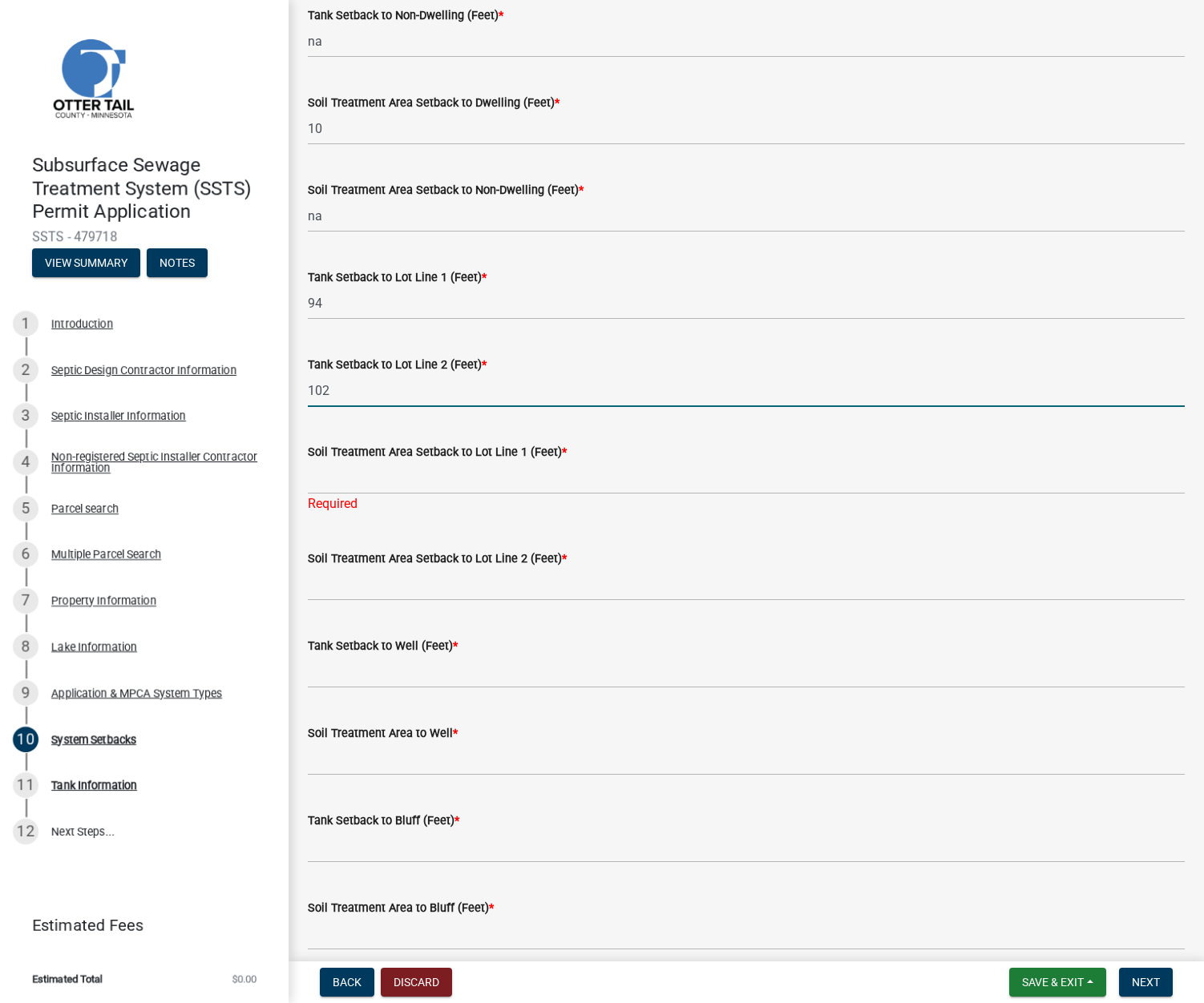
drag, startPoint x: 330, startPoint y: 390, endPoint x: 292, endPoint y: 395, distance: 38.3
click at [292, 395] on div "System Setbacks share Share ALL SETBACKS MUST BE INCLUDED. IF IT DOES NOT APPLY…" at bounding box center [746, 431] width 915 height 1625
type input "n/a"
click at [328, 479] on input "Soil Treatment Area Setback to Lot Line 1 (Feet) *" at bounding box center [746, 478] width 877 height 33
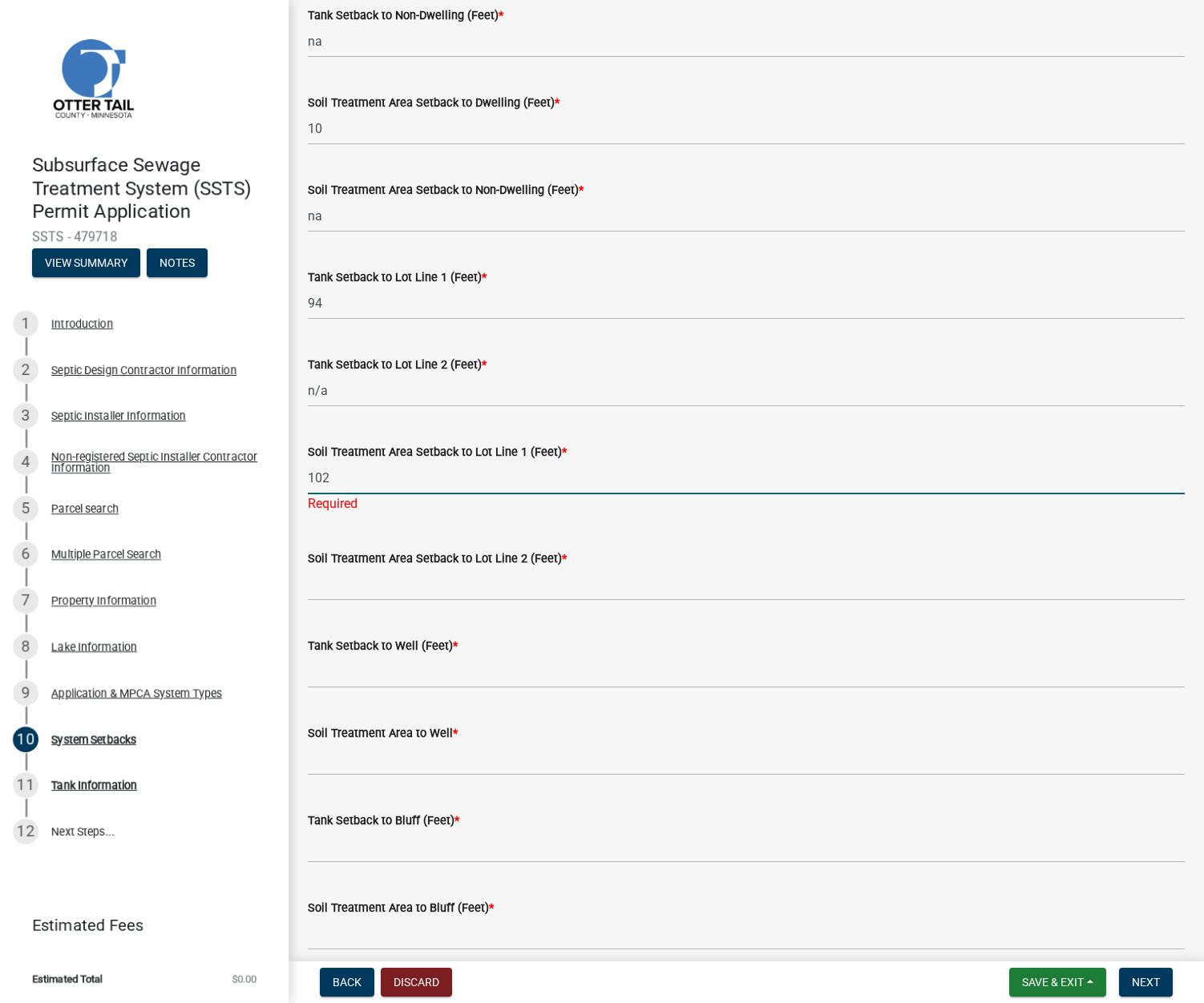
type input "102"
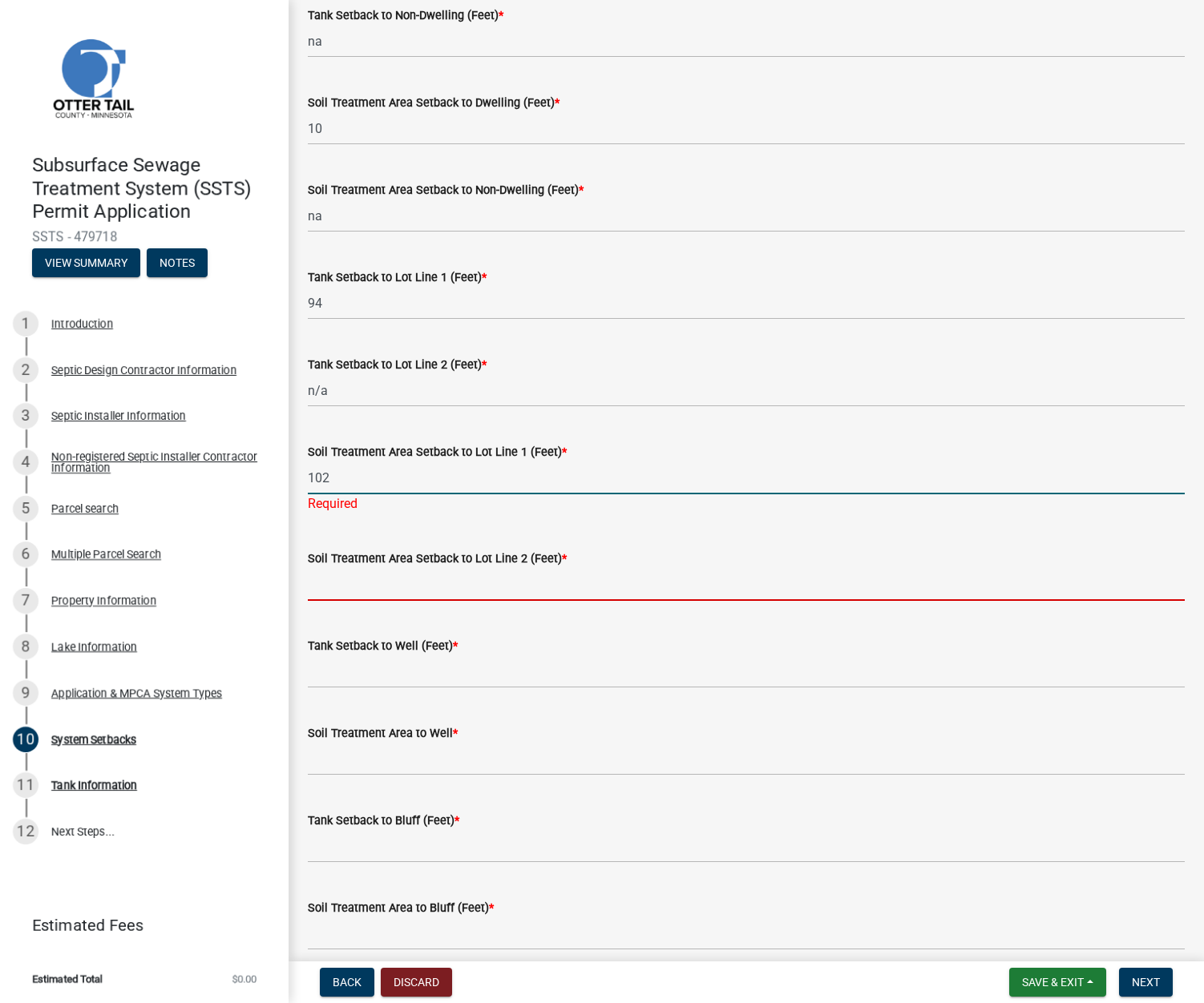
click at [329, 589] on wm-data-entity-input "Soil Treatment Area Setback to Lot Line 2 (Feet) *" at bounding box center [746, 570] width 877 height 87
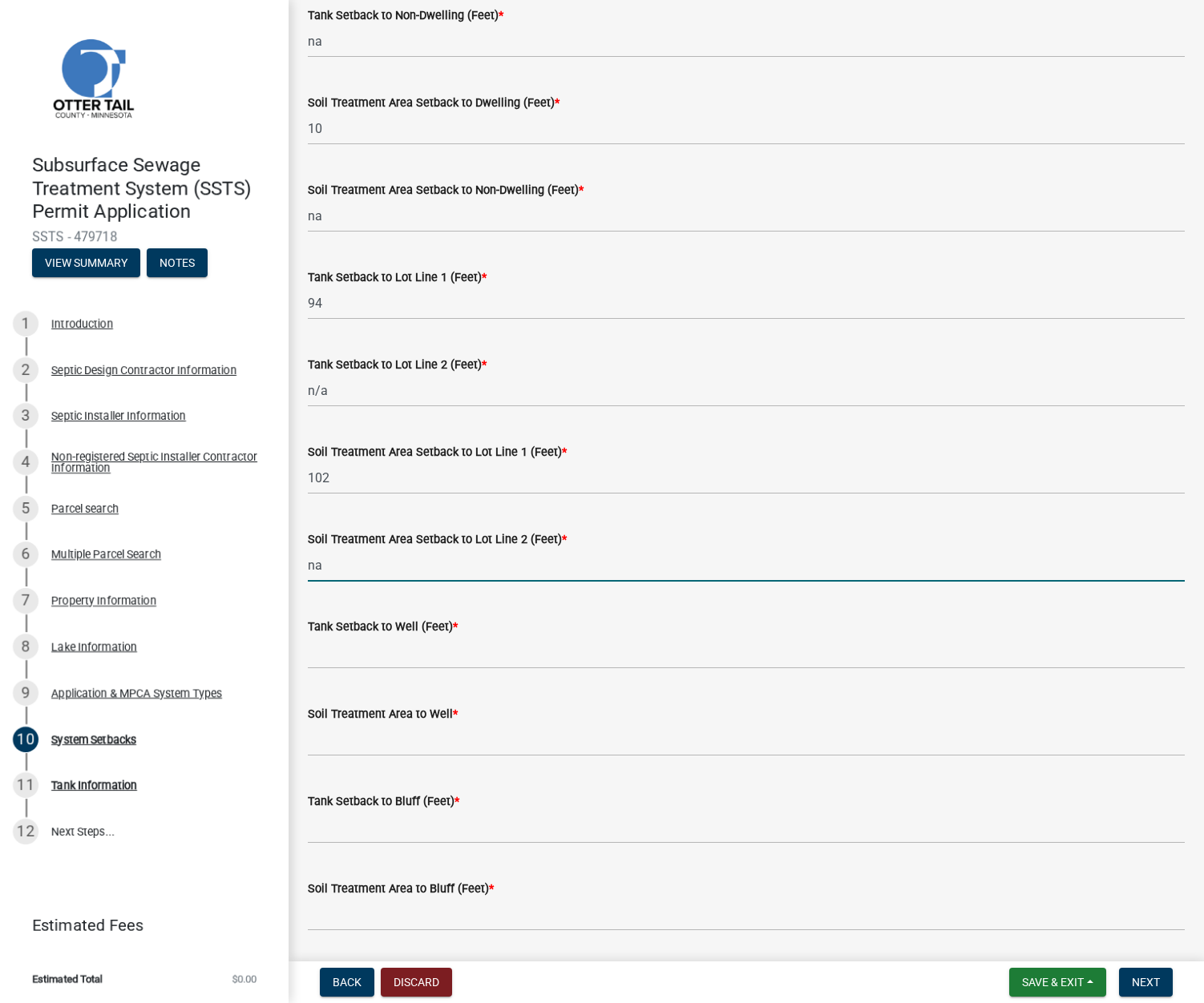
type input "na"
click at [332, 645] on input "Tank Setback to Well (Feet) *" at bounding box center [746, 653] width 877 height 33
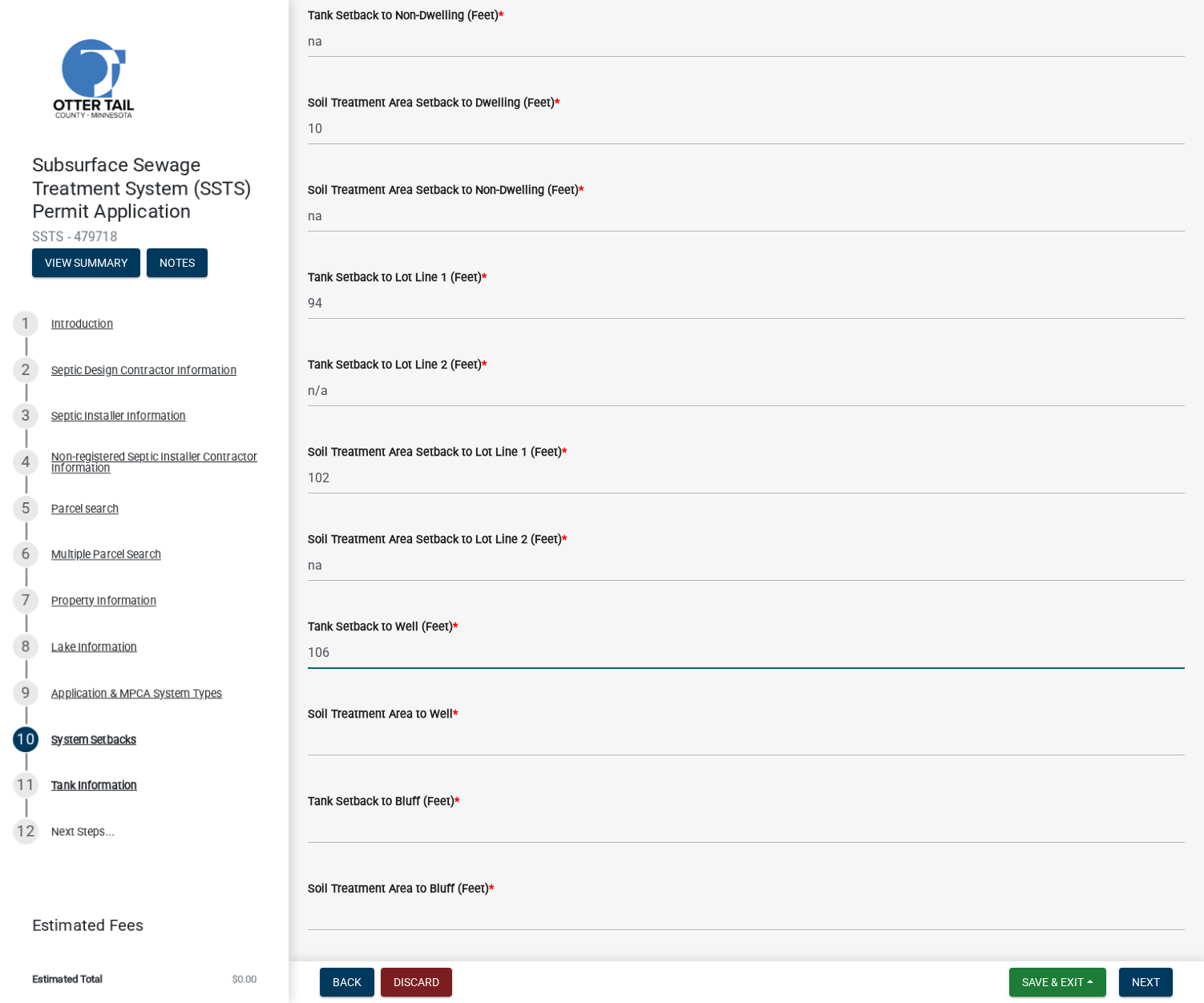
type input "106"
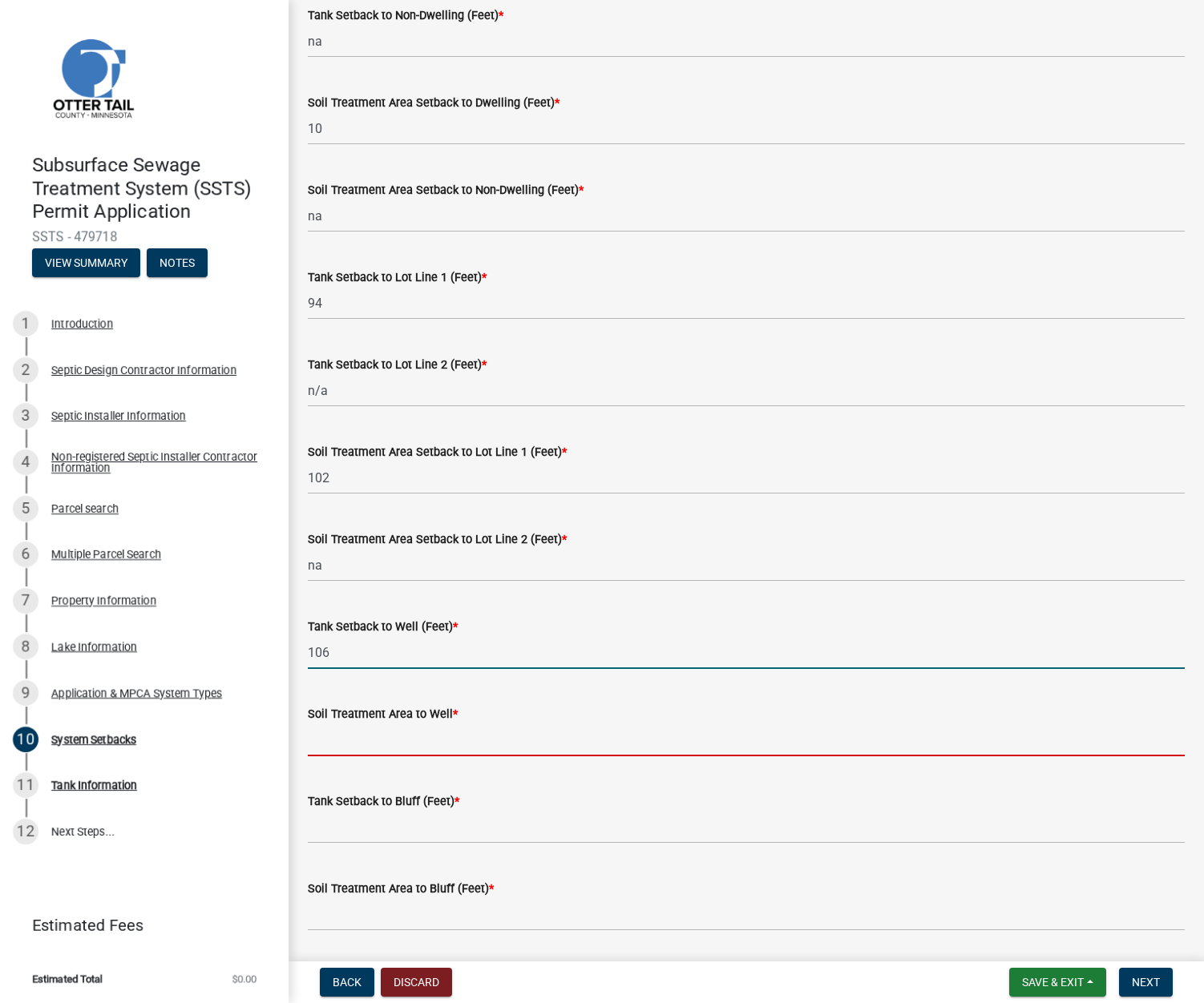
click at [344, 738] on input "Soil Treatment Area to Well *" at bounding box center [746, 740] width 877 height 33
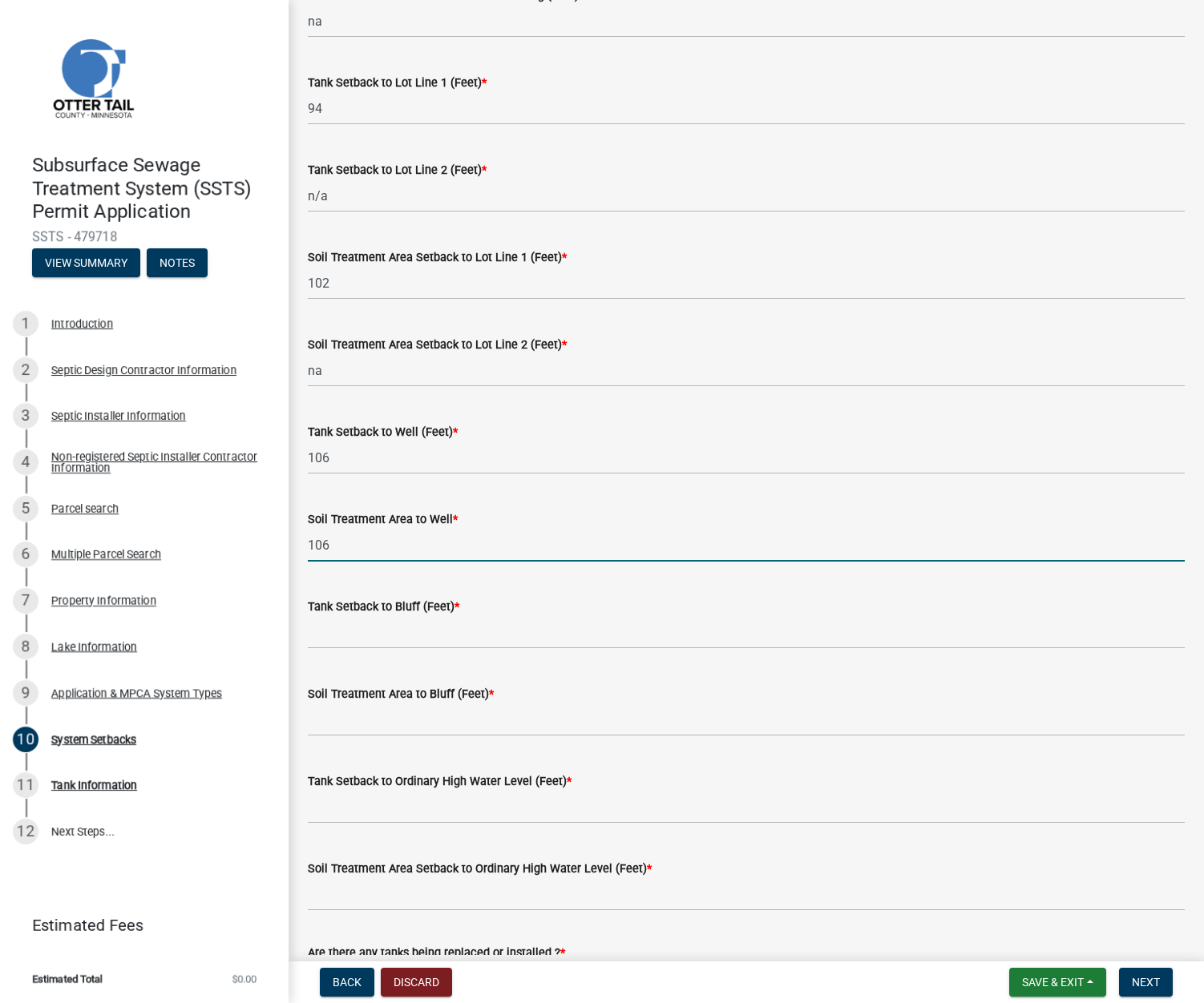
scroll to position [642, 0]
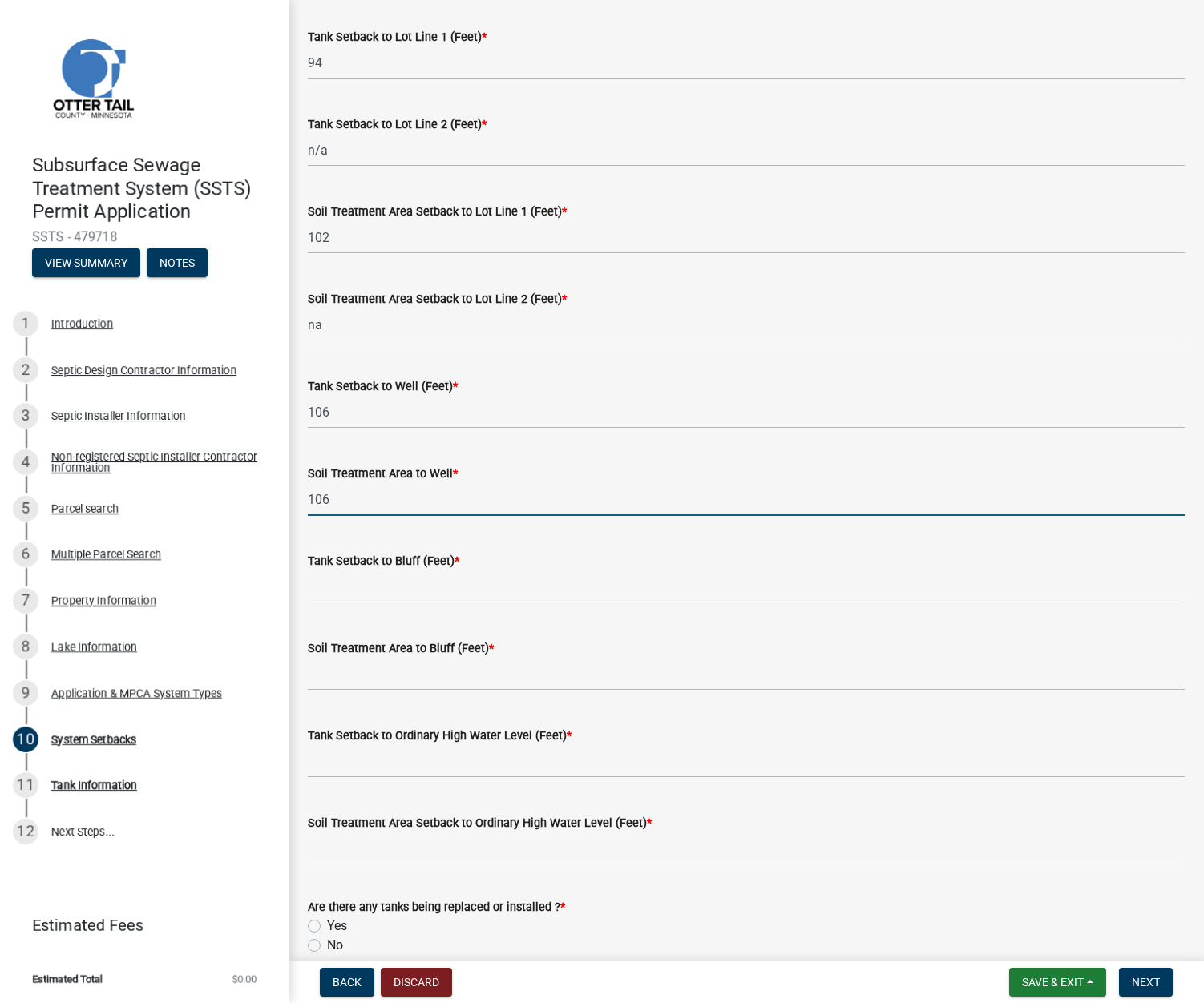
type input "106"
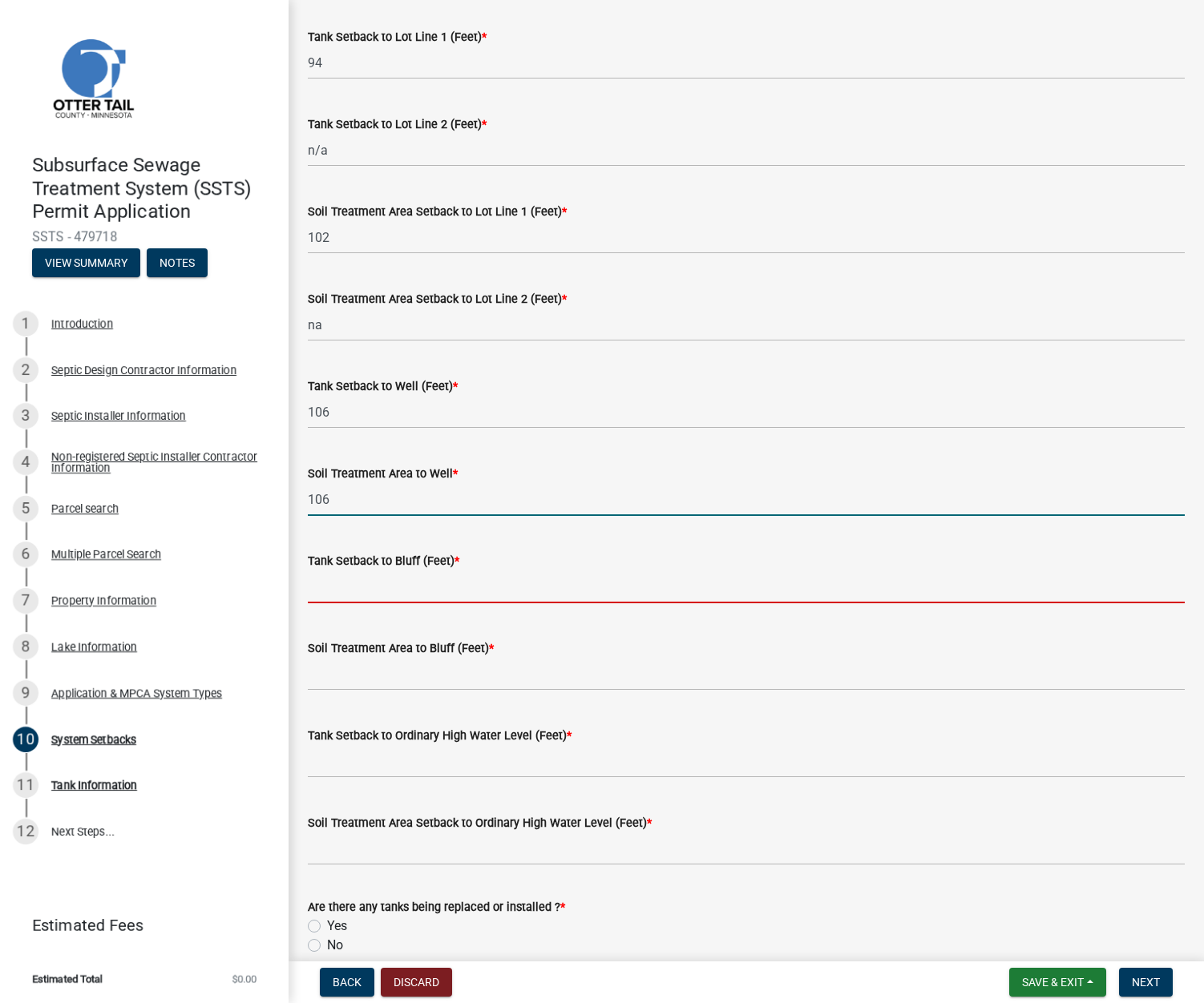
click at [346, 583] on input "Tank Setback to Bluff (Feet) *" at bounding box center [746, 588] width 877 height 33
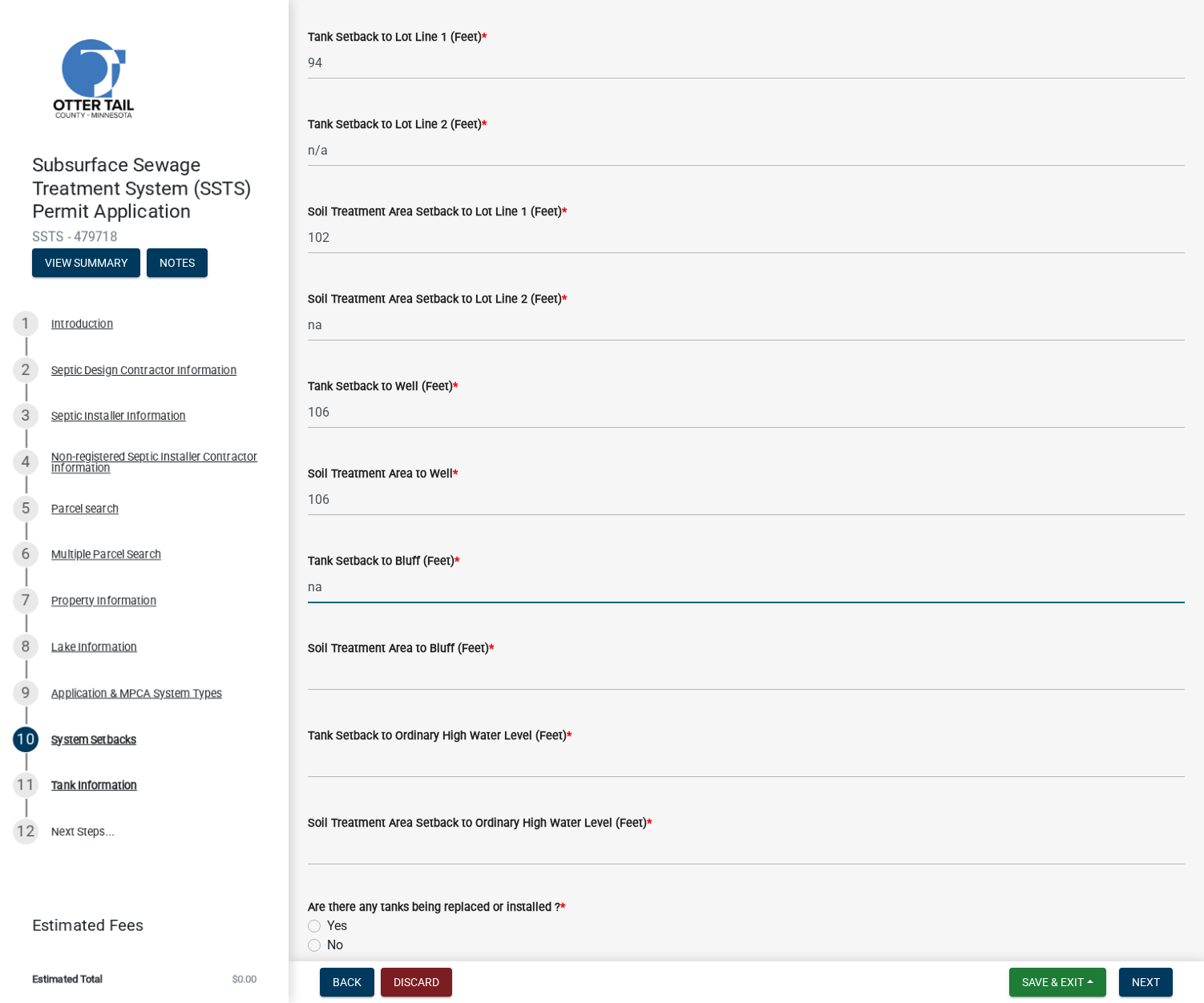
type input "na"
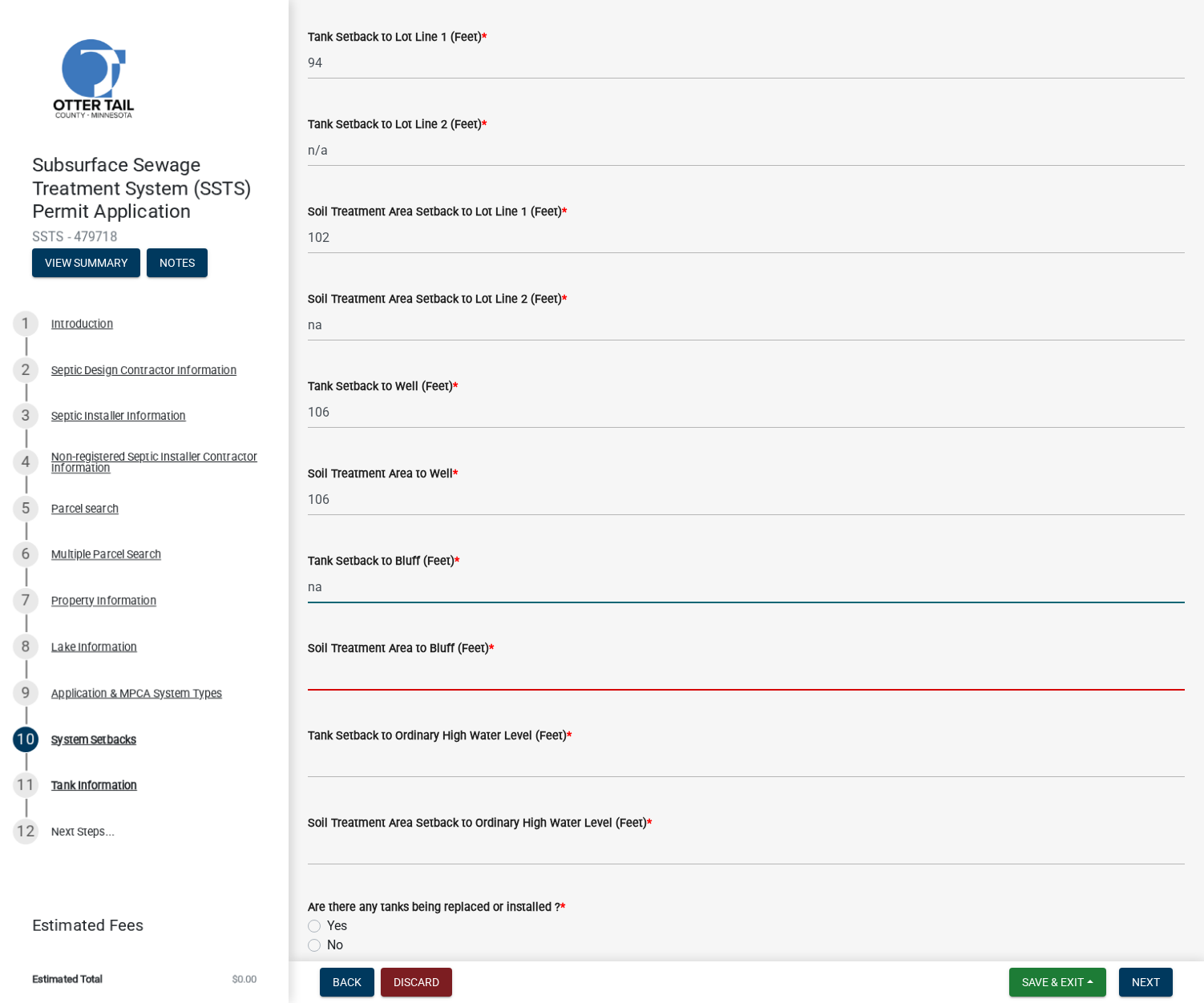
click at [342, 663] on input "Soil Treatment Area to Bluff (Feet) *" at bounding box center [746, 675] width 877 height 33
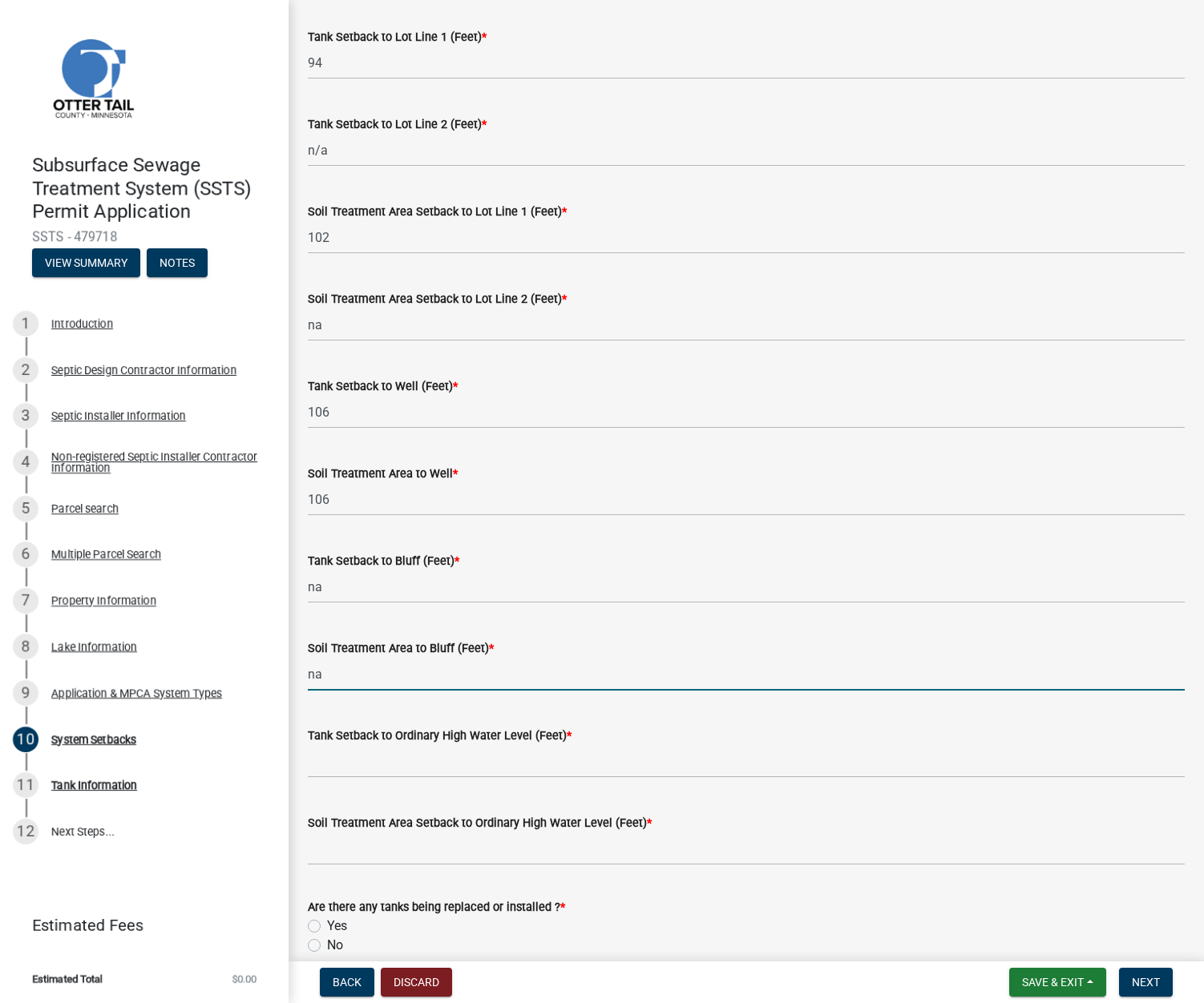
type input "na"
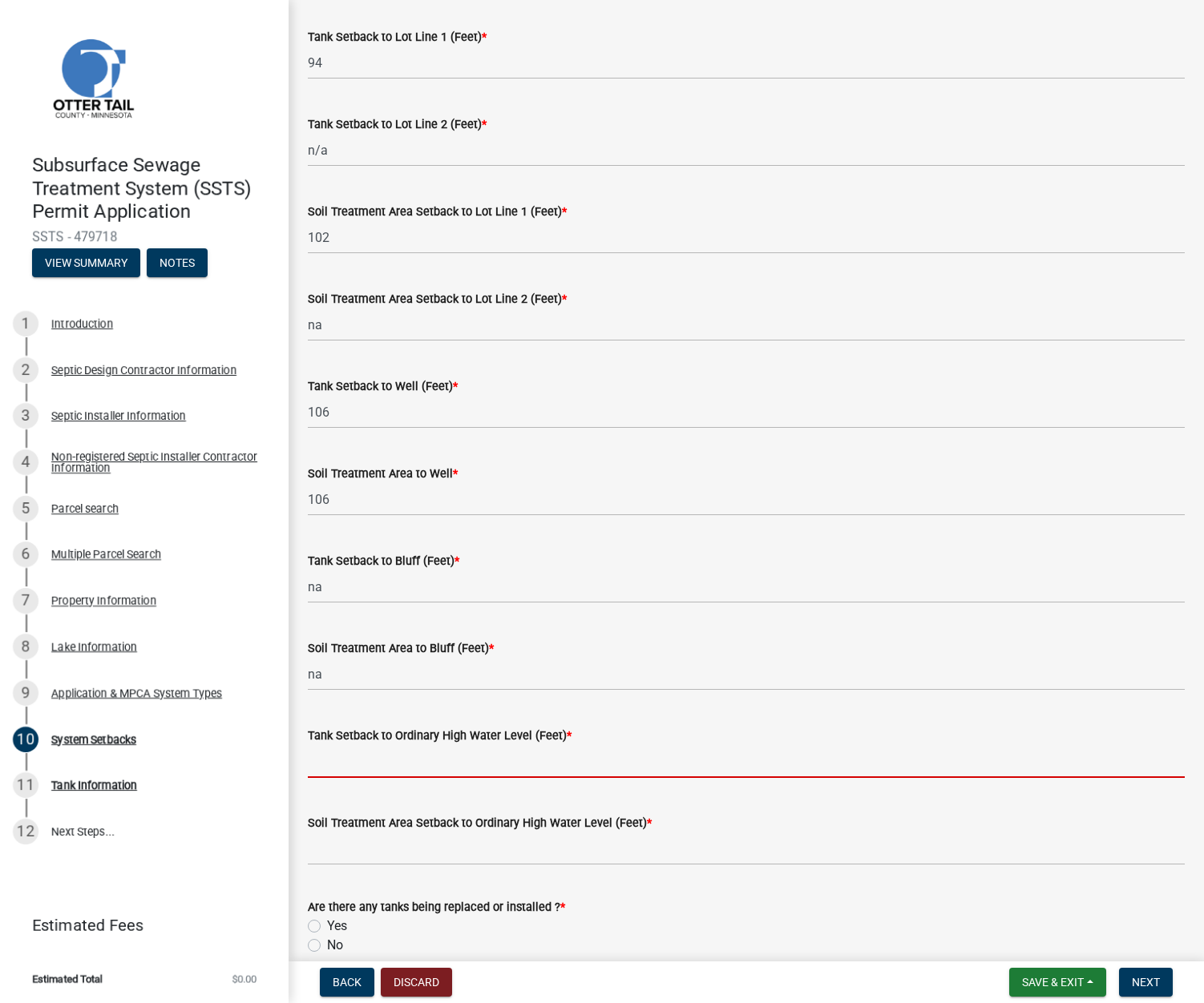
click at [322, 772] on input "Tank Setback to Ordinary High Water Level (Feet) *" at bounding box center [746, 762] width 877 height 33
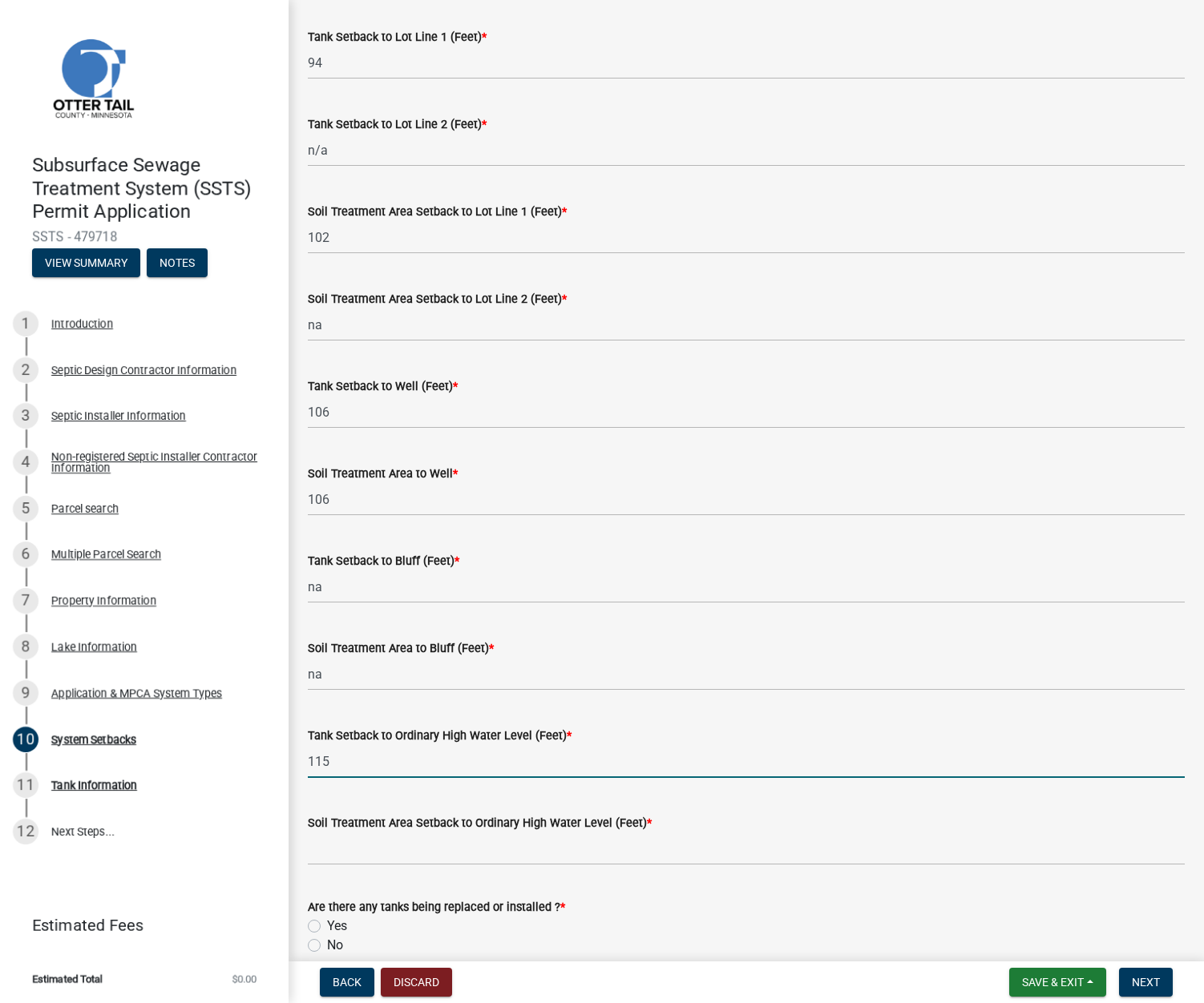
type input "115"
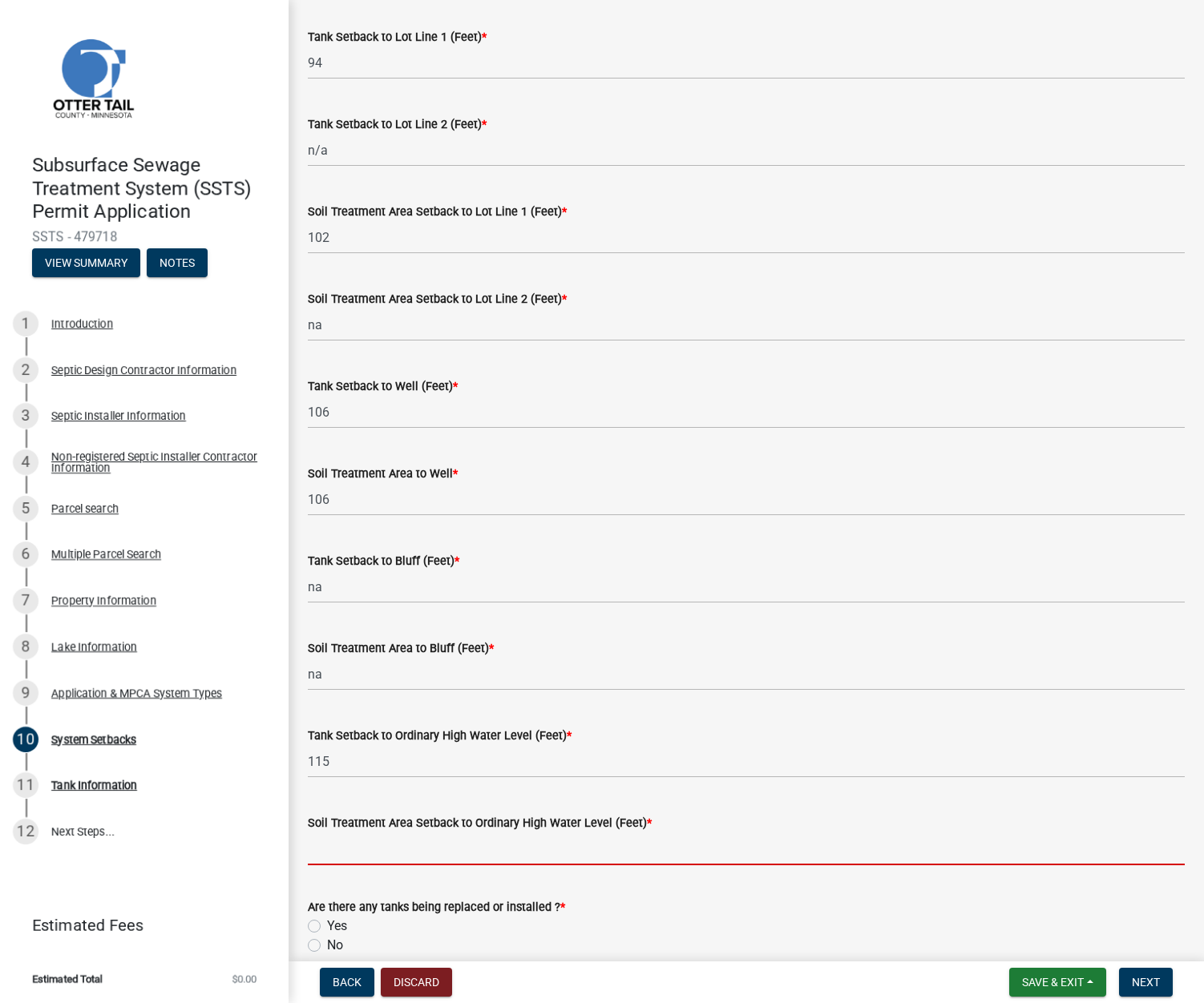
click at [325, 853] on input "Soil Treatment Area Setback to Ordinary High Water Level (Feet) *" at bounding box center [746, 849] width 877 height 33
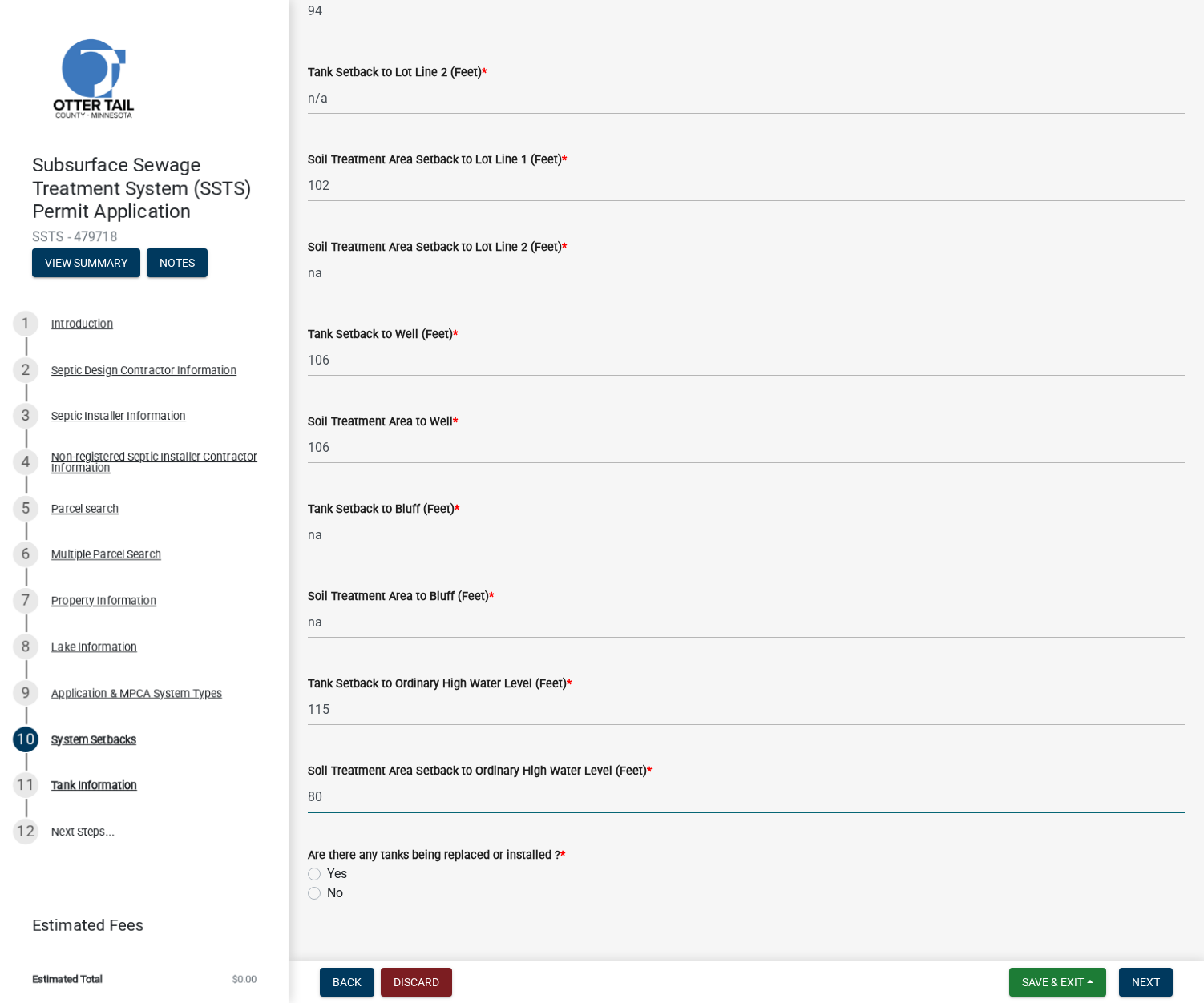
scroll to position [718, 0]
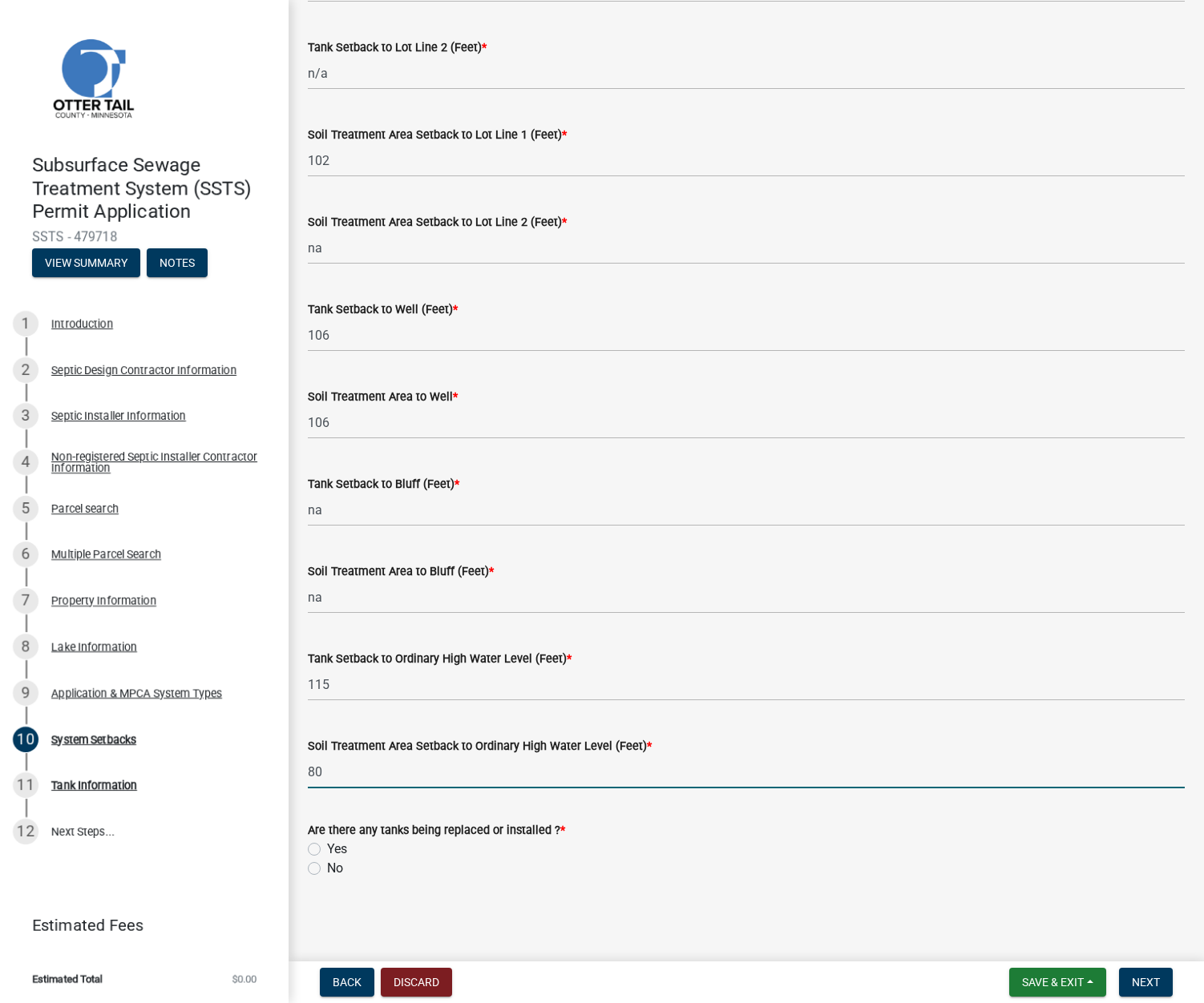
type input "80"
click at [327, 870] on label "No" at bounding box center [335, 869] width 16 height 20
click at [327, 870] on input "No" at bounding box center [332, 864] width 11 height 11
radio input "true"
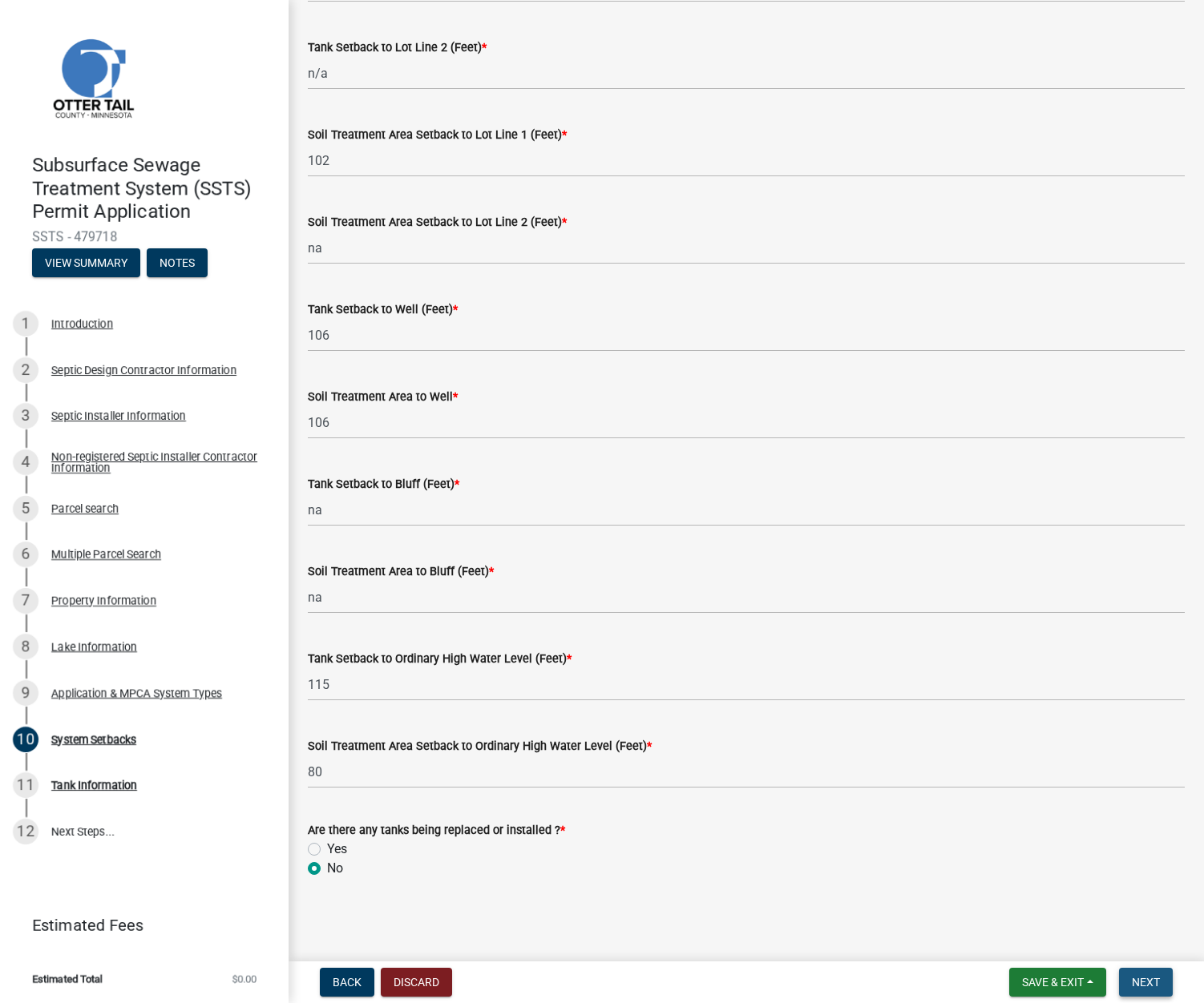
click at [1152, 984] on span "Next" at bounding box center [1145, 982] width 28 height 13
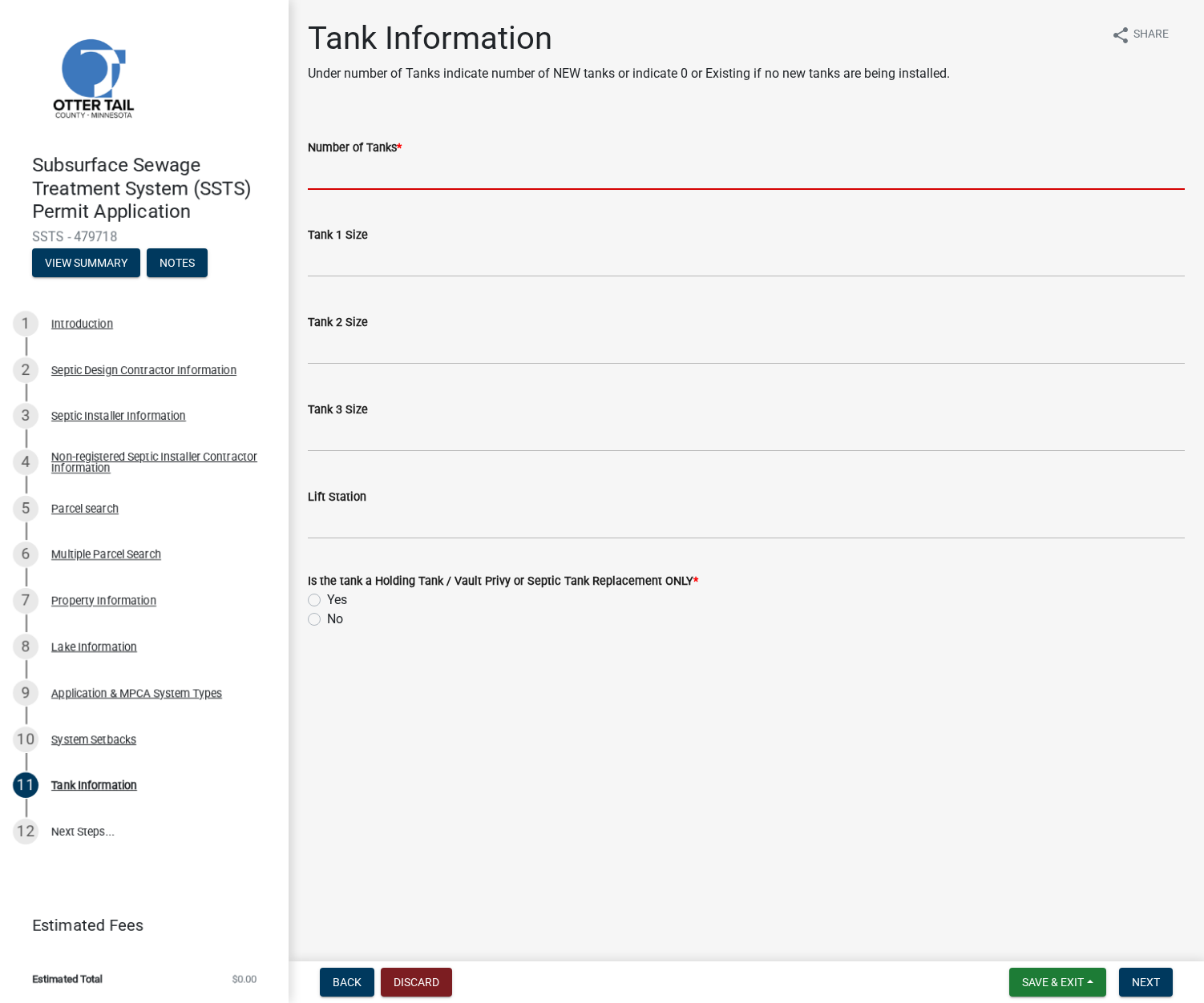
click at [352, 175] on input "Number of Tanks *" at bounding box center [746, 173] width 877 height 33
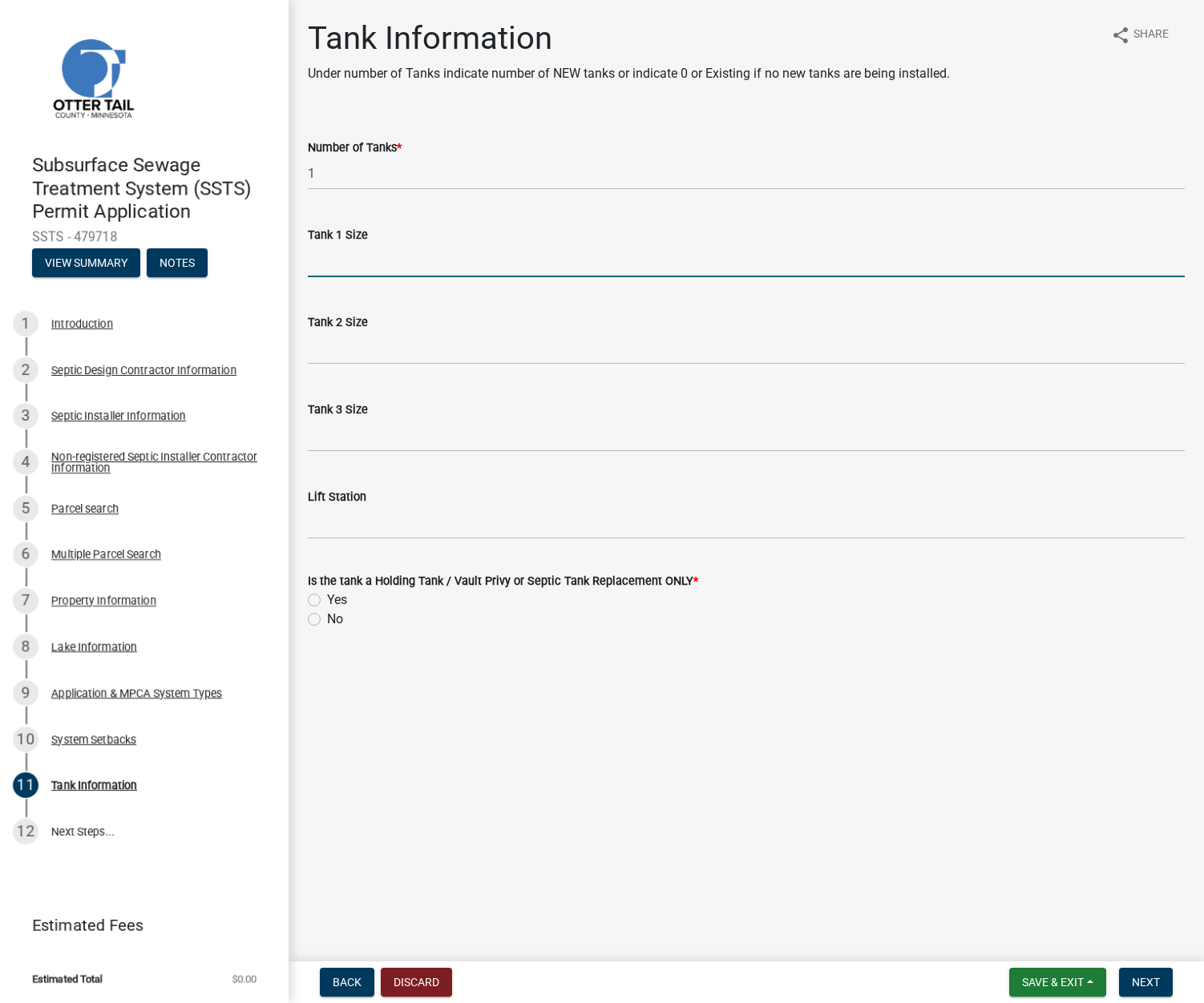
click at [329, 265] on input "Tank 1 Size" at bounding box center [746, 262] width 877 height 33
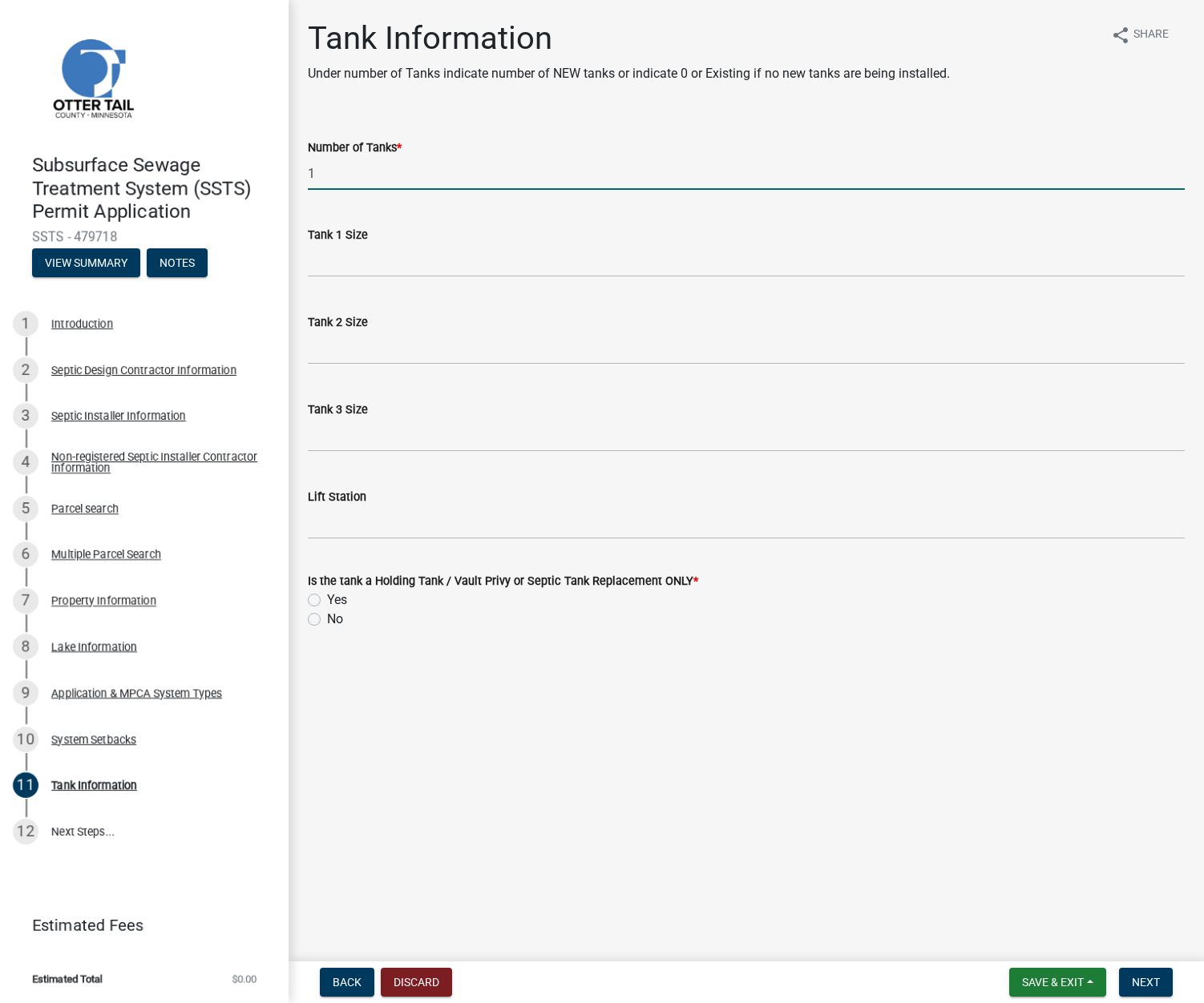
drag, startPoint x: 312, startPoint y: 177, endPoint x: 294, endPoint y: 177, distance: 18.0
click at [294, 177] on div "Tank Information Under number of Tanks indicate number of NEW tanks or indicate…" at bounding box center [746, 339] width 915 height 639
type input "Existing"
click at [314, 610] on div "No" at bounding box center [746, 620] width 877 height 20
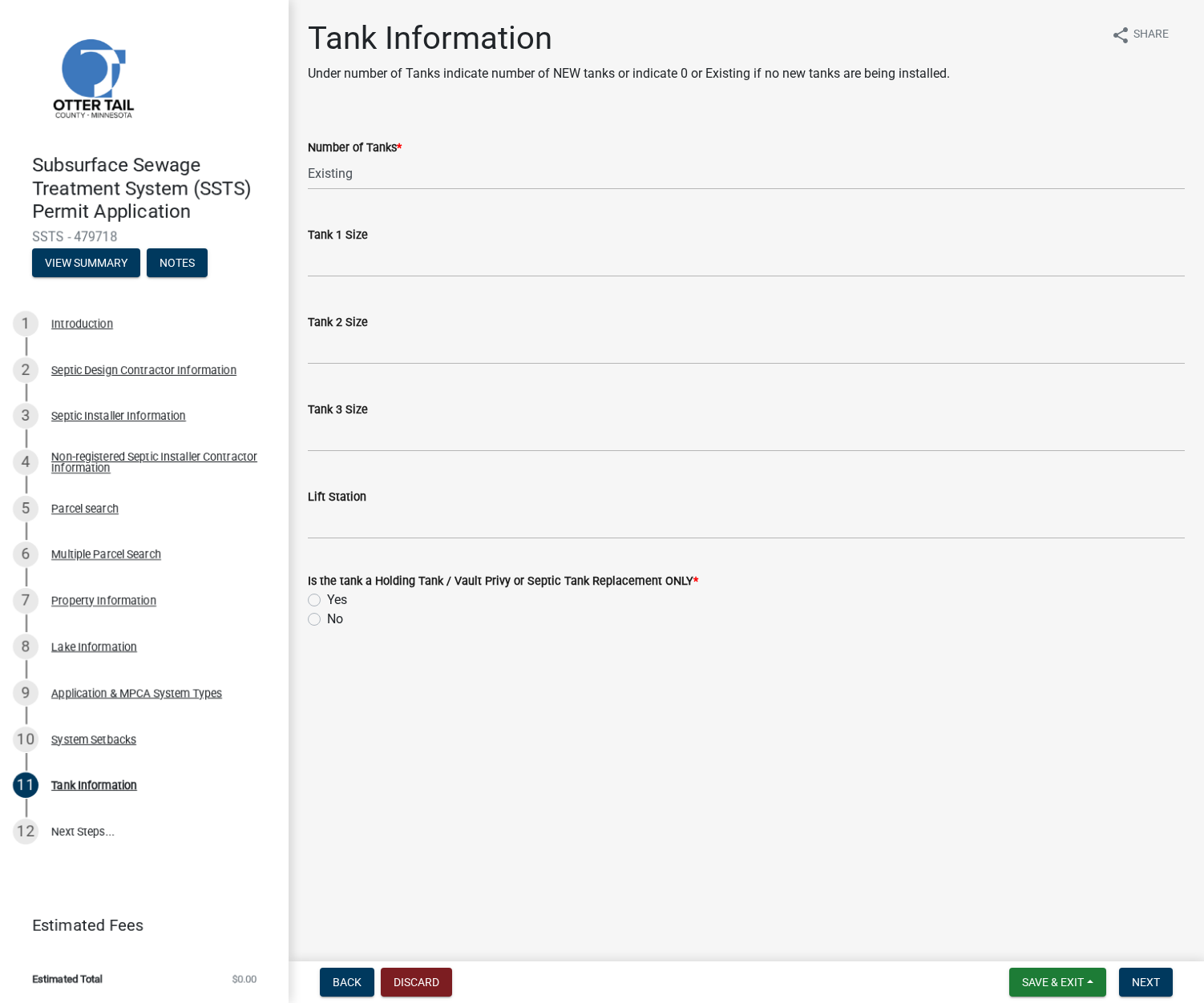
click at [327, 616] on label "No" at bounding box center [335, 620] width 16 height 20
click at [327, 616] on input "No" at bounding box center [332, 615] width 11 height 11
radio input "true"
click at [1158, 989] on span "Next" at bounding box center [1145, 982] width 28 height 13
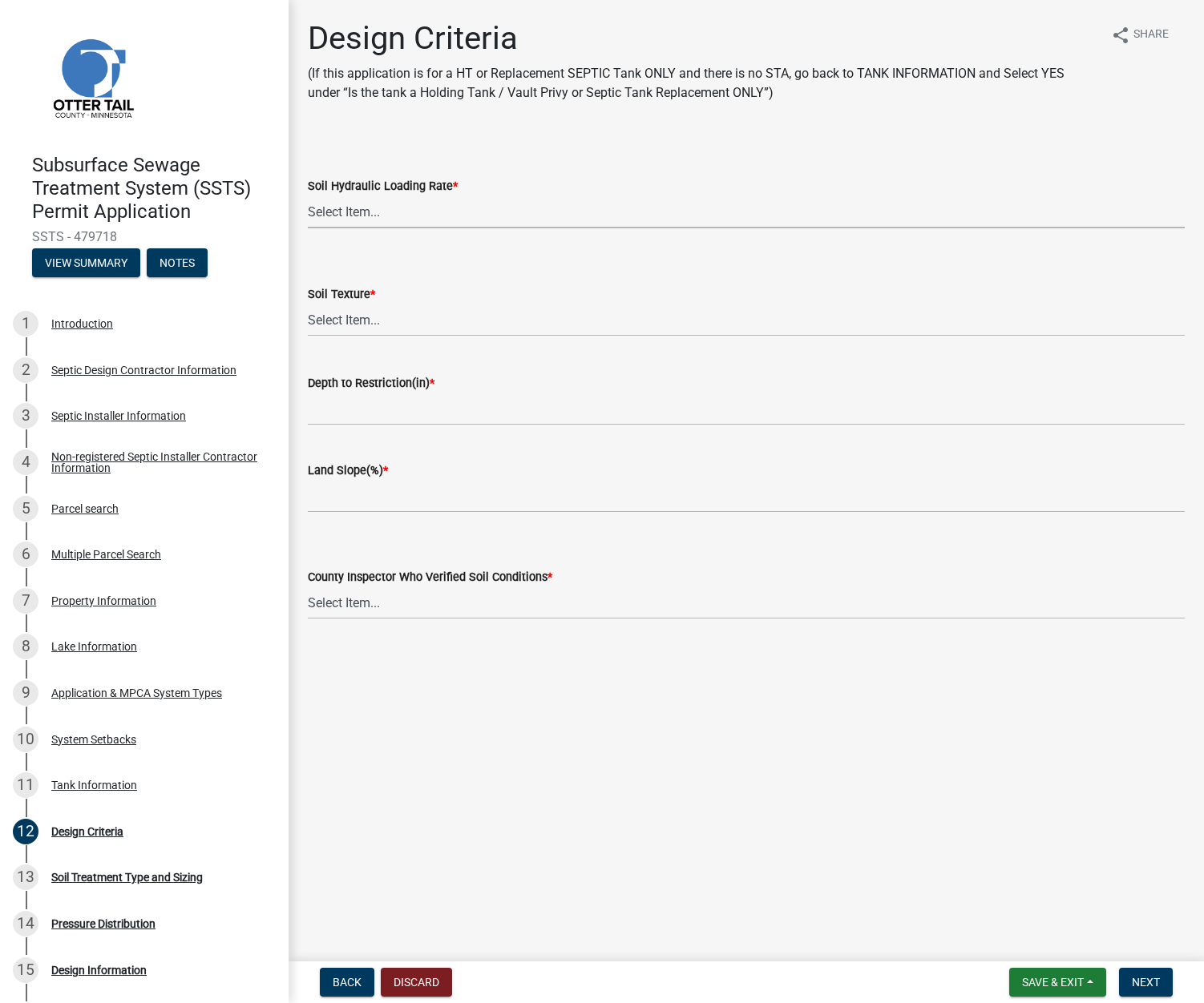
click at [367, 210] on select "Select Item... 1.6 gpd/ft2 1.2 gpd/ft2 1.0 gpd/ft2 0.87 gpd/ft2 0.78 gpd/ft2 0.…" at bounding box center [746, 213] width 877 height 33
click at [308, 196] on select "Select Item... 1.6 gpd/ft2 1.2 gpd/ft2 1.0 gpd/ft2 0.87 gpd/ft2 0.78 gpd/ft2 0.…" at bounding box center [746, 213] width 877 height 33
select select "eaa6e4cf-be76-4366-bfe5-e87acfaaf3f4"
click at [342, 324] on select "Select Item... Coarse Sand (COS) Sand (S) Fine Sand (FS) Very Fine Sand (VFS) L…" at bounding box center [746, 320] width 877 height 33
click at [308, 304] on select "Select Item... Coarse Sand (COS) Sand (S) Fine Sand (FS) Very Fine Sand (VFS) L…" at bounding box center [746, 320] width 877 height 33
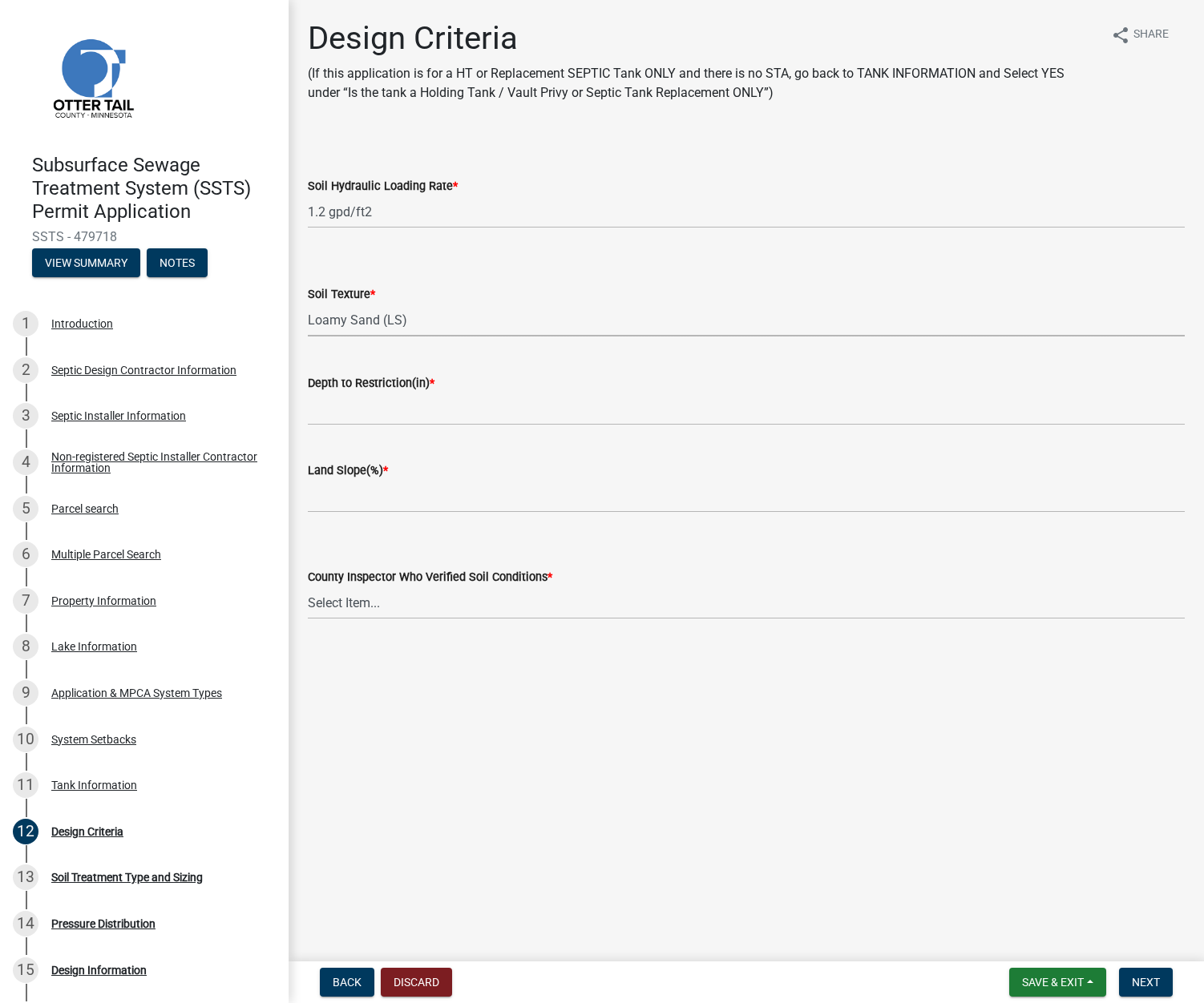
select select "6a6ab172-1321-4f18-8c37-999bd65d2f3f"
click at [374, 416] on input "Depth to Restriction(in) *" at bounding box center [746, 409] width 877 height 33
type input "84"
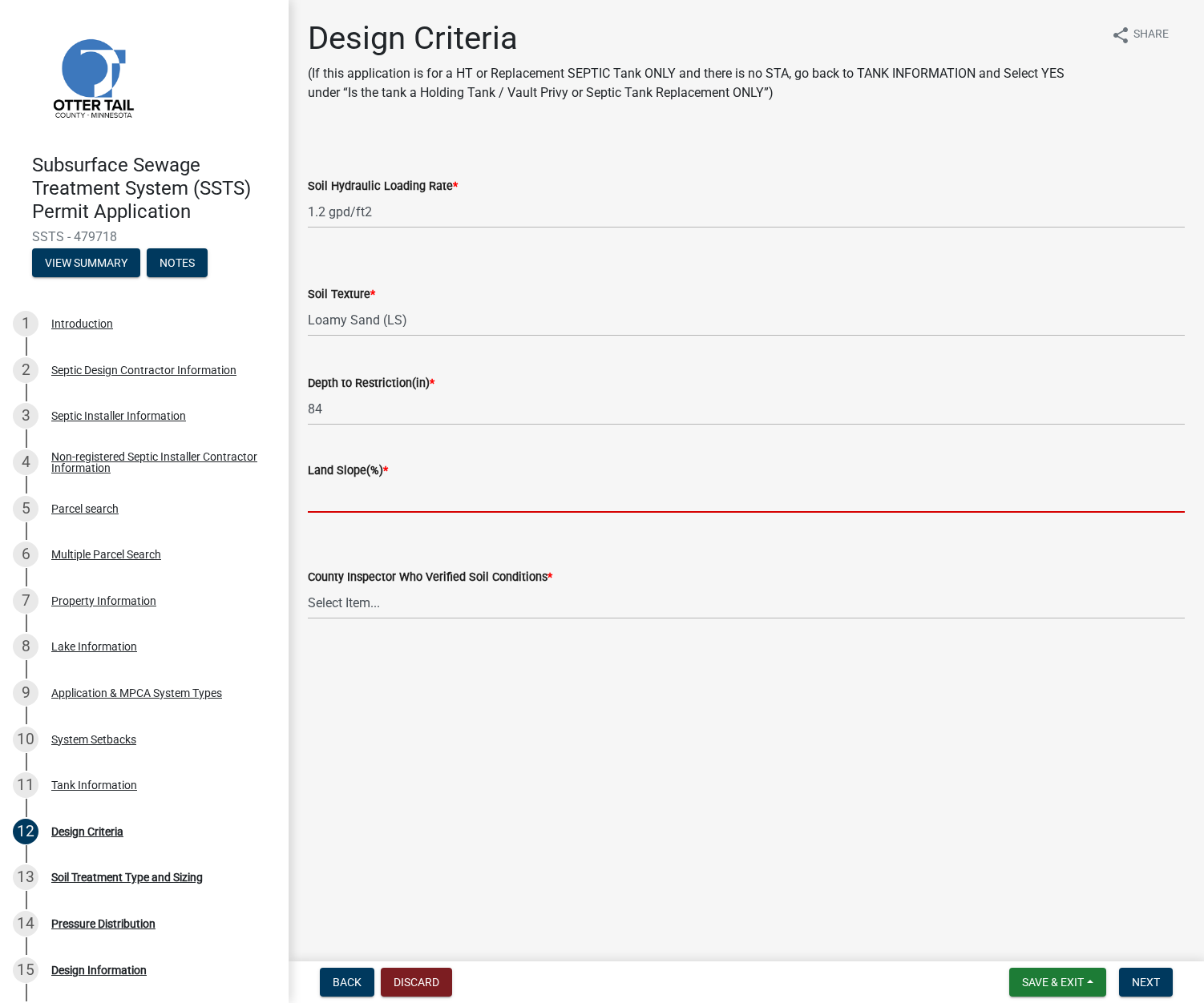
click at [376, 494] on input "Land Slope(%) *" at bounding box center [746, 497] width 877 height 33
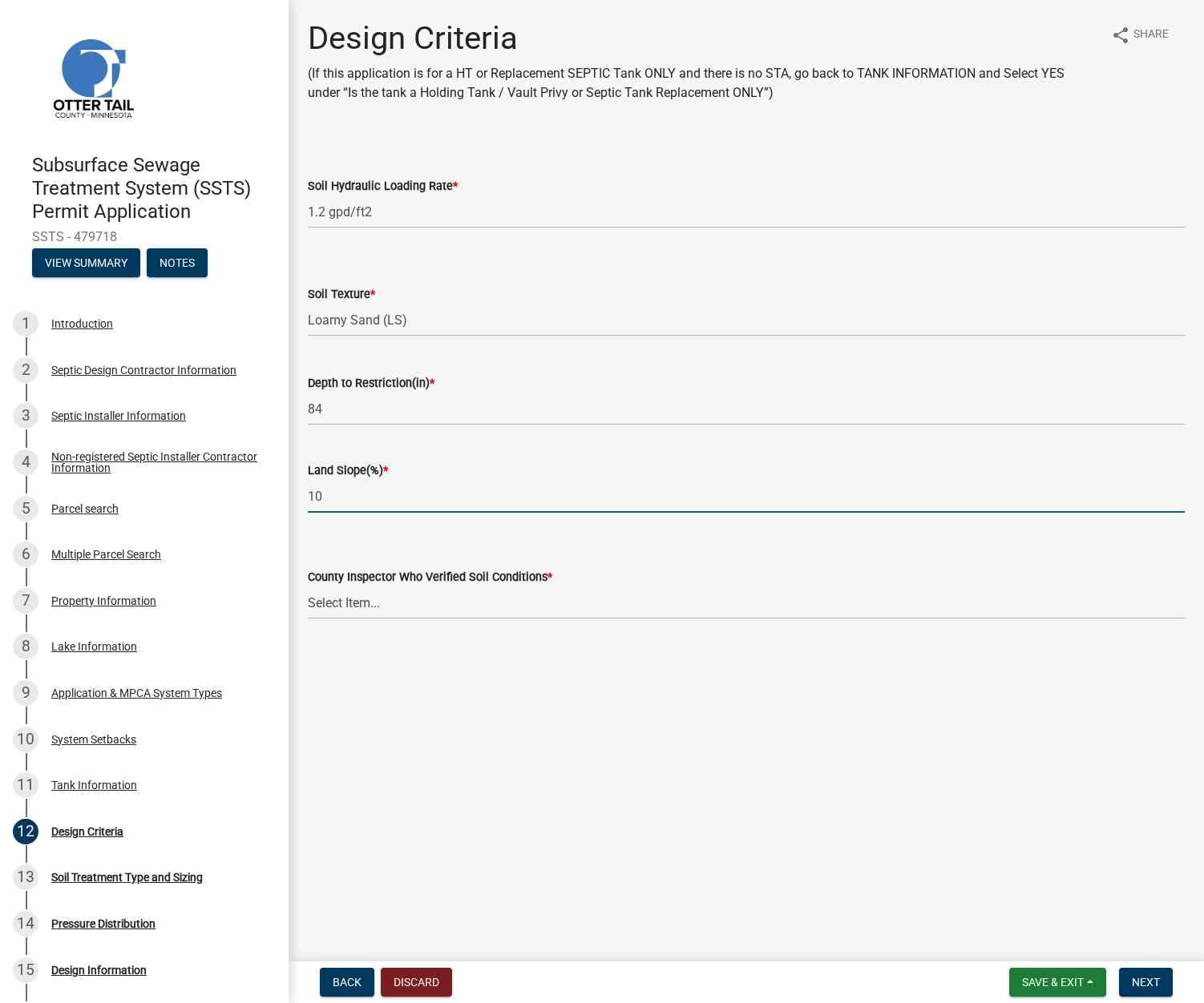
type input "10"
click at [628, 597] on select "Select Item... [PERSON_NAME] [PERSON_NAME] [PERSON_NAME] [PERSON_NAME] [PERSON_…" at bounding box center [746, 603] width 877 height 33
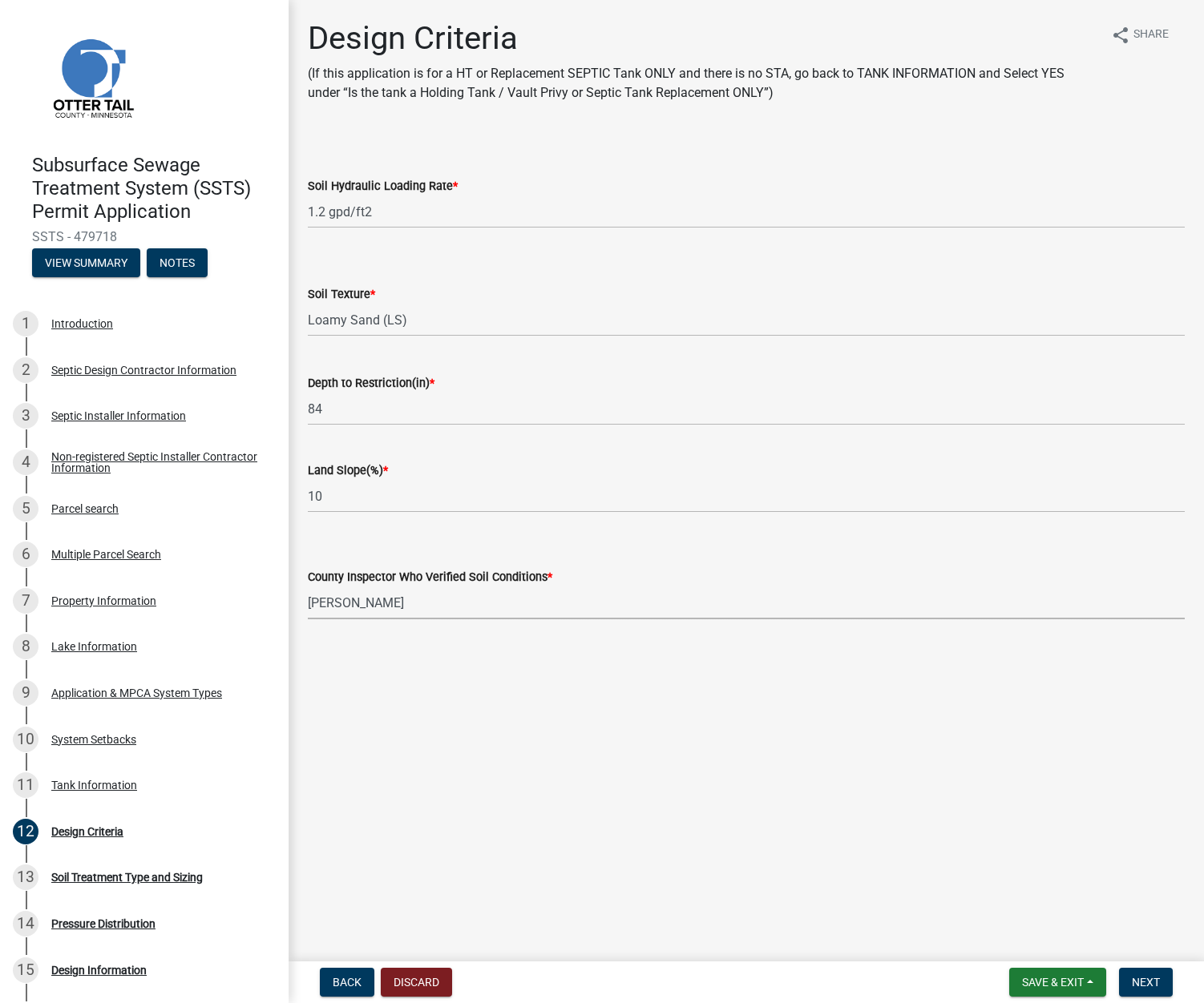
click at [308, 587] on select "Select Item... [PERSON_NAME] [PERSON_NAME] [PERSON_NAME] [PERSON_NAME] [PERSON_…" at bounding box center [746, 603] width 877 height 33
select select "77ed3ba4-a6d5-4048-ab27-59c0bc717e6e"
click at [1144, 981] on span "Next" at bounding box center [1145, 982] width 28 height 13
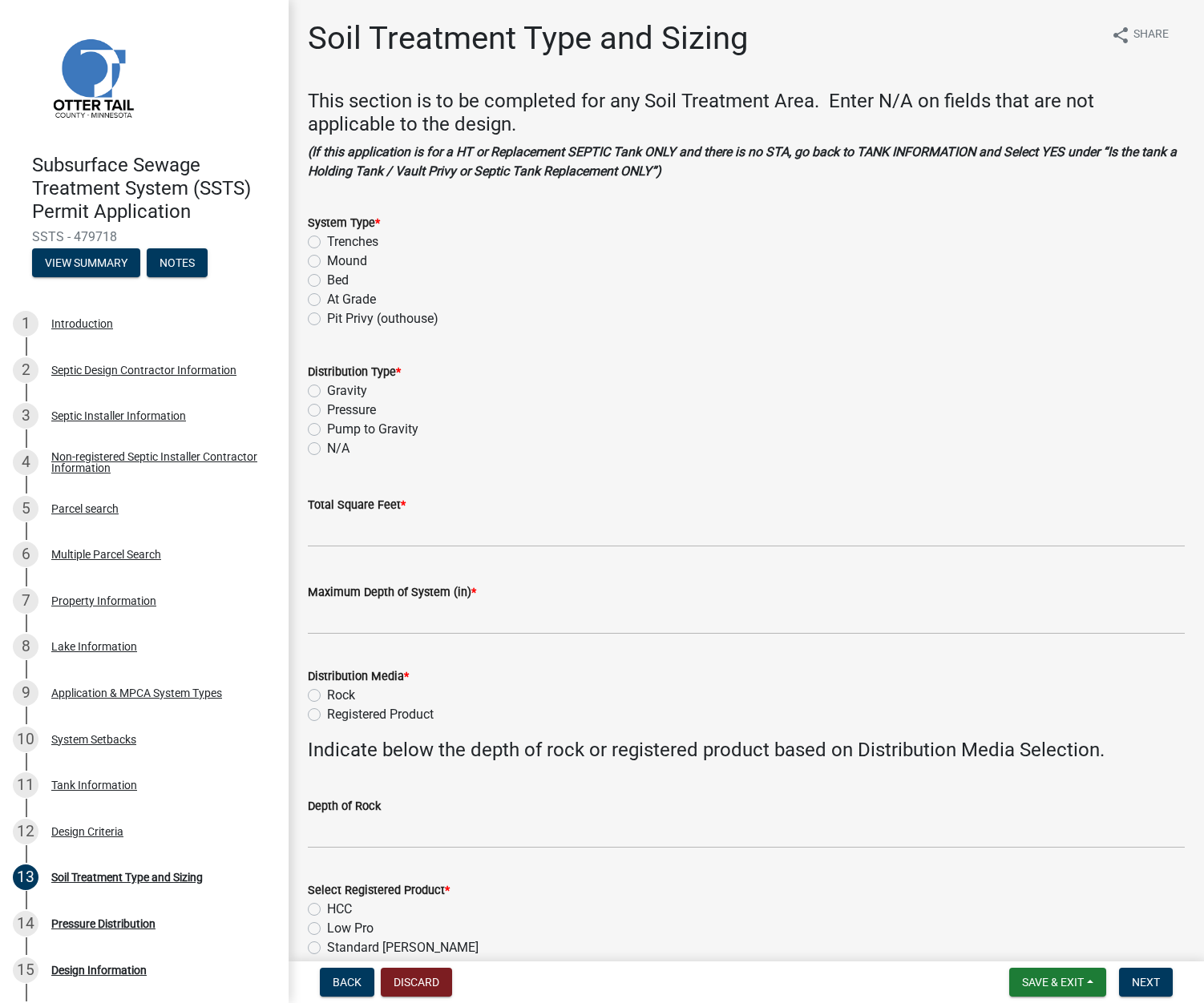
click at [327, 240] on label "Trenches" at bounding box center [353, 242] width 51 height 20
click at [327, 240] on input "Trenches" at bounding box center [332, 237] width 11 height 11
radio input "true"
click at [327, 387] on label "Gravity" at bounding box center [347, 391] width 40 height 20
click at [327, 387] on input "Gravity" at bounding box center [332, 386] width 11 height 11
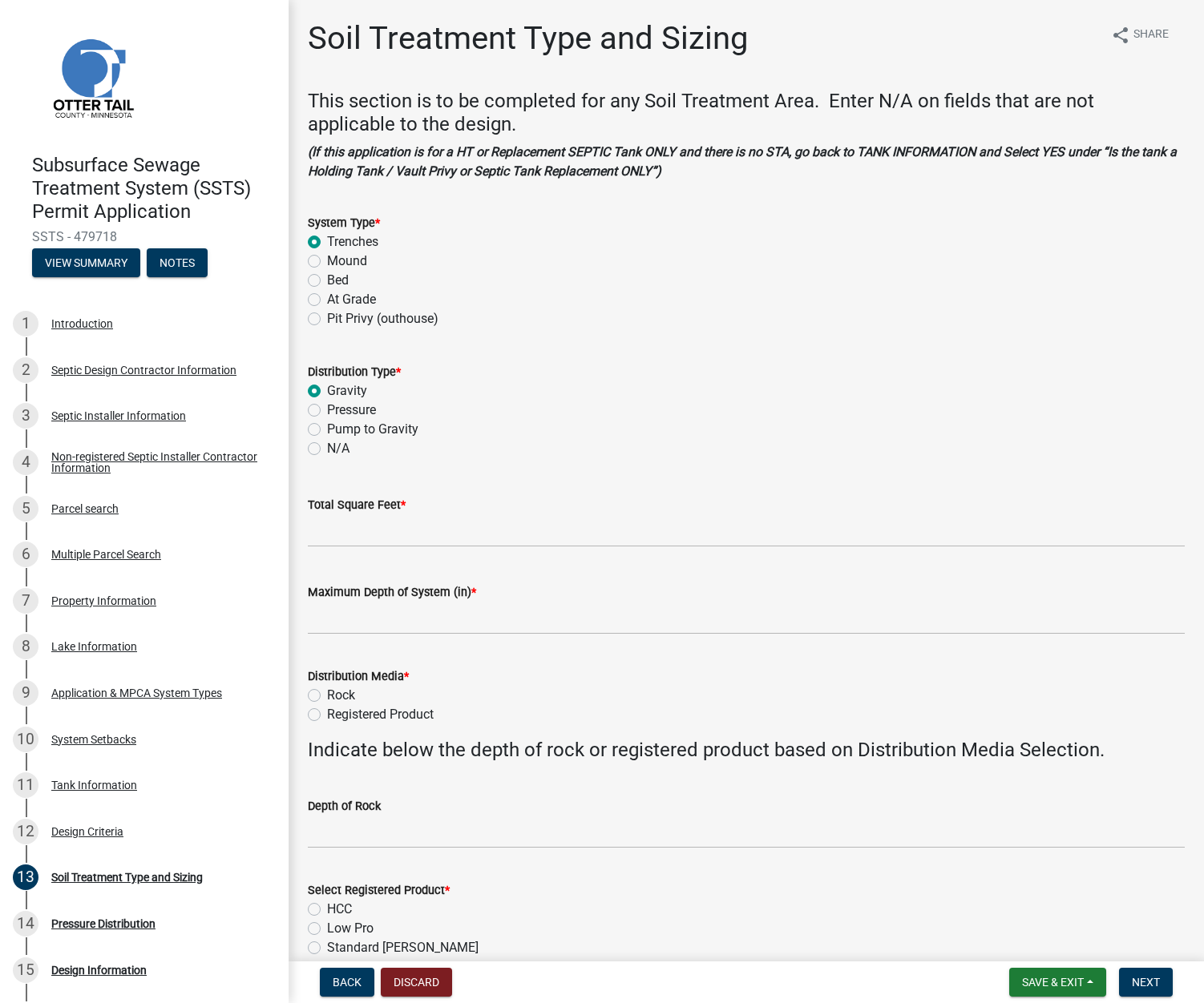
radio input "true"
click at [334, 531] on input "Total Square Feet *" at bounding box center [746, 531] width 877 height 33
type input "252"
click at [425, 618] on input "Maximum Depth of System (in) *" at bounding box center [746, 618] width 877 height 33
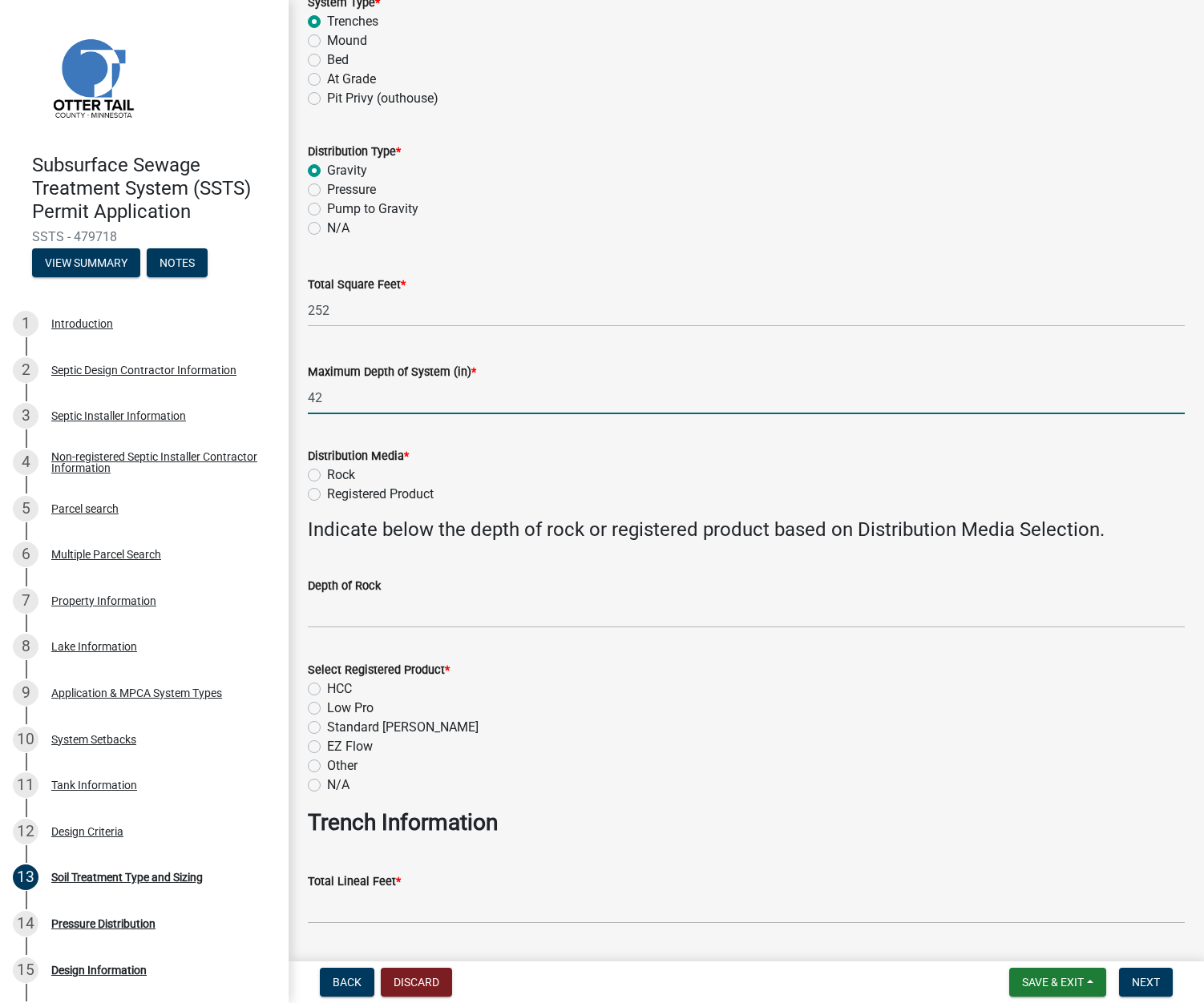
scroll to position [240, 0]
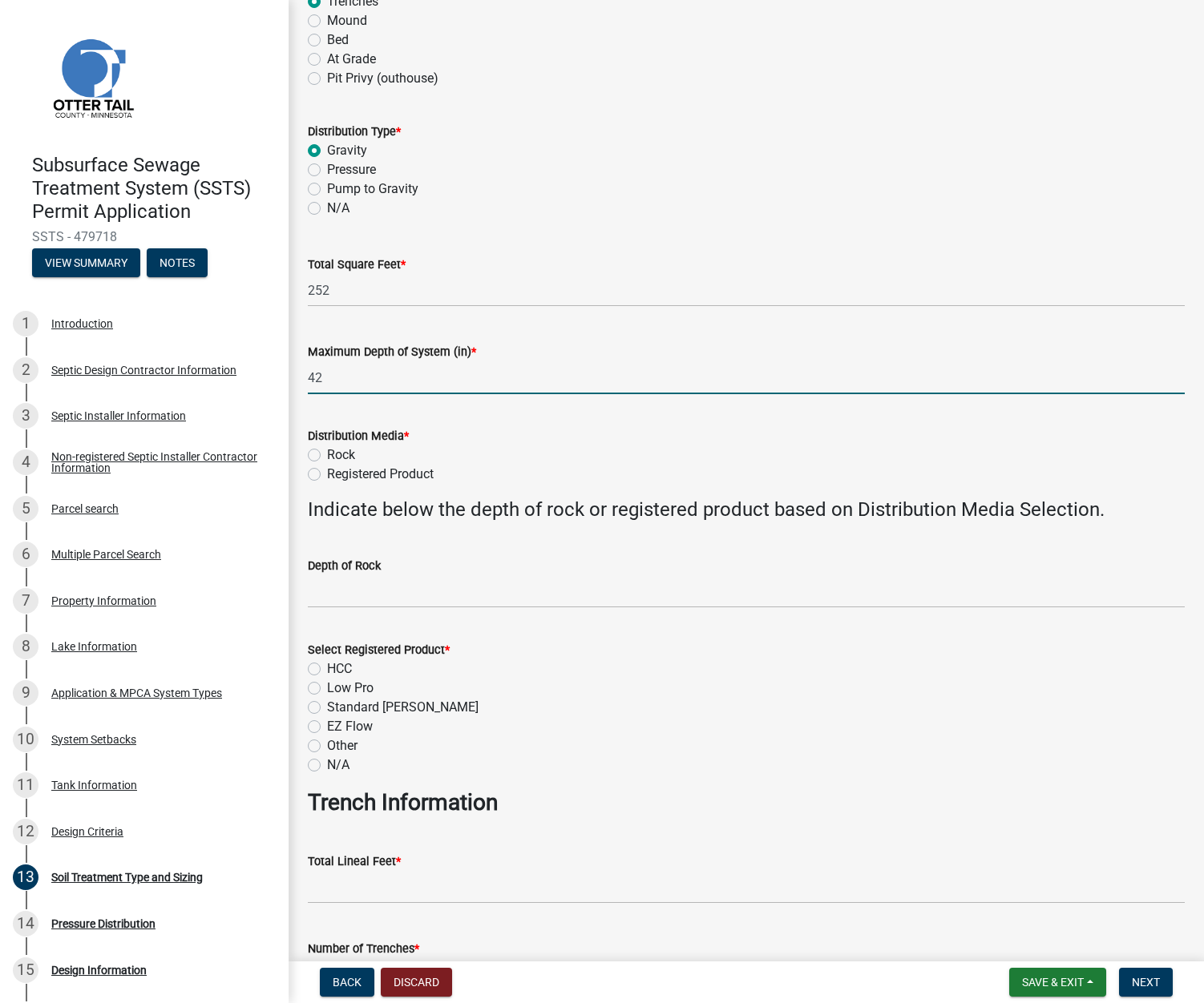
type input "42"
click at [327, 470] on label "Registered Product" at bounding box center [380, 475] width 107 height 20
click at [327, 470] on input "Registered Product" at bounding box center [332, 470] width 11 height 11
radio input "true"
click at [327, 666] on label "HCC" at bounding box center [339, 669] width 24 height 20
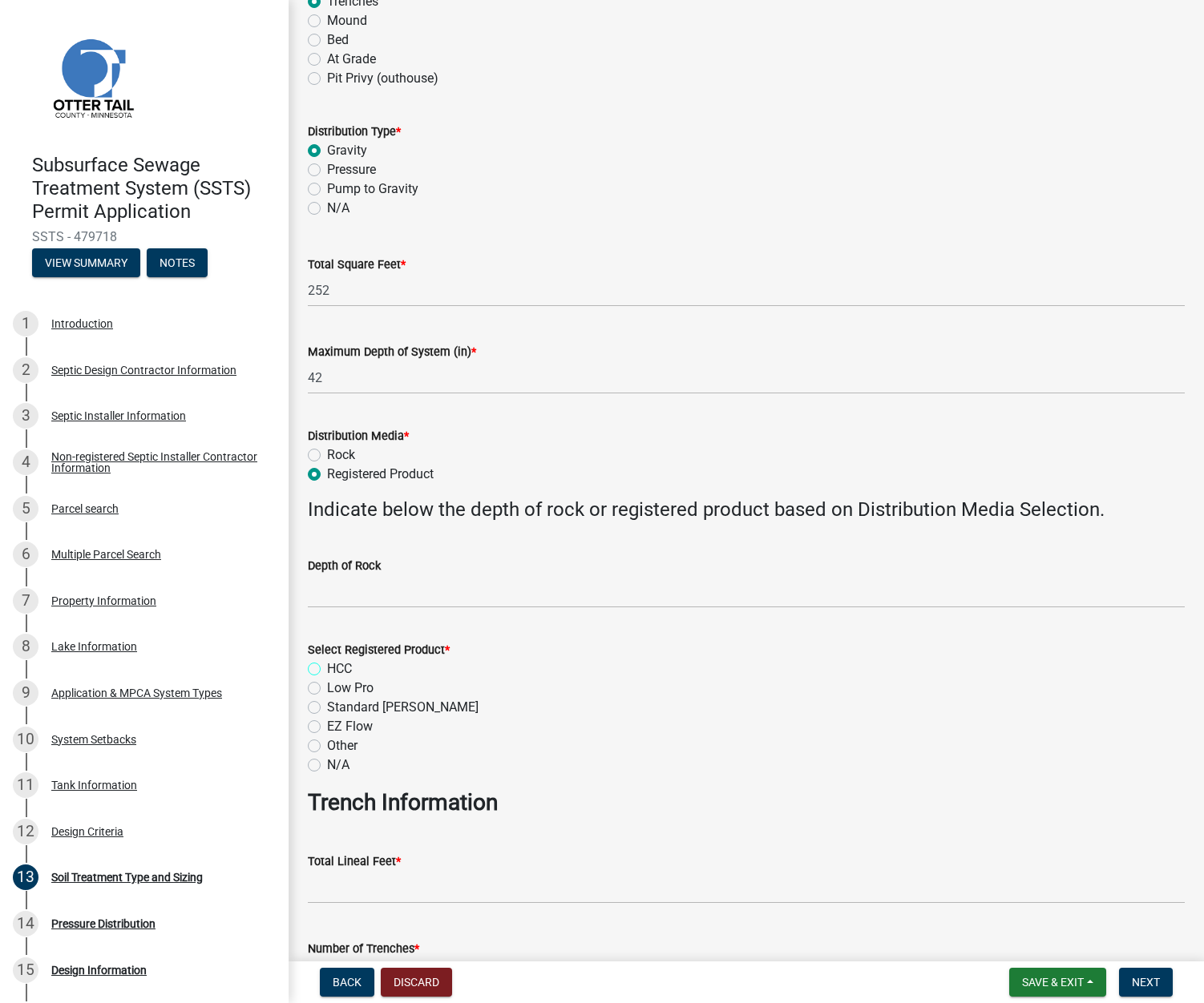
click at [327, 666] on input "HCC" at bounding box center [332, 664] width 11 height 11
radio input "true"
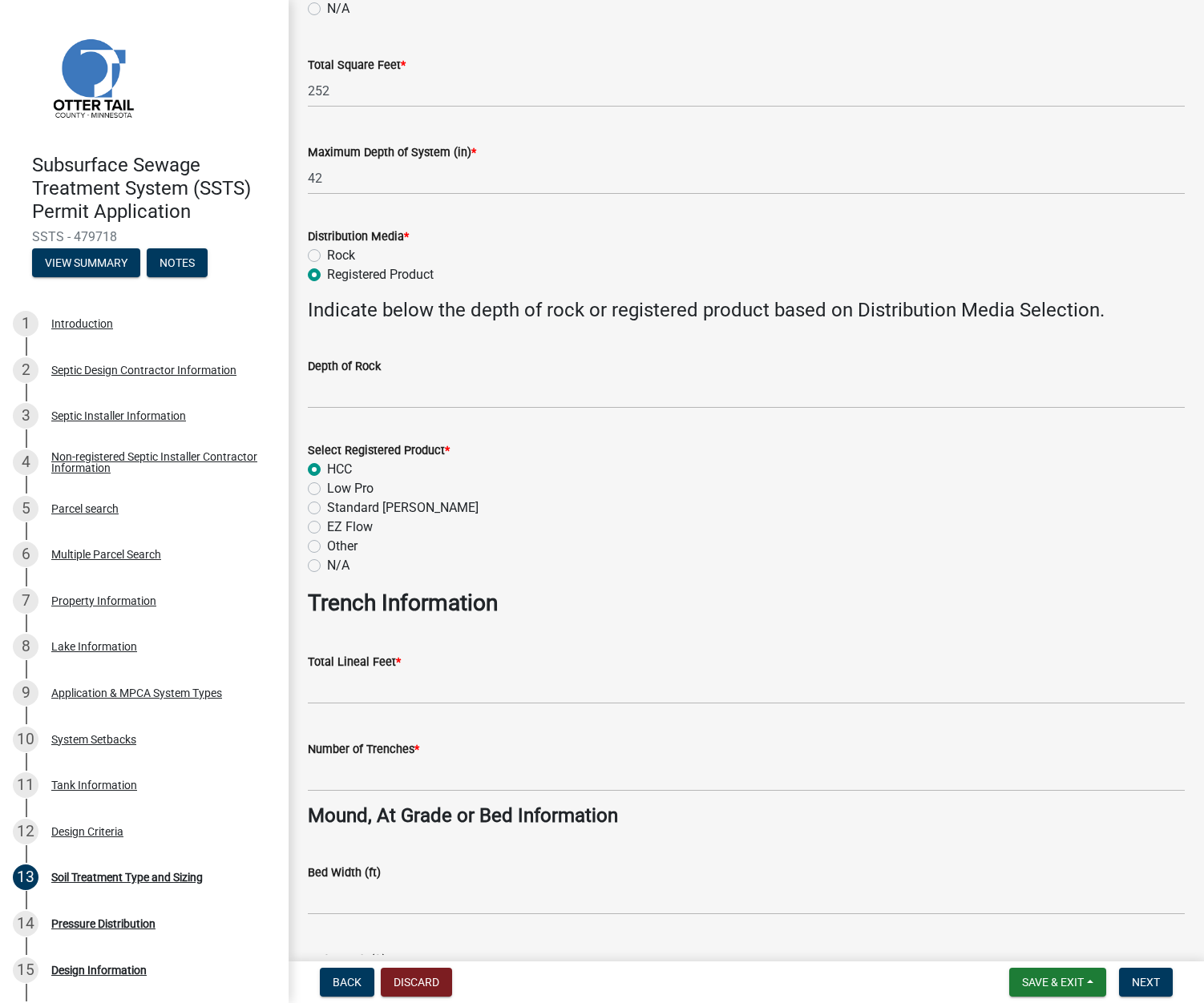
scroll to position [481, 0]
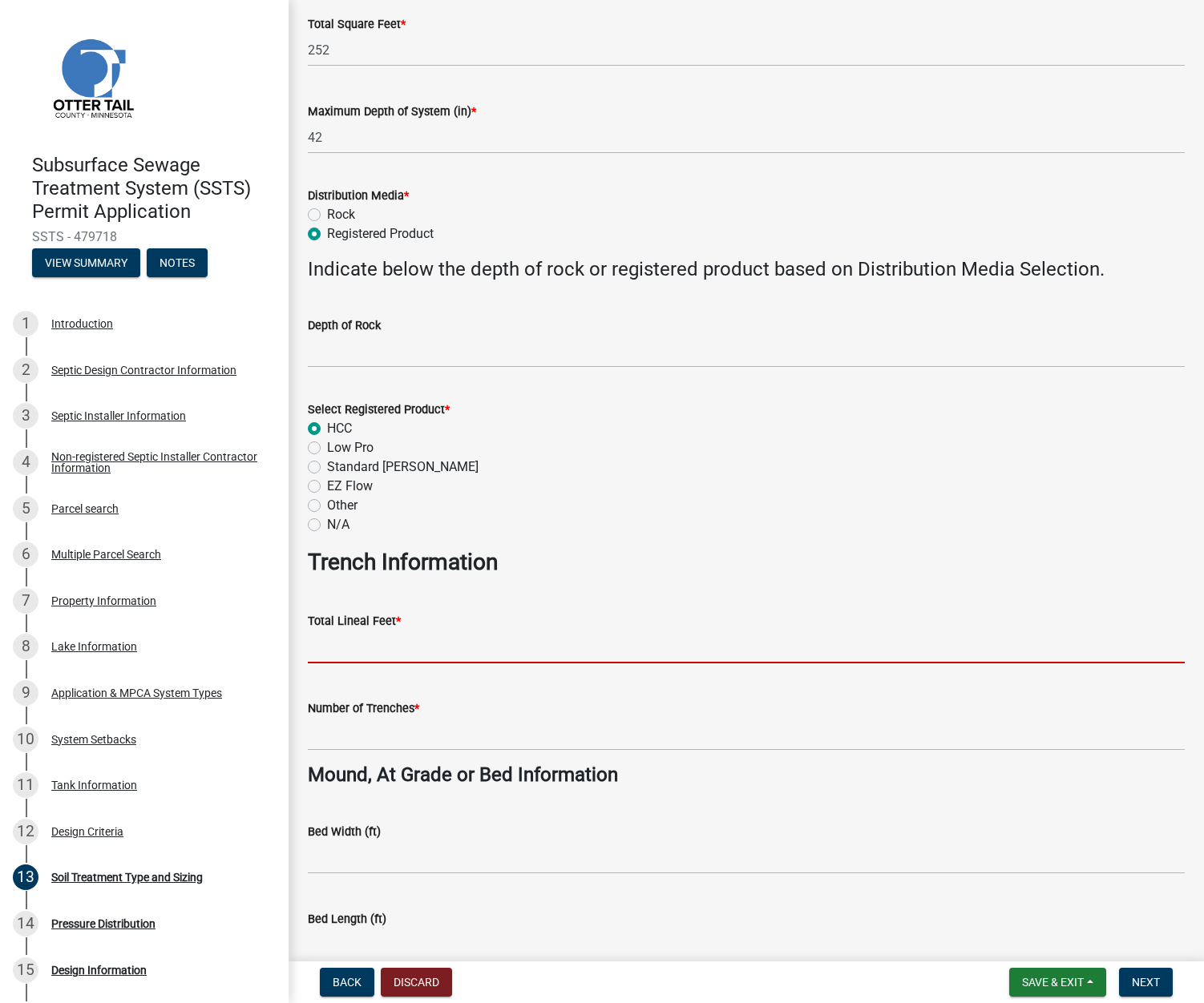
click at [360, 647] on input "Total Lineal Feet *" at bounding box center [746, 647] width 877 height 33
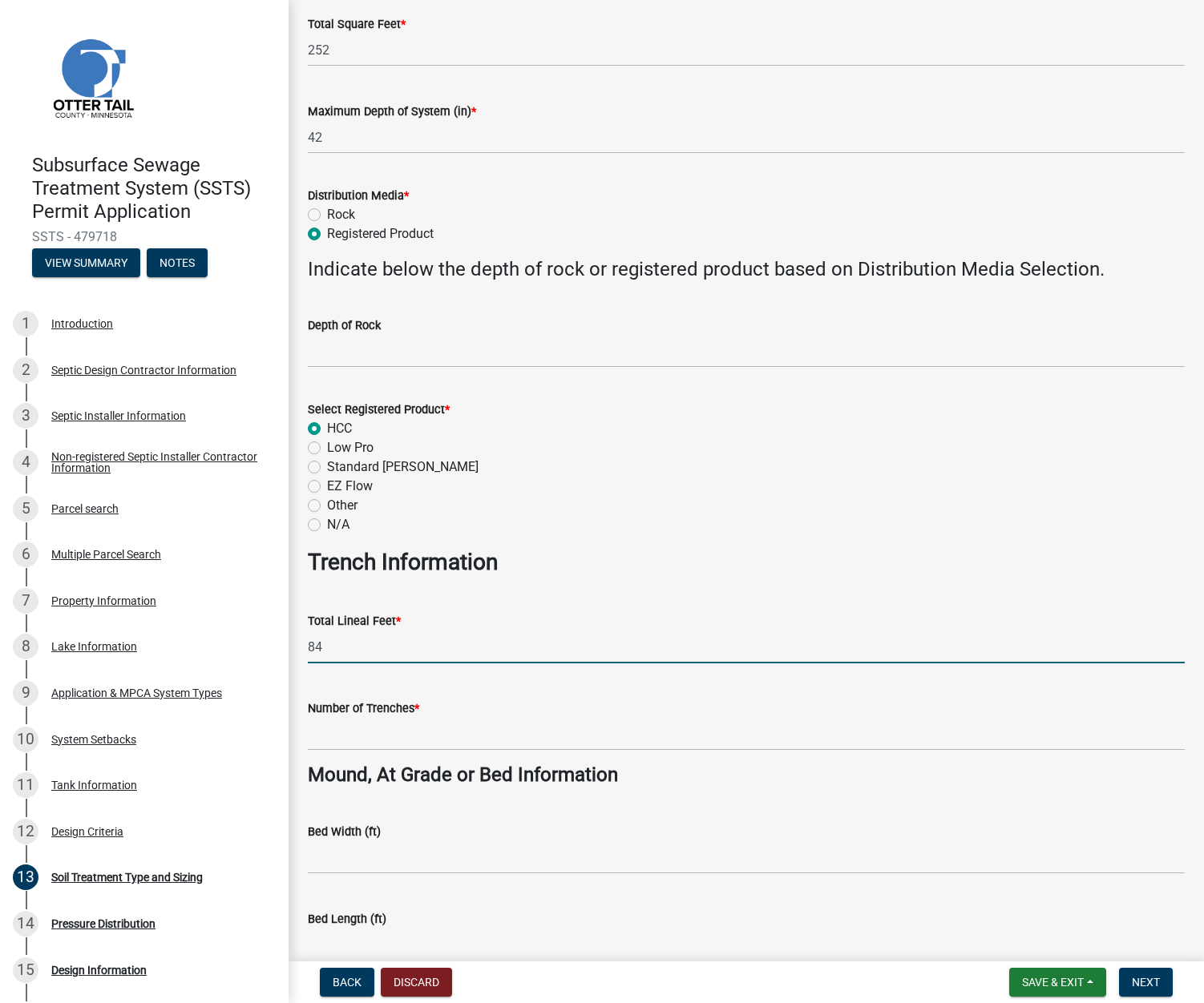
type input "84"
click at [371, 730] on input "Number of Trenches *" at bounding box center [746, 735] width 877 height 33
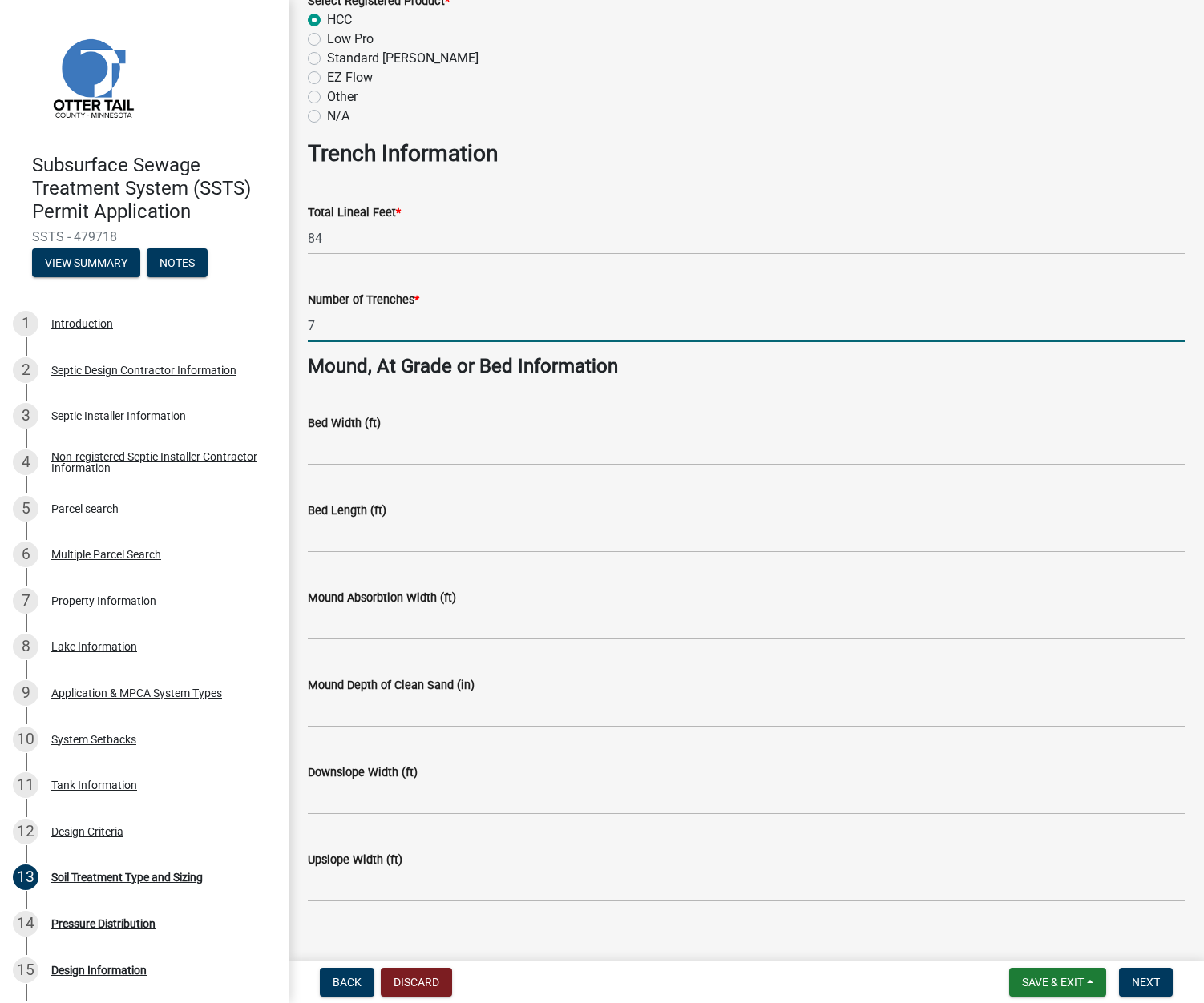
scroll to position [912, 0]
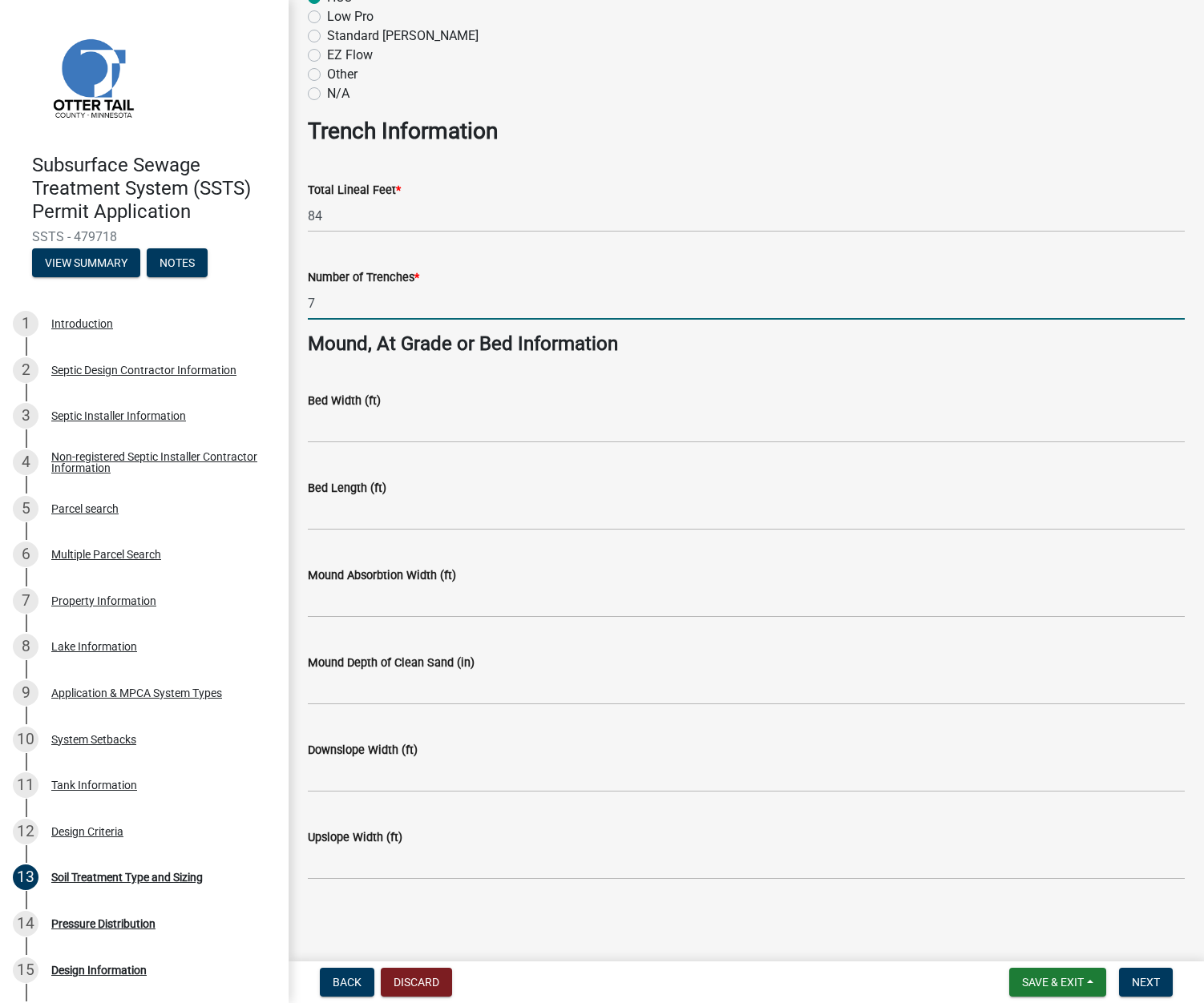
type input "7"
click at [1177, 987] on form "Save & Exit Save Save & Exit Next" at bounding box center [1091, 981] width 176 height 28
click at [1155, 982] on span "Next" at bounding box center [1145, 982] width 28 height 13
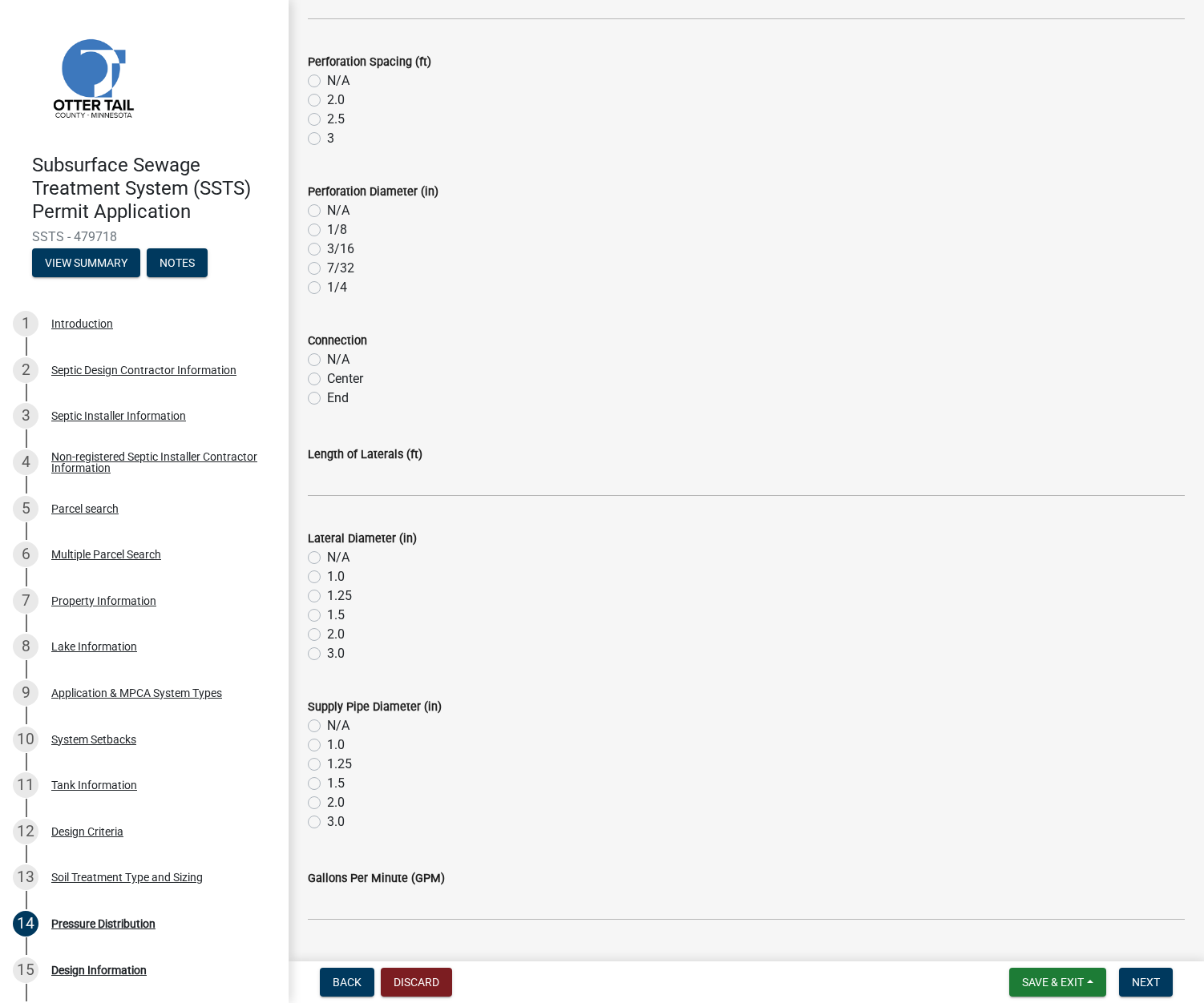
scroll to position [0, 0]
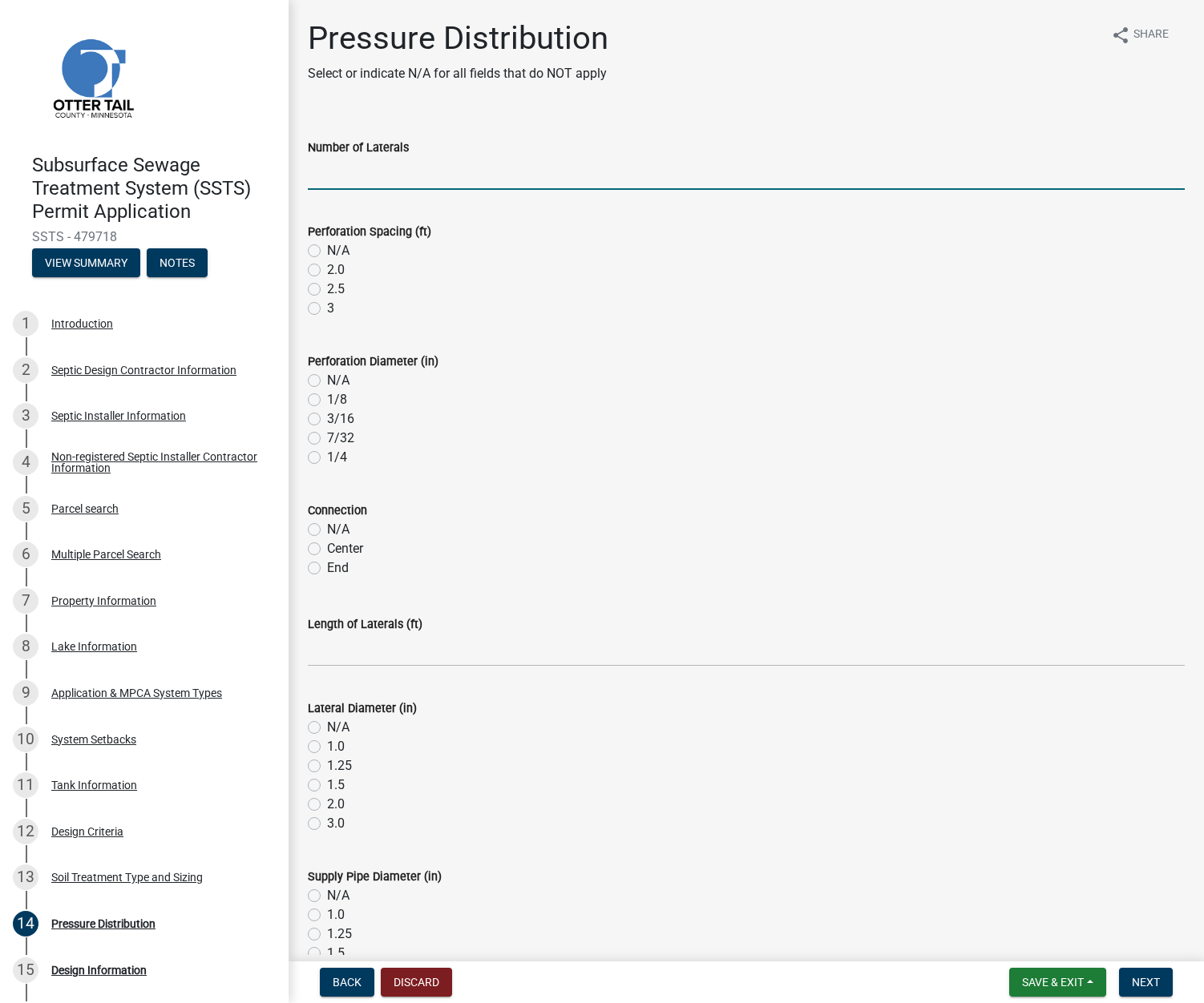
click at [341, 170] on input "Number of Laterals" at bounding box center [746, 173] width 877 height 33
type input "0"
click at [327, 250] on label "N/A" at bounding box center [338, 251] width 23 height 20
click at [327, 250] on input "N/A" at bounding box center [332, 246] width 11 height 11
radio input "true"
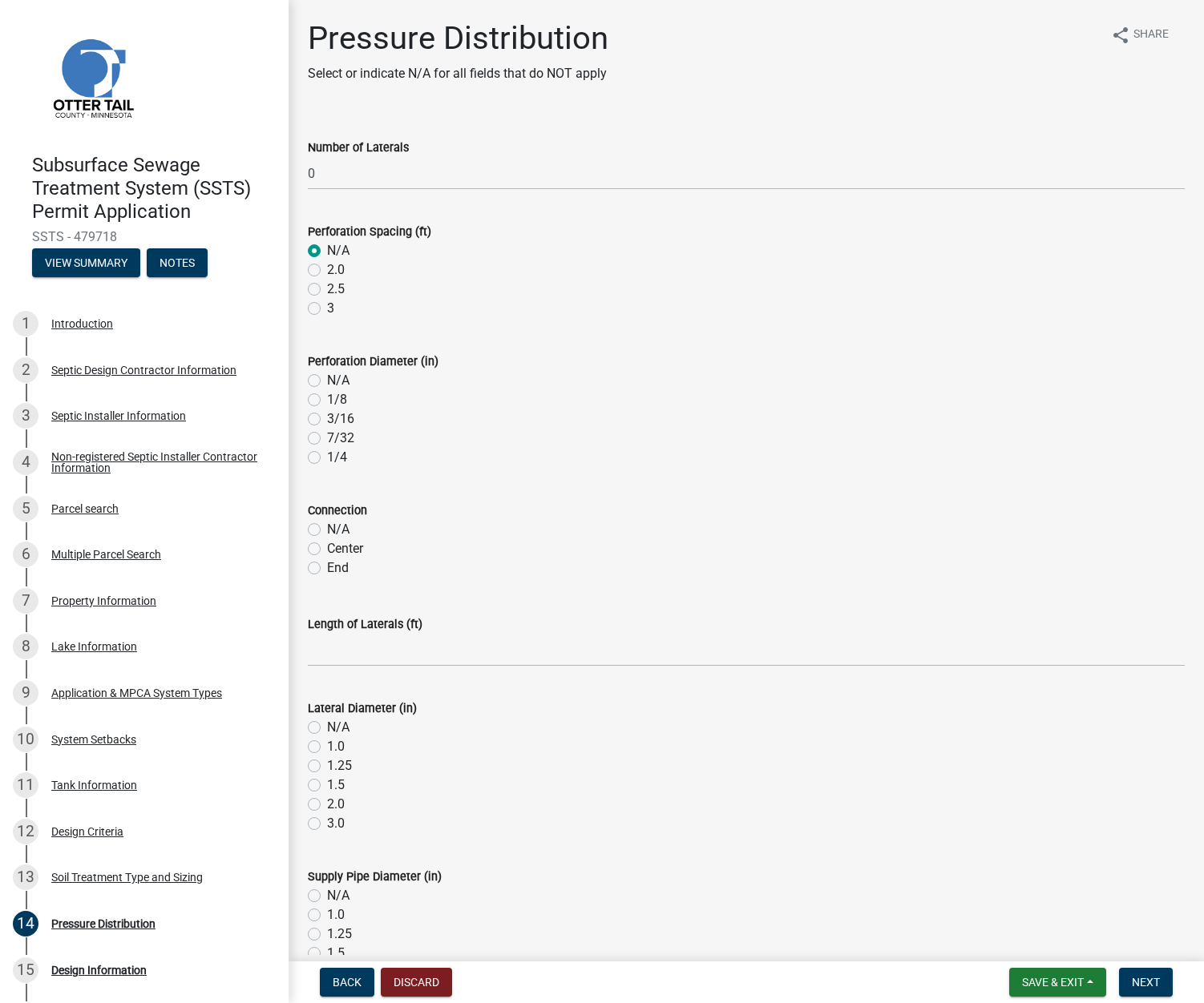
click at [327, 377] on label "N/A" at bounding box center [338, 381] width 23 height 20
click at [327, 377] on input "N/A" at bounding box center [332, 376] width 11 height 11
radio input "true"
click at [327, 533] on label "N/A" at bounding box center [338, 530] width 23 height 20
click at [327, 531] on input "N/A" at bounding box center [332, 525] width 11 height 11
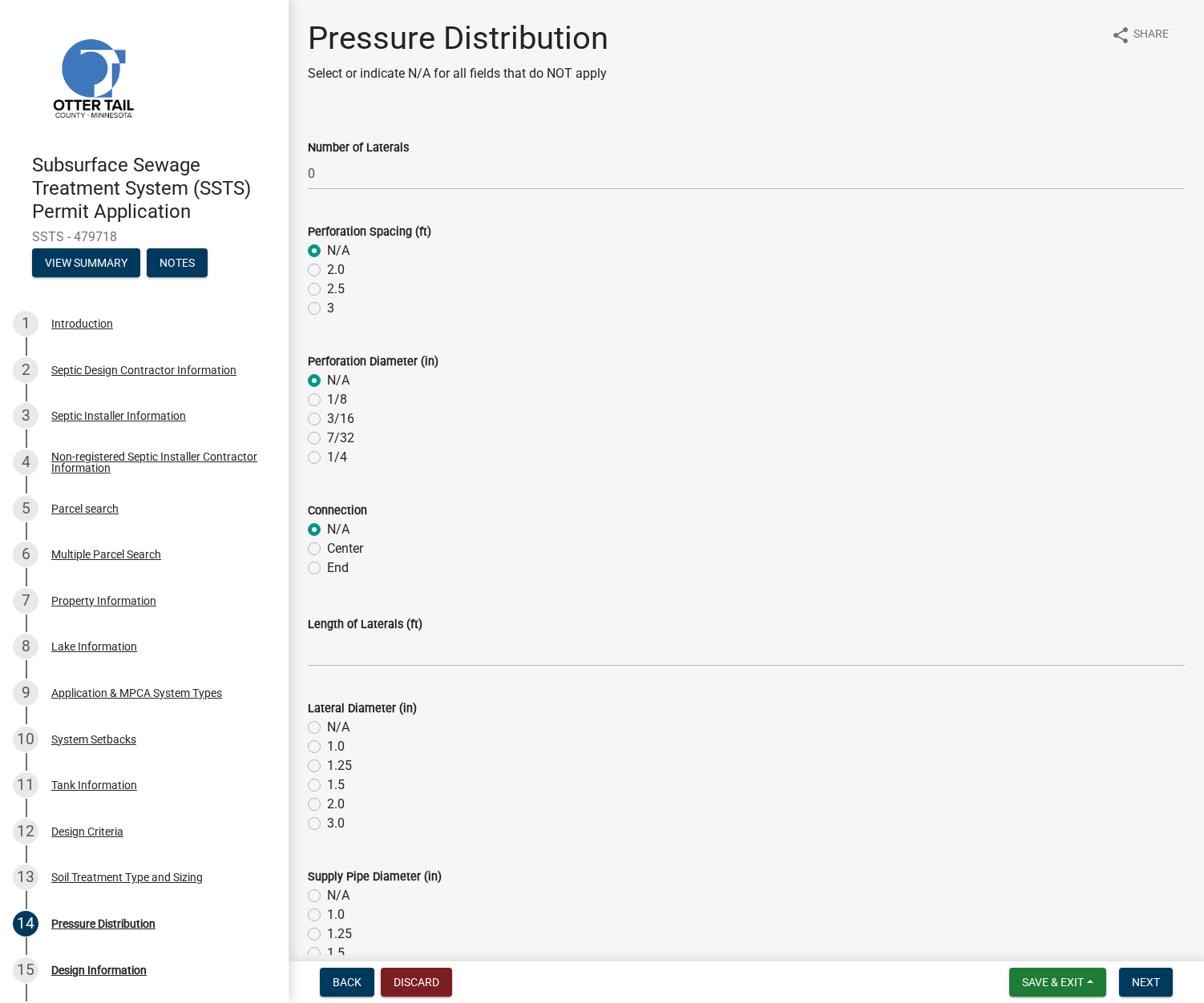
radio input "true"
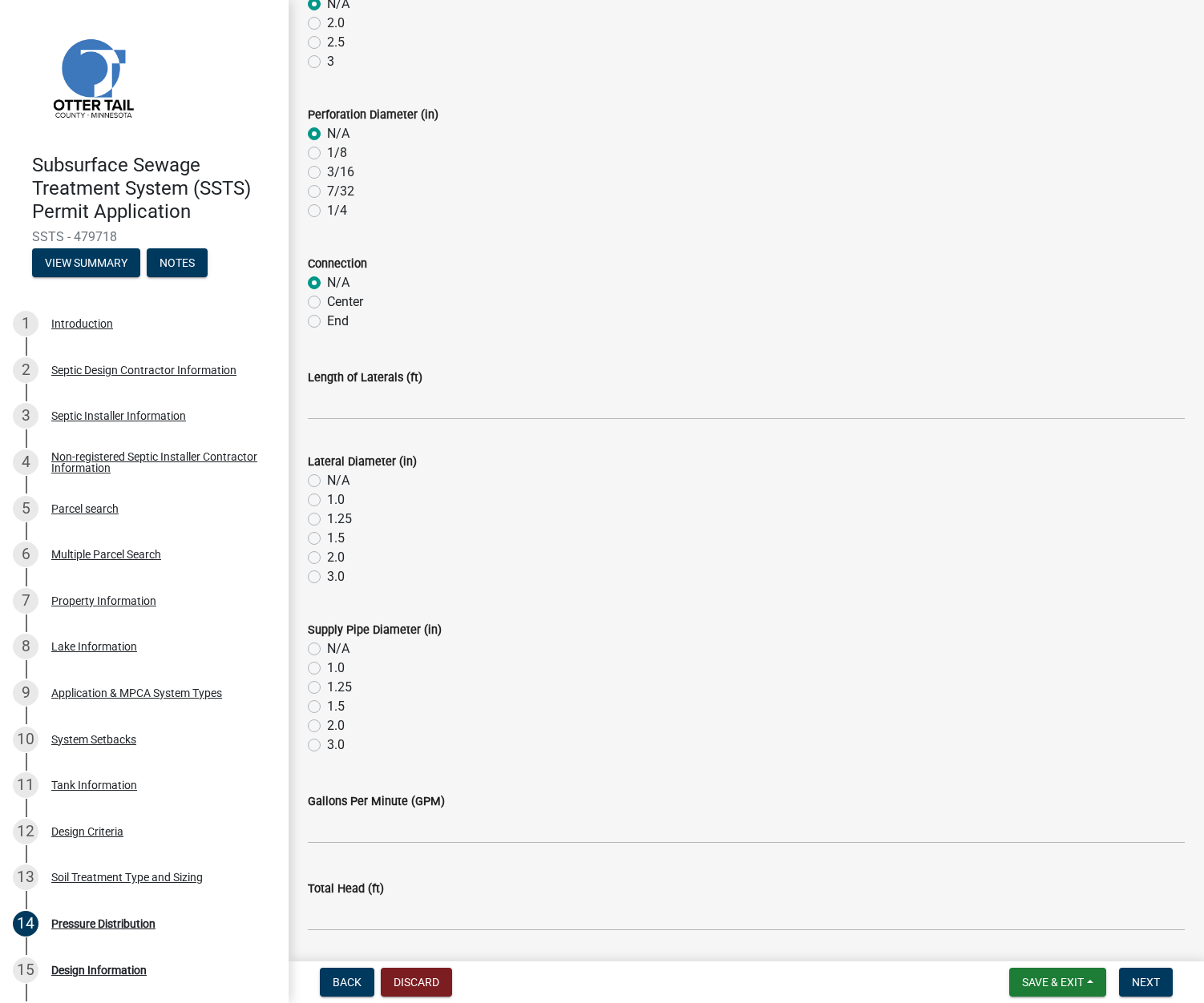
scroll to position [298, 0]
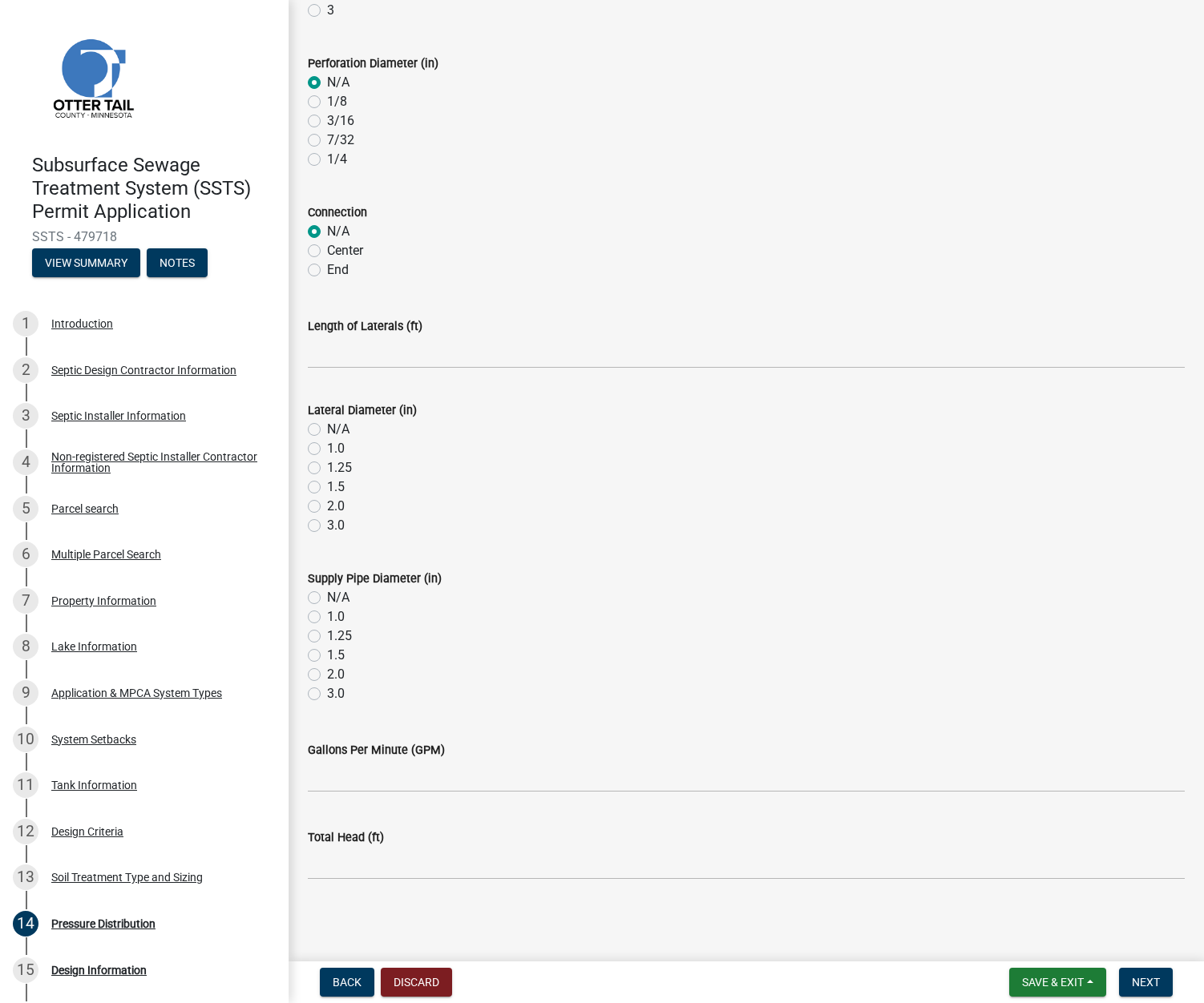
click at [327, 430] on label "N/A" at bounding box center [338, 430] width 23 height 20
click at [327, 430] on input "N/A" at bounding box center [332, 425] width 11 height 11
radio input "true"
click at [327, 597] on label "N/A" at bounding box center [338, 598] width 23 height 20
click at [327, 597] on input "N/A" at bounding box center [332, 594] width 11 height 11
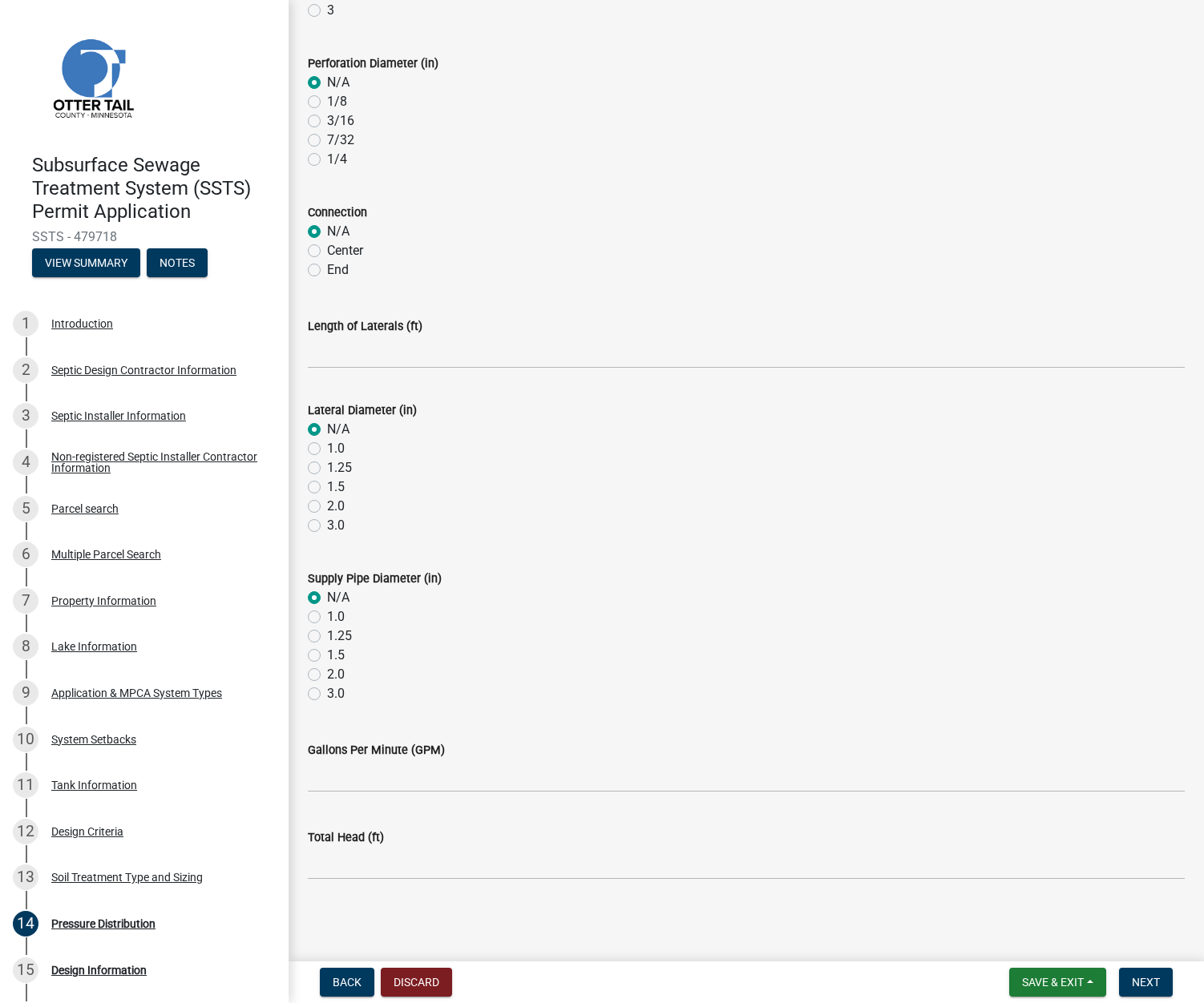
radio input "true"
click at [1148, 981] on span "Next" at bounding box center [1145, 982] width 28 height 13
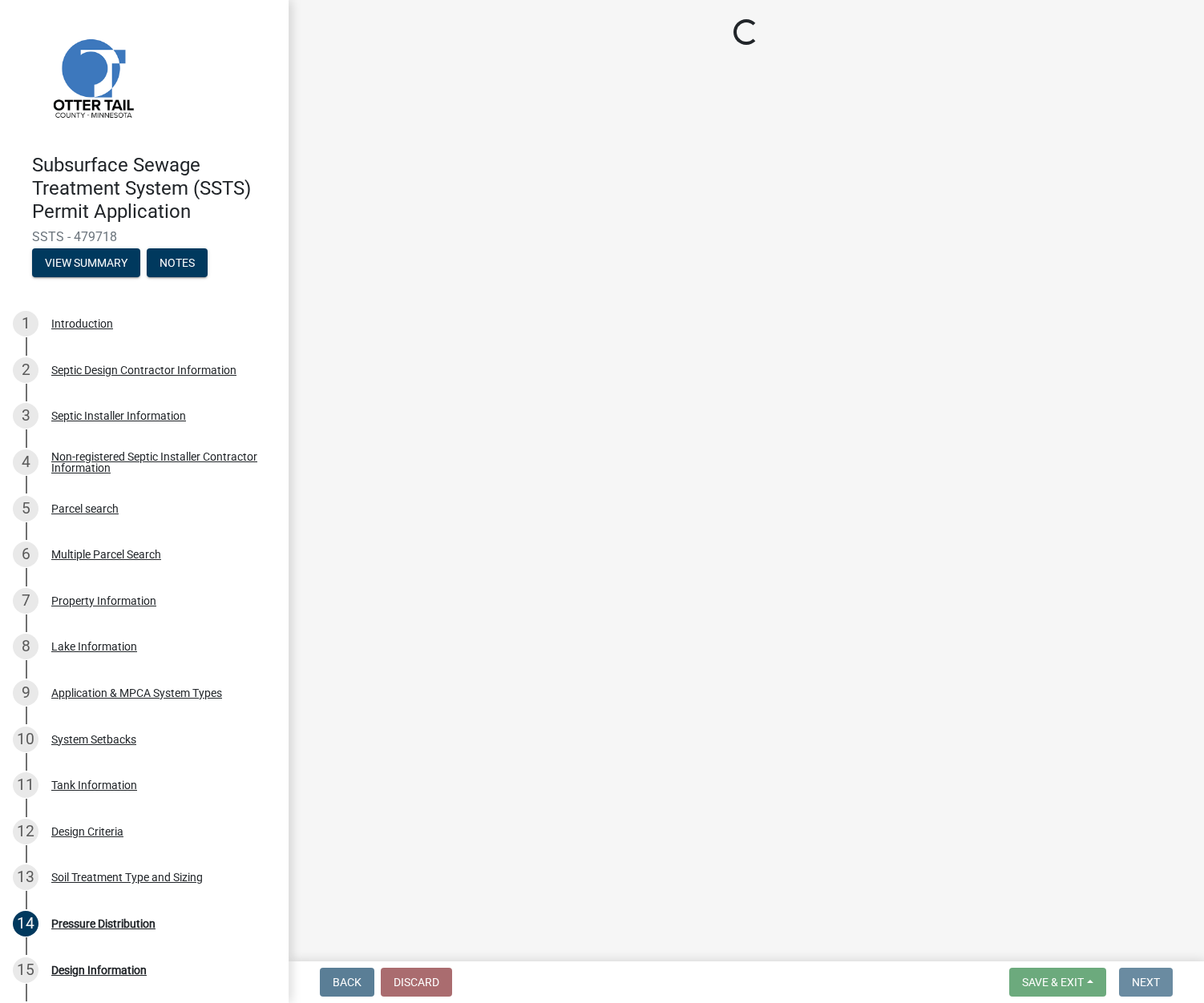
scroll to position [0, 0]
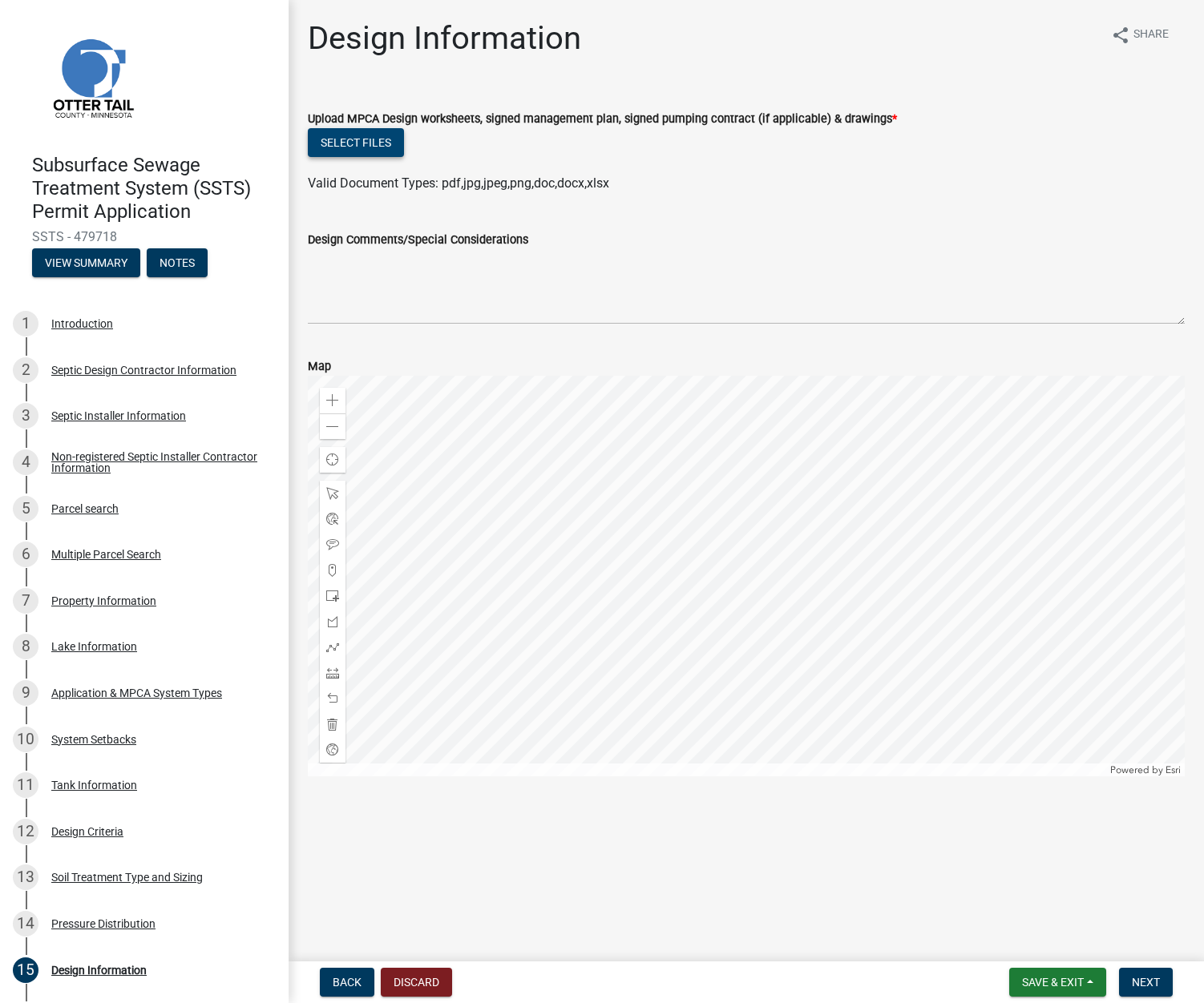
click at [374, 145] on button "Select files" at bounding box center [356, 142] width 96 height 28
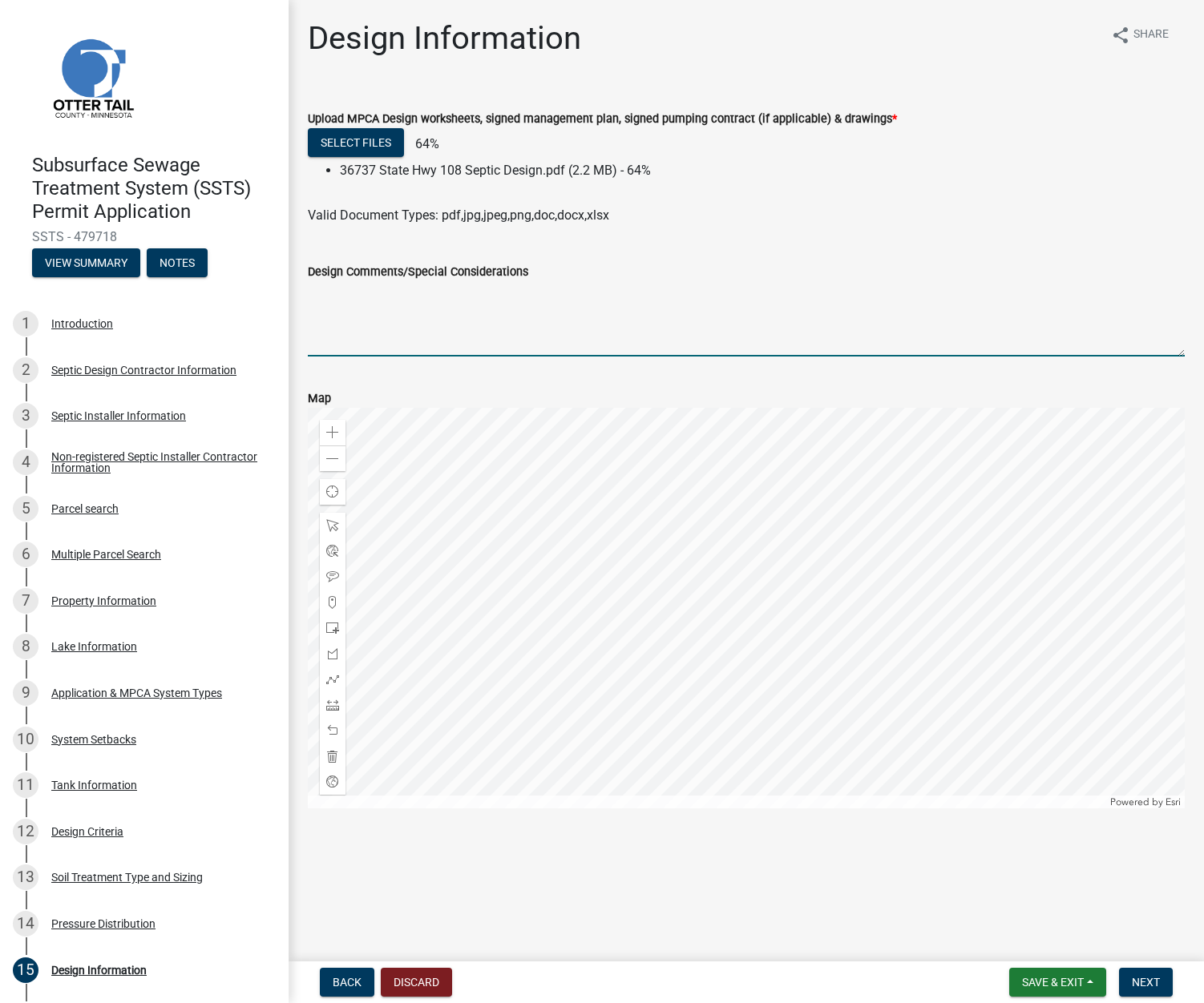
click at [360, 323] on textarea "Design Comments/Special Considerations" at bounding box center [746, 318] width 877 height 75
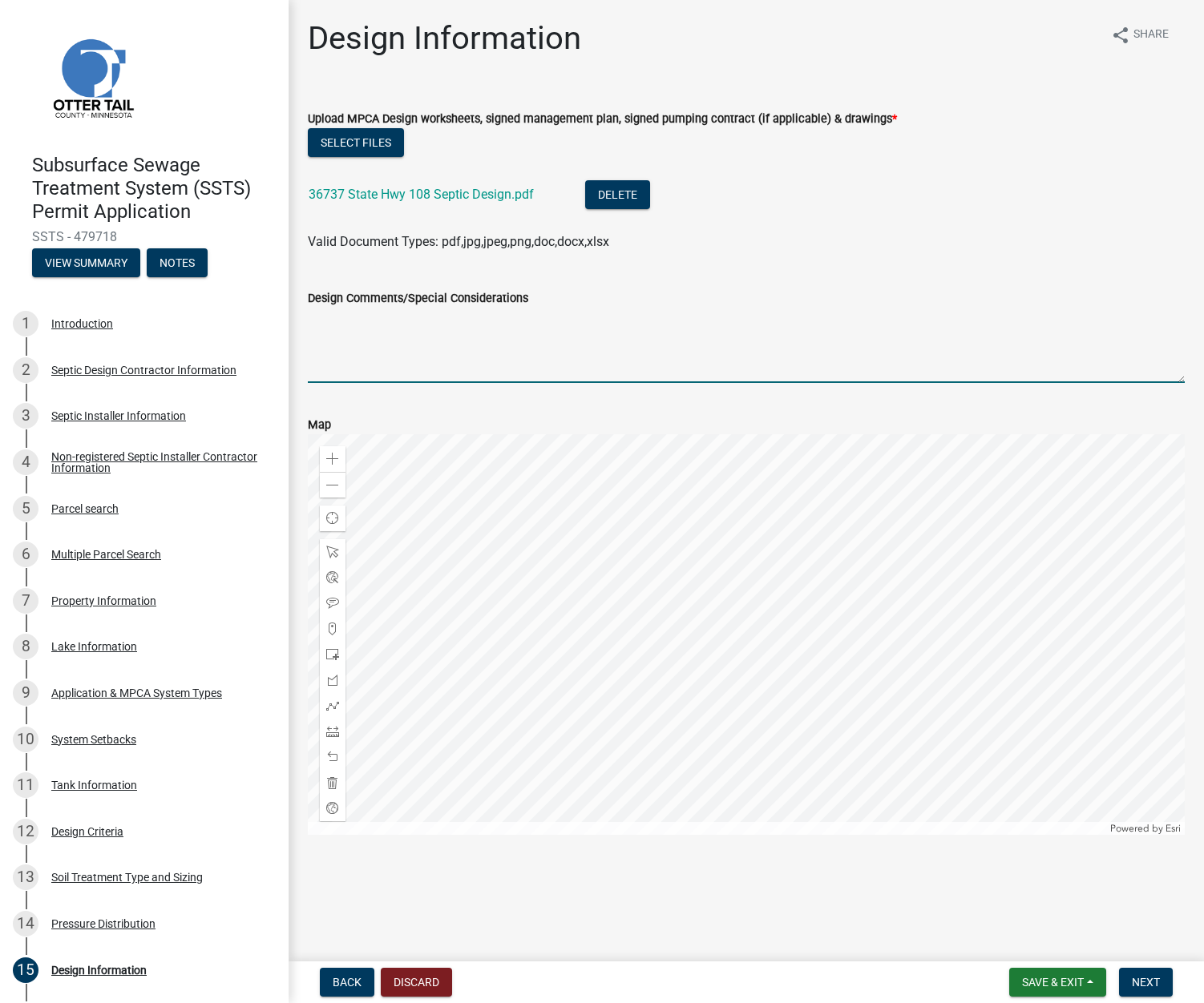
type textarea "A"
type textarea "Variance approved for OHWL and dwelling setback"
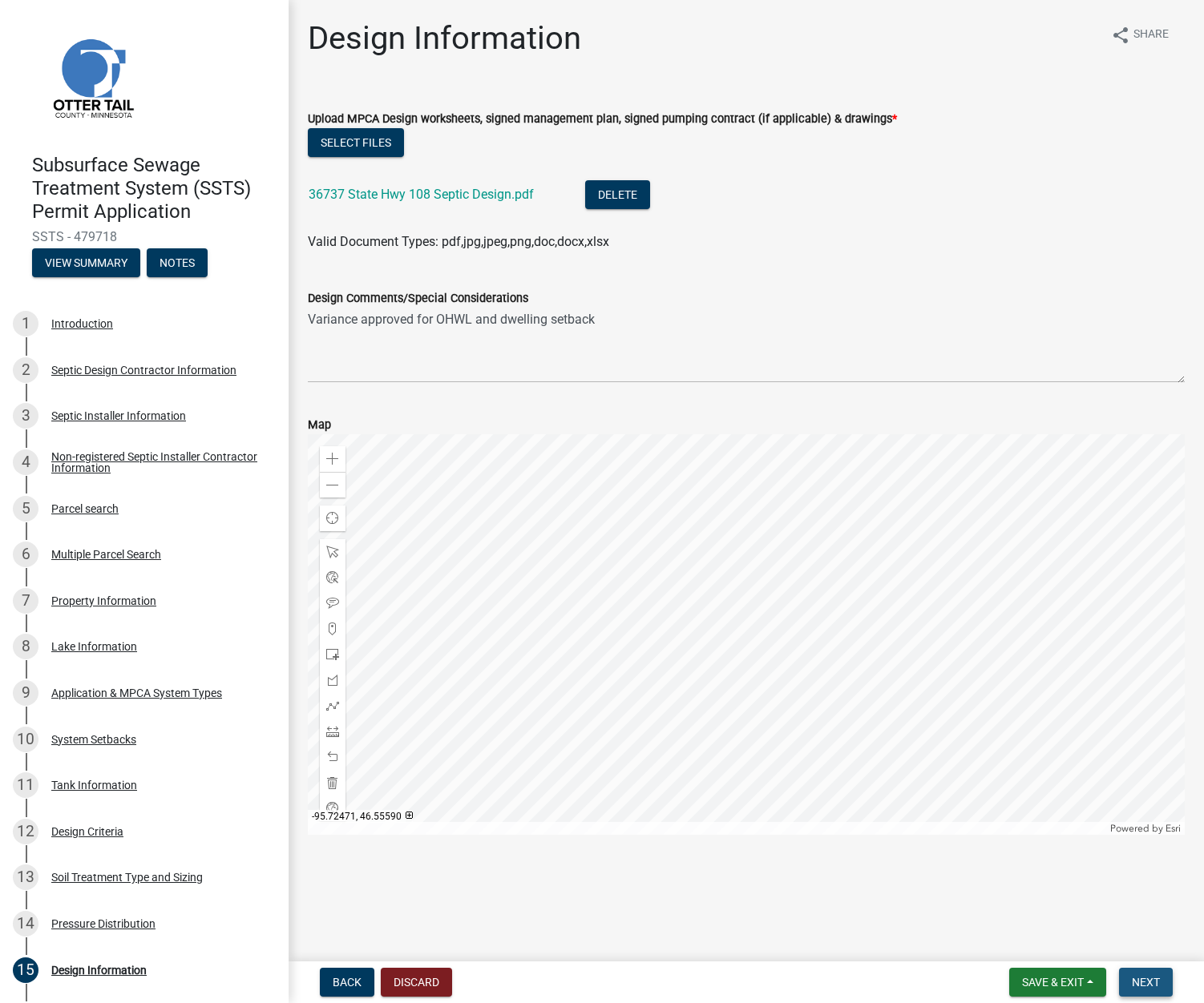
click at [1162, 979] on button "Next" at bounding box center [1145, 981] width 54 height 28
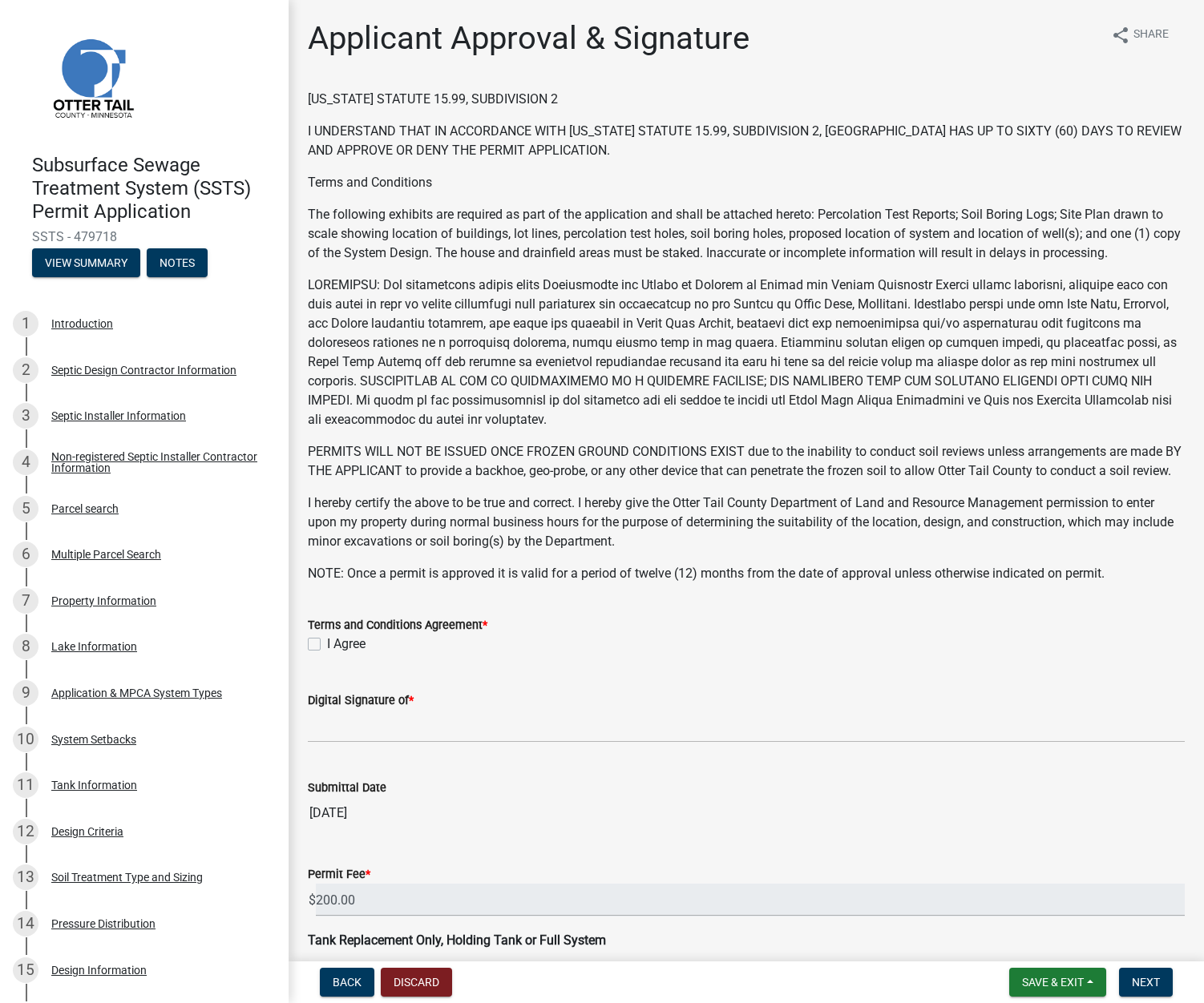
click at [327, 654] on label "I Agree" at bounding box center [346, 645] width 38 height 20
click at [327, 645] on input "I Agree" at bounding box center [332, 640] width 11 height 11
checkbox input "true"
click at [342, 742] on input "Digital Signature of *" at bounding box center [746, 727] width 877 height 33
type input "[PERSON_NAME] [PERSON_NAME]"
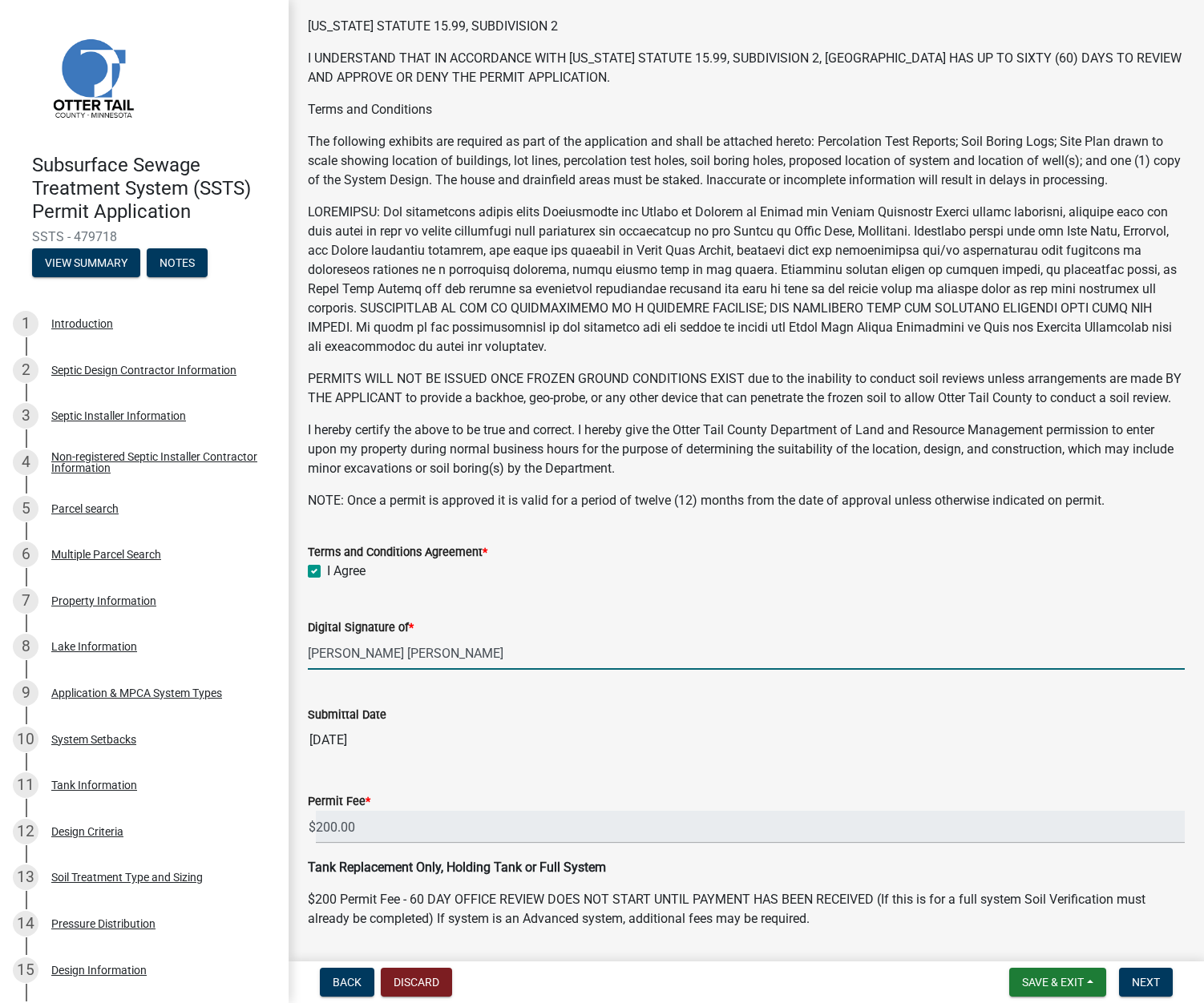
scroll to position [141, 0]
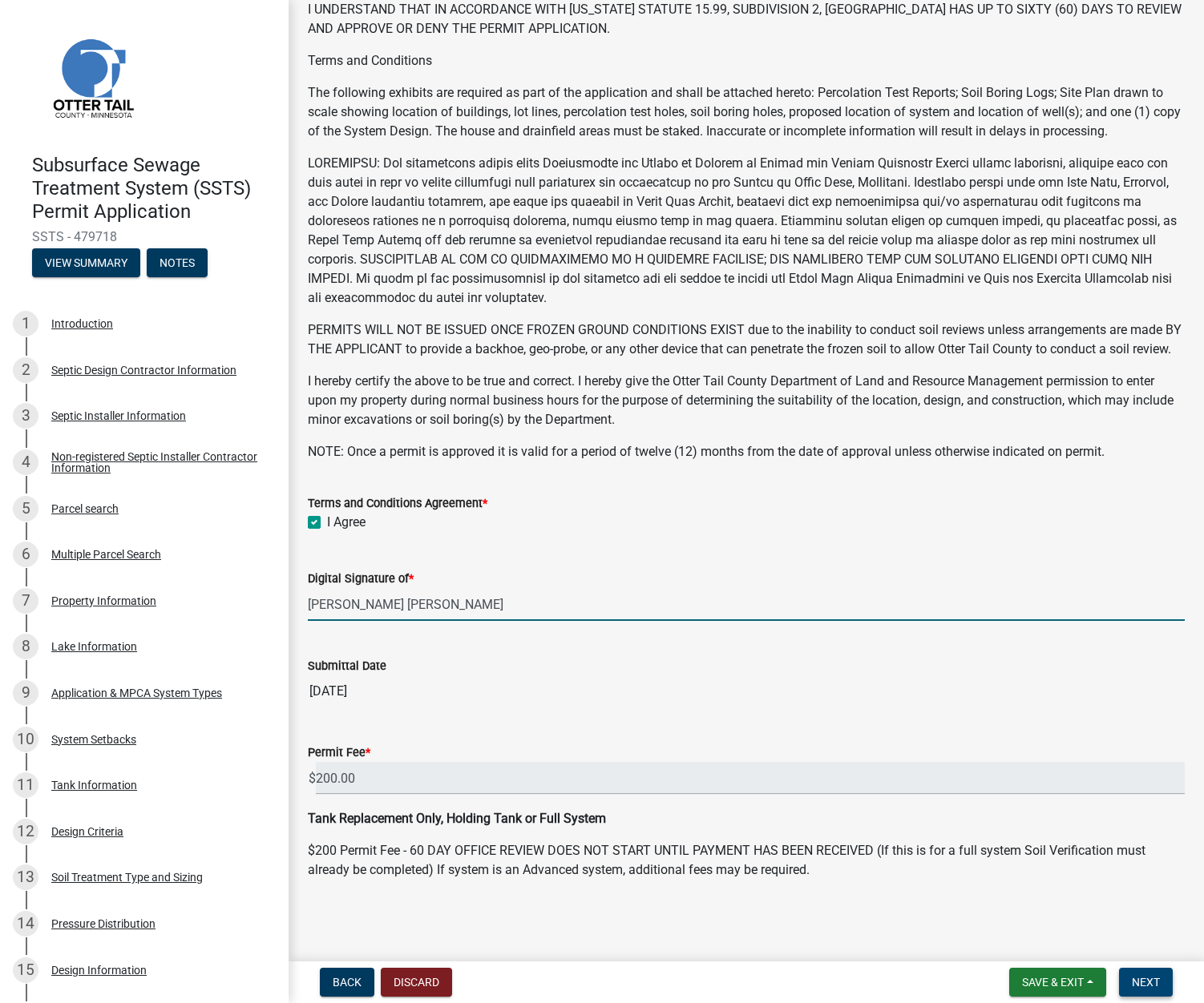
click at [1139, 983] on span "Next" at bounding box center [1145, 982] width 28 height 13
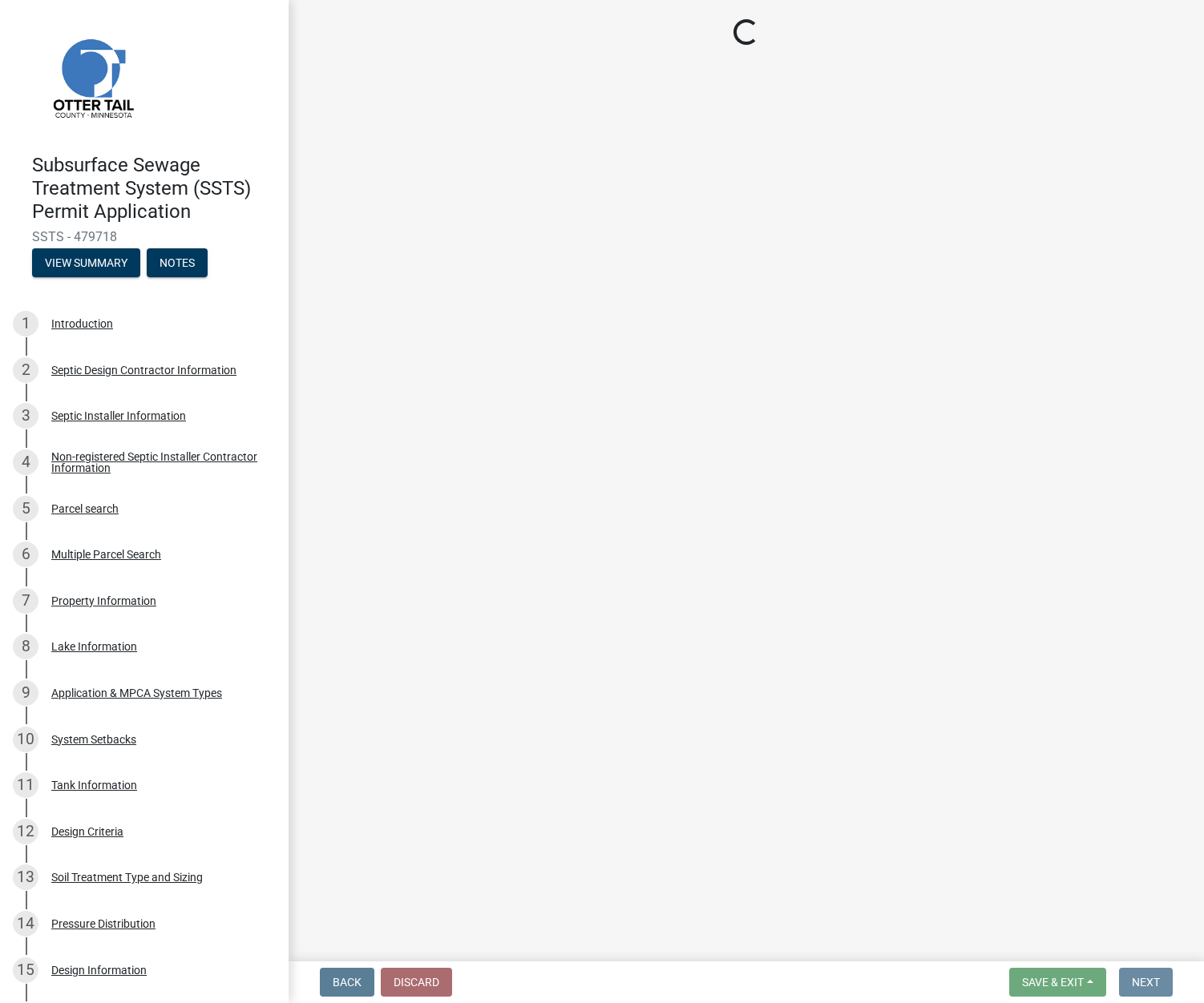
scroll to position [0, 0]
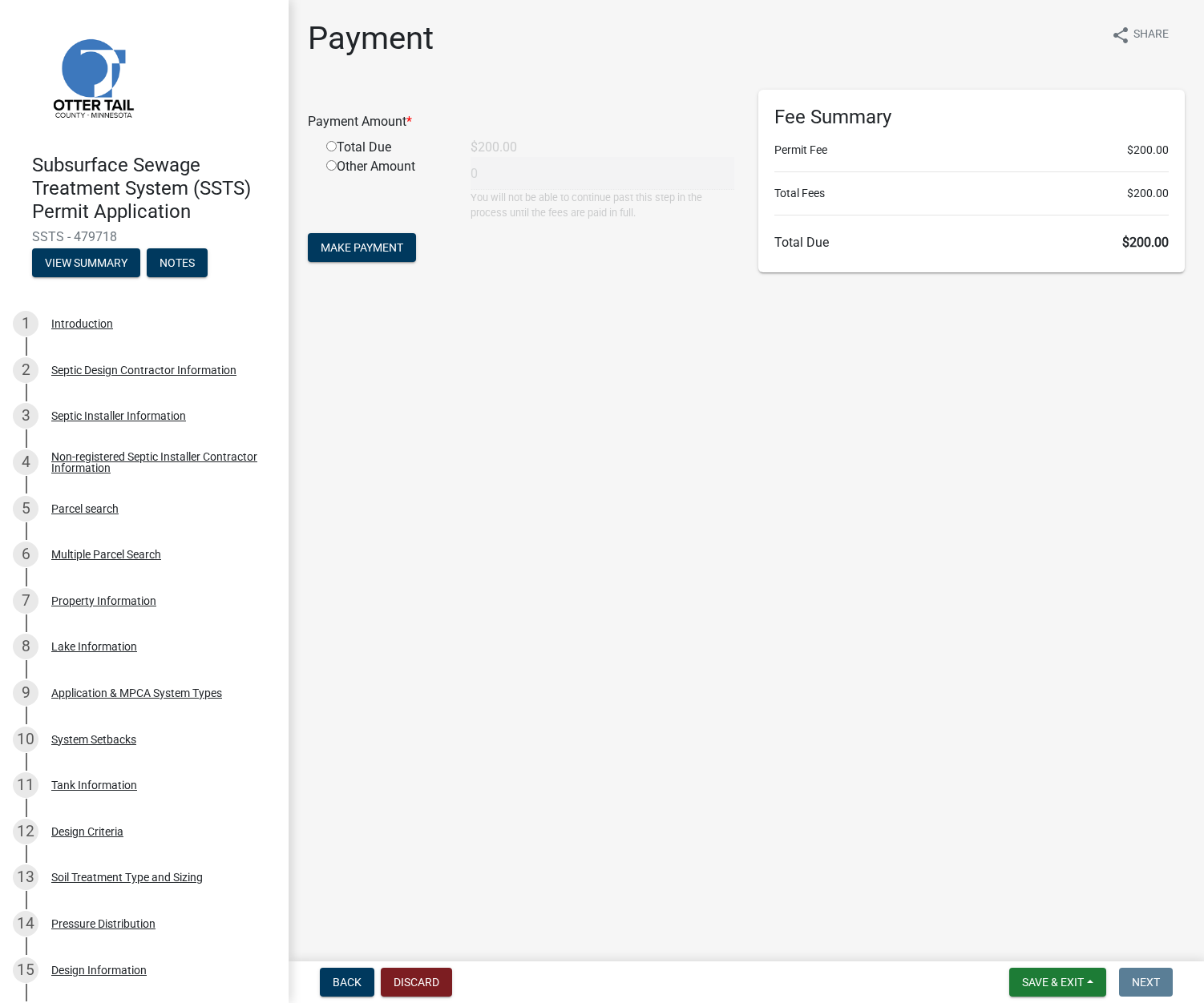
click at [333, 149] on input "radio" at bounding box center [331, 146] width 11 height 11
radio input "true"
type input "200"
click at [372, 241] on span "Make Payment" at bounding box center [361, 247] width 82 height 13
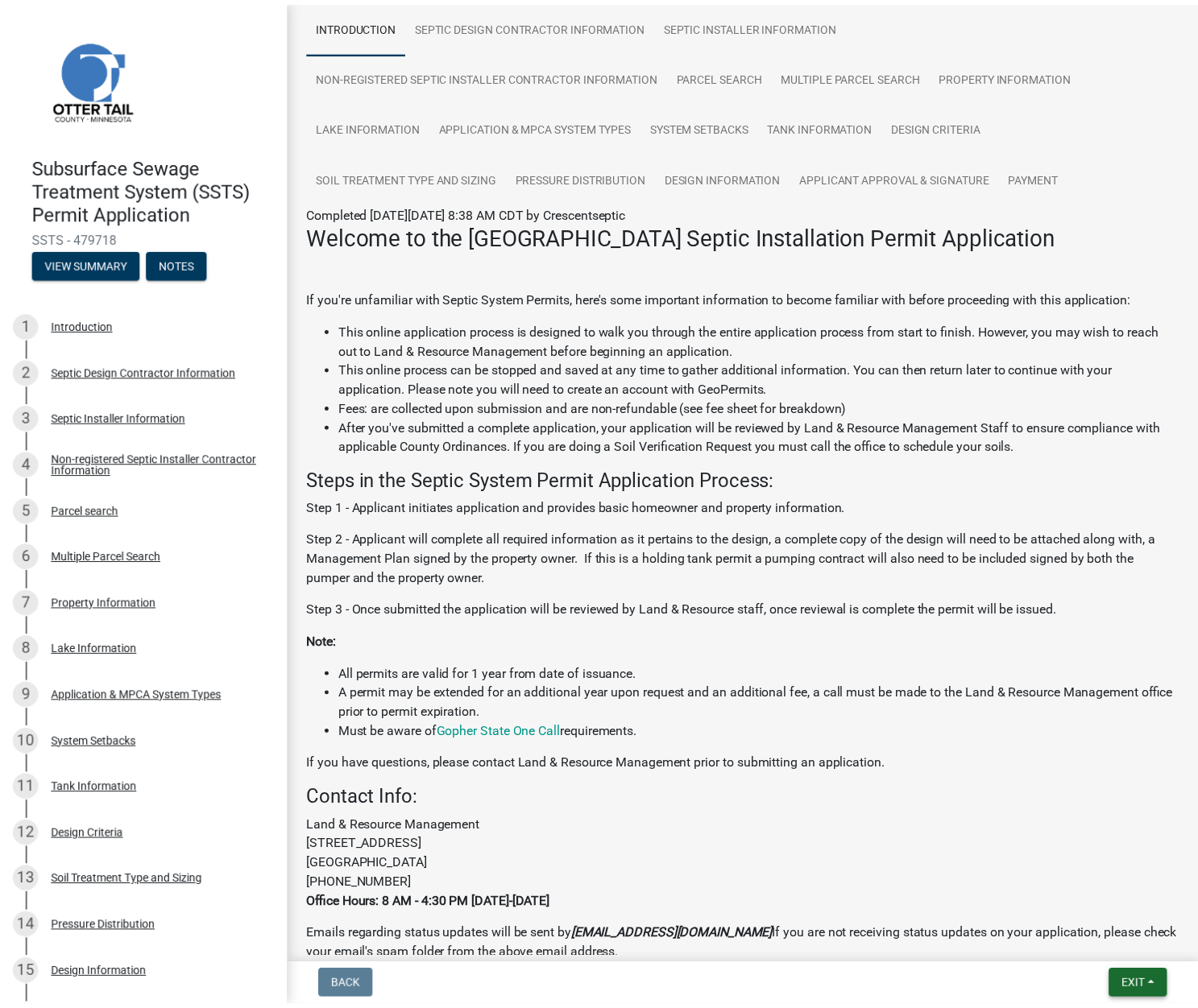
scroll to position [62, 0]
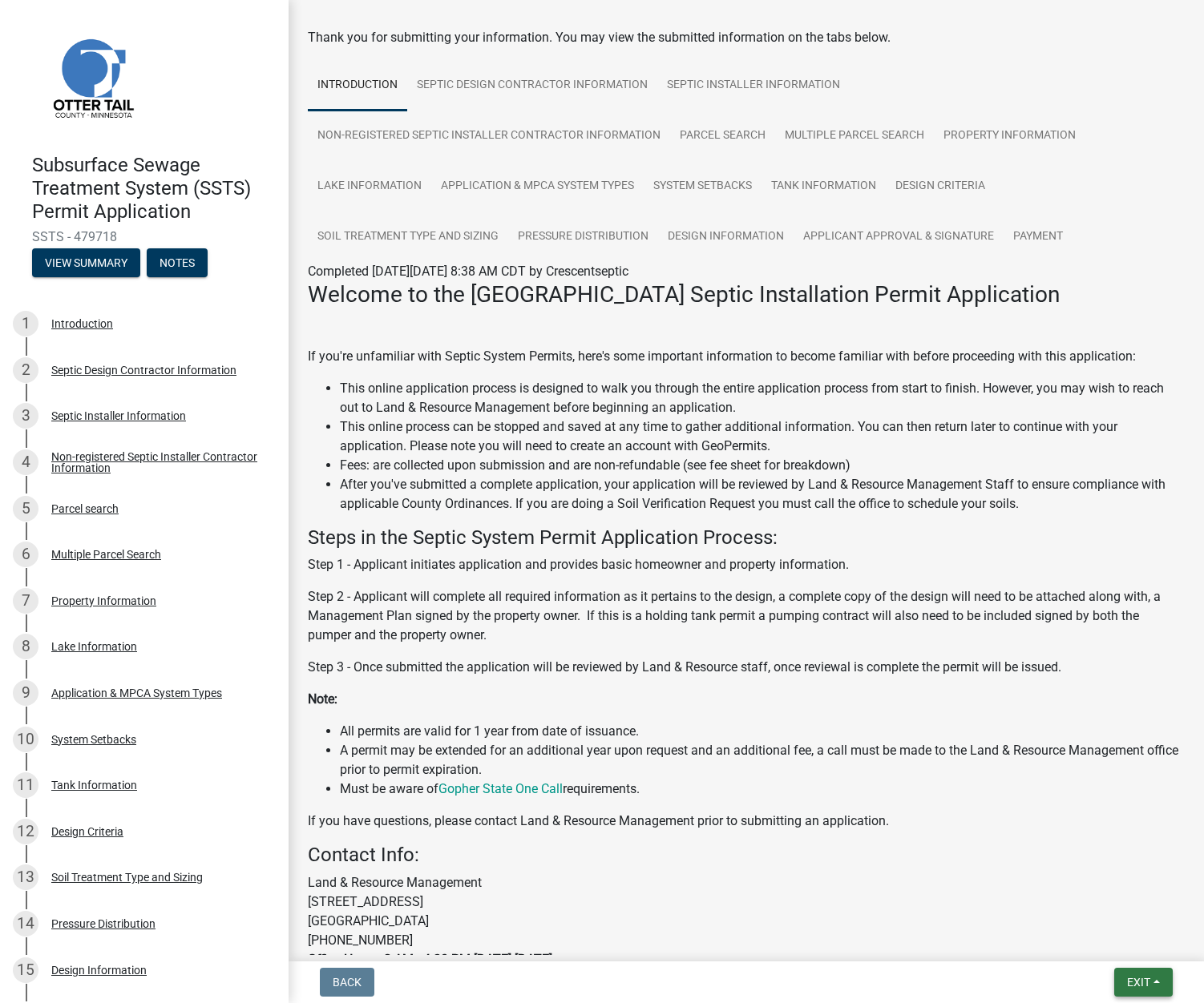
click at [1147, 980] on span "Exit" at bounding box center [1138, 982] width 24 height 13
click at [1118, 941] on button "Save & Exit" at bounding box center [1108, 940] width 128 height 38
